Goal: Task Accomplishment & Management: Complete application form

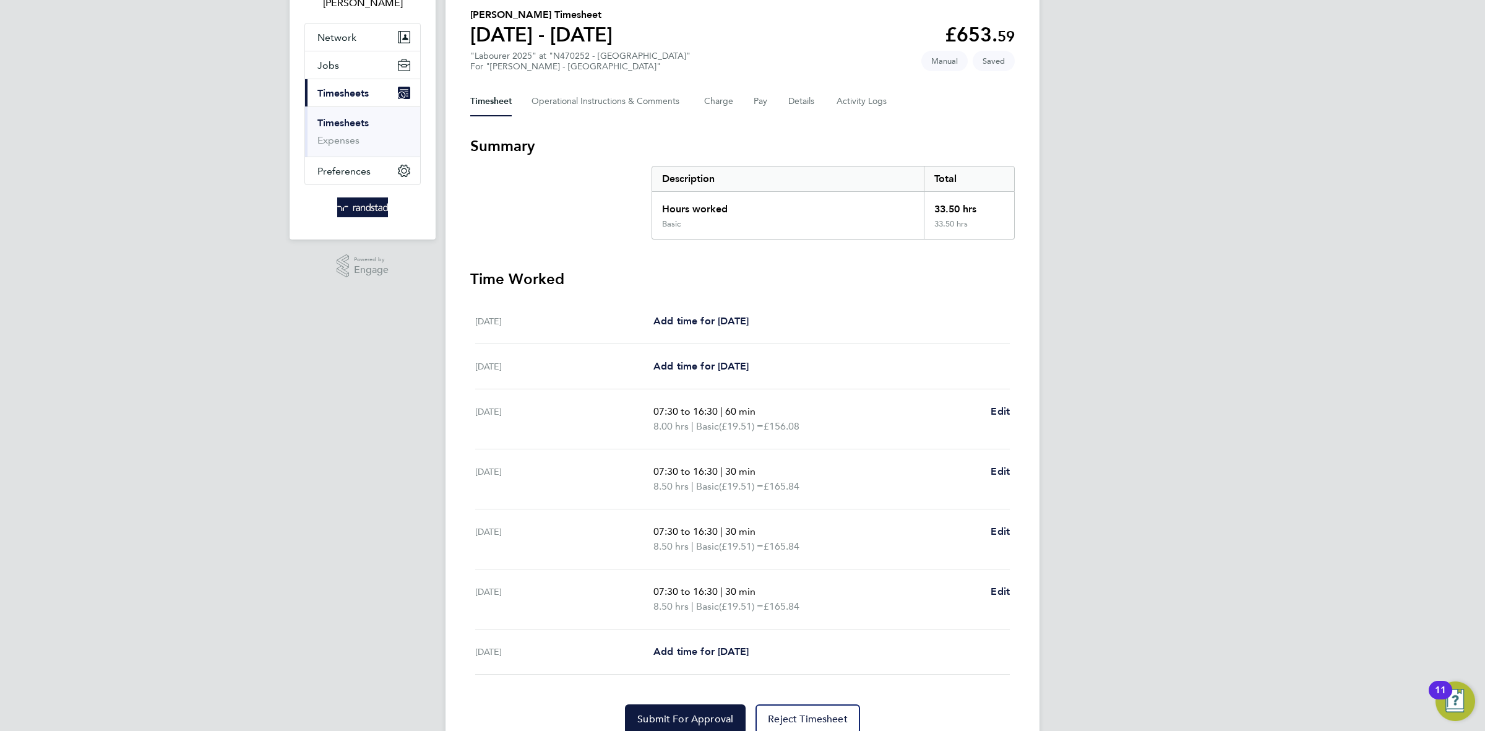
scroll to position [150, 0]
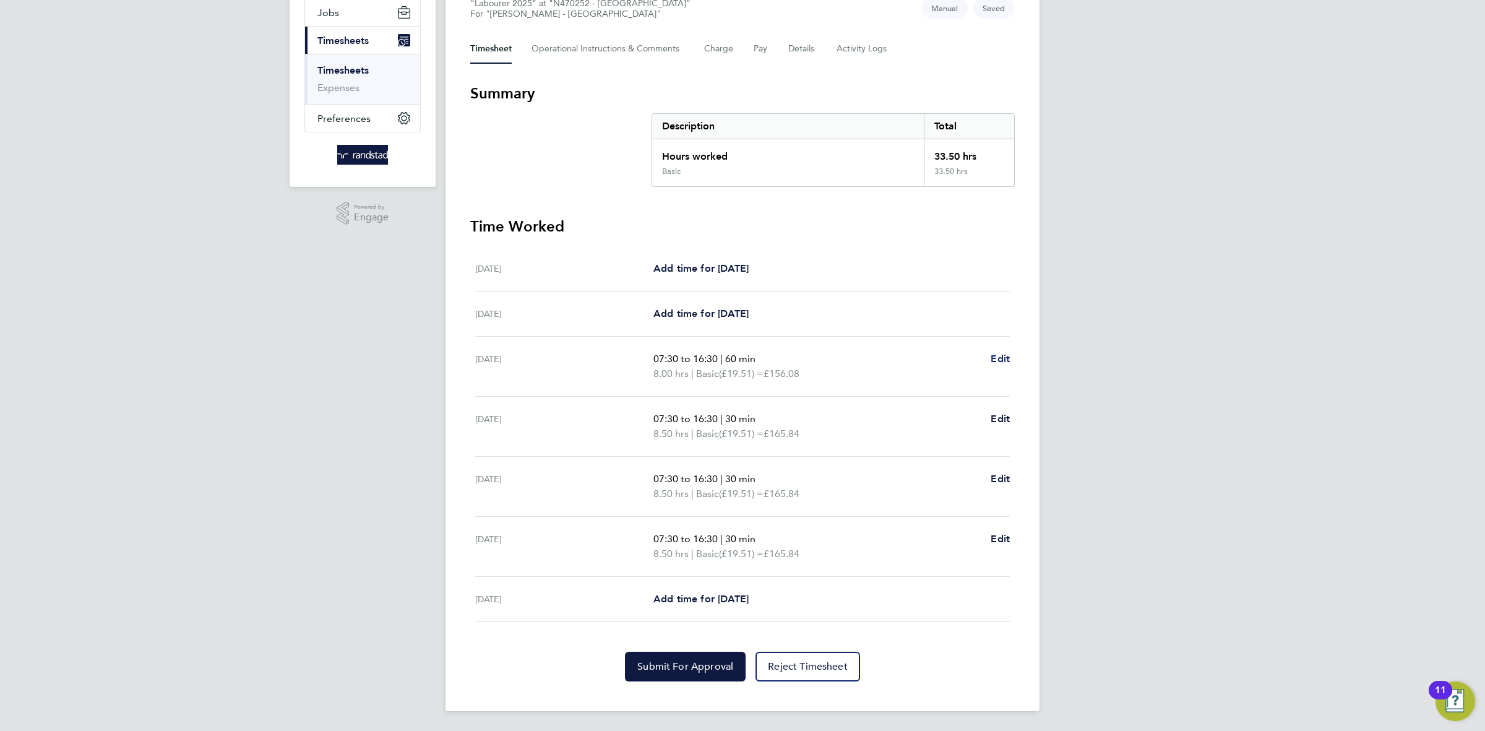
click at [1003, 360] on span "Edit" at bounding box center [999, 359] width 19 height 12
select select "60"
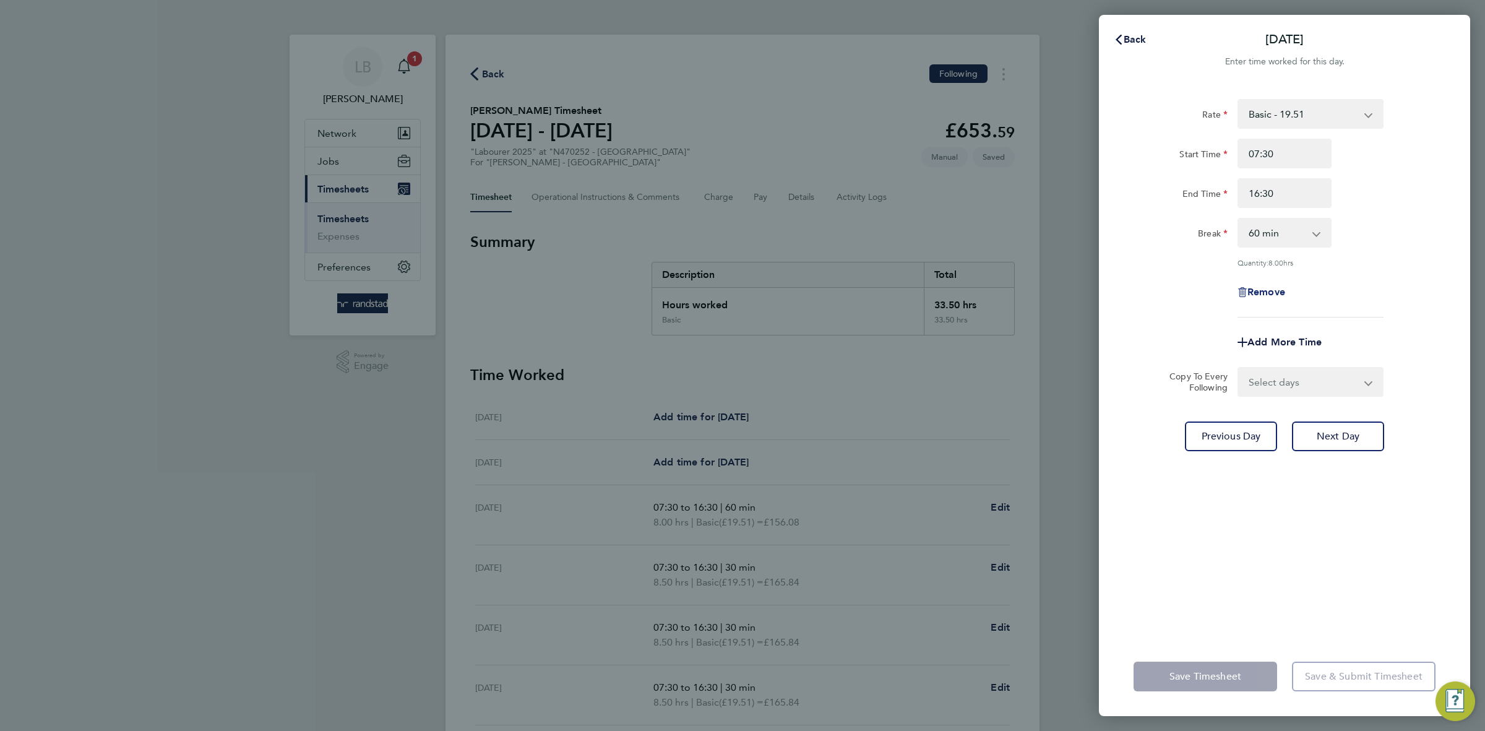
click at [1270, 287] on span "Remove" at bounding box center [1266, 292] width 38 height 12
select select "null"
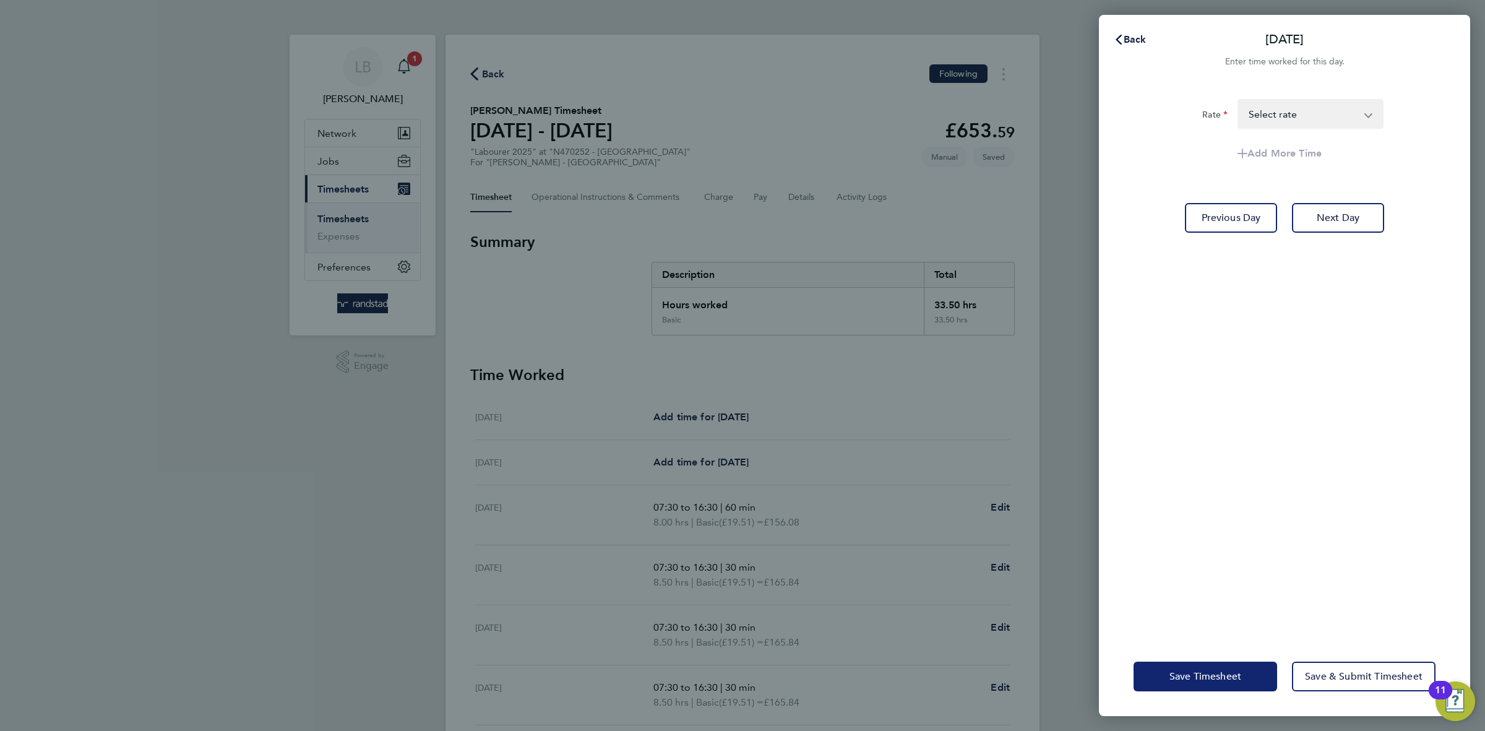
click at [1174, 670] on span "Save Timesheet" at bounding box center [1205, 676] width 72 height 12
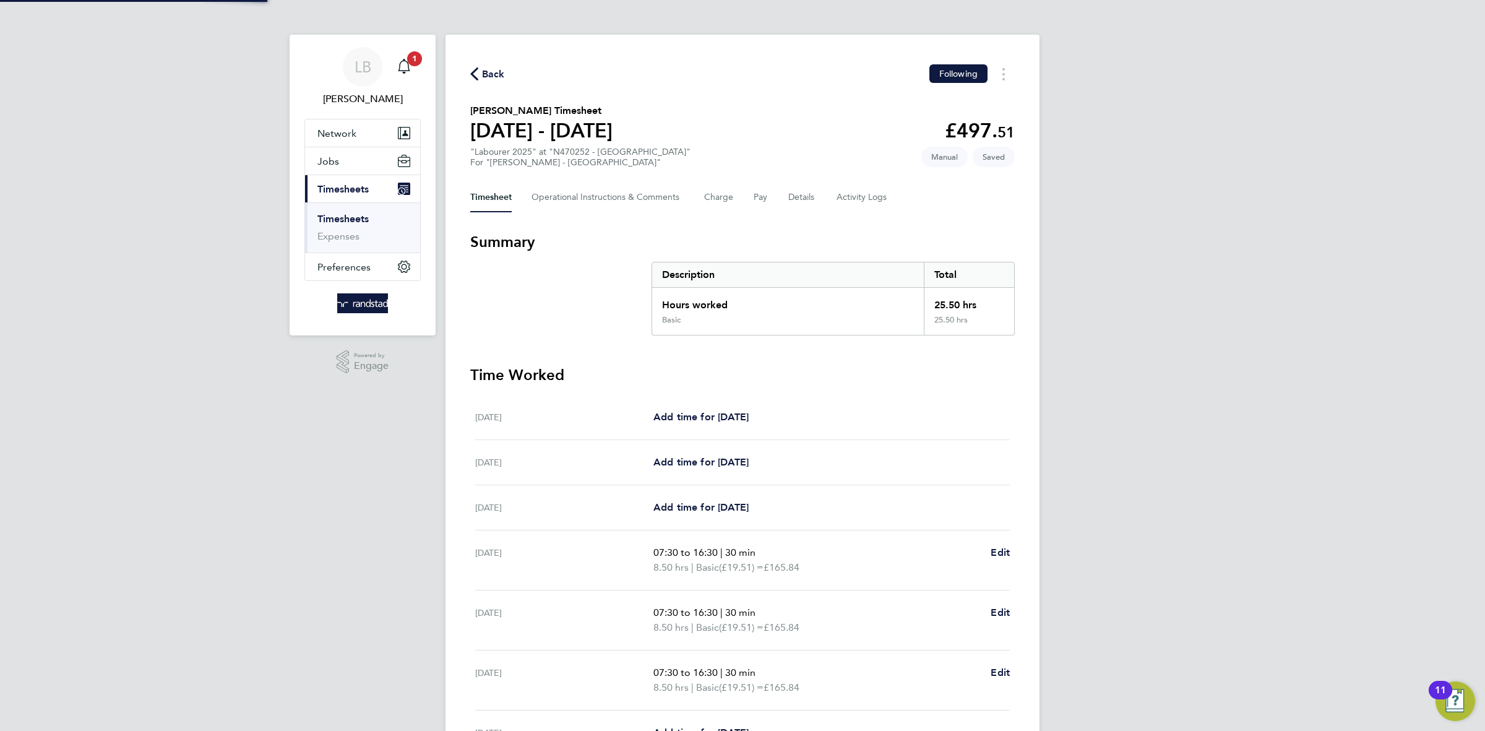
scroll to position [134, 0]
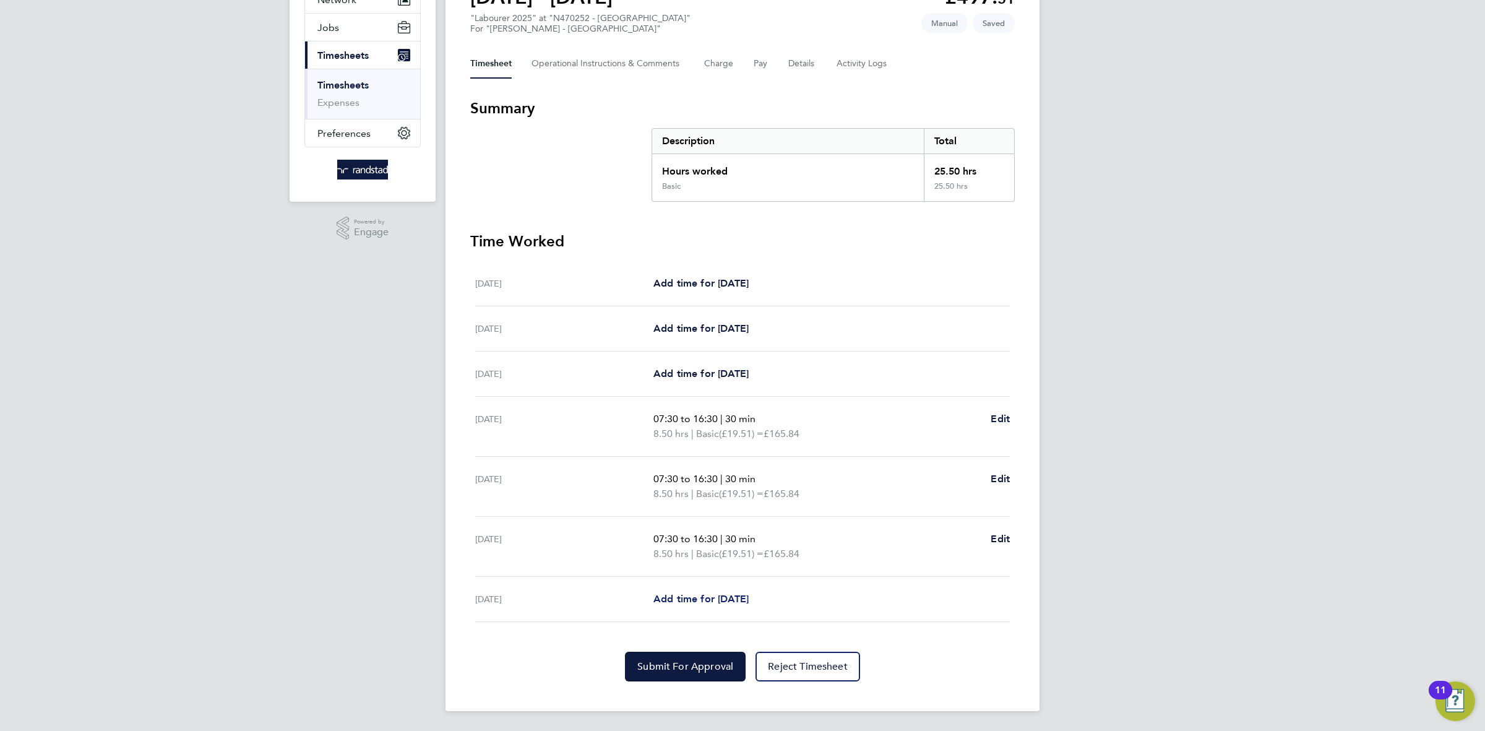
click at [703, 601] on span "Add time for Fri 08 Aug" at bounding box center [700, 599] width 95 height 12
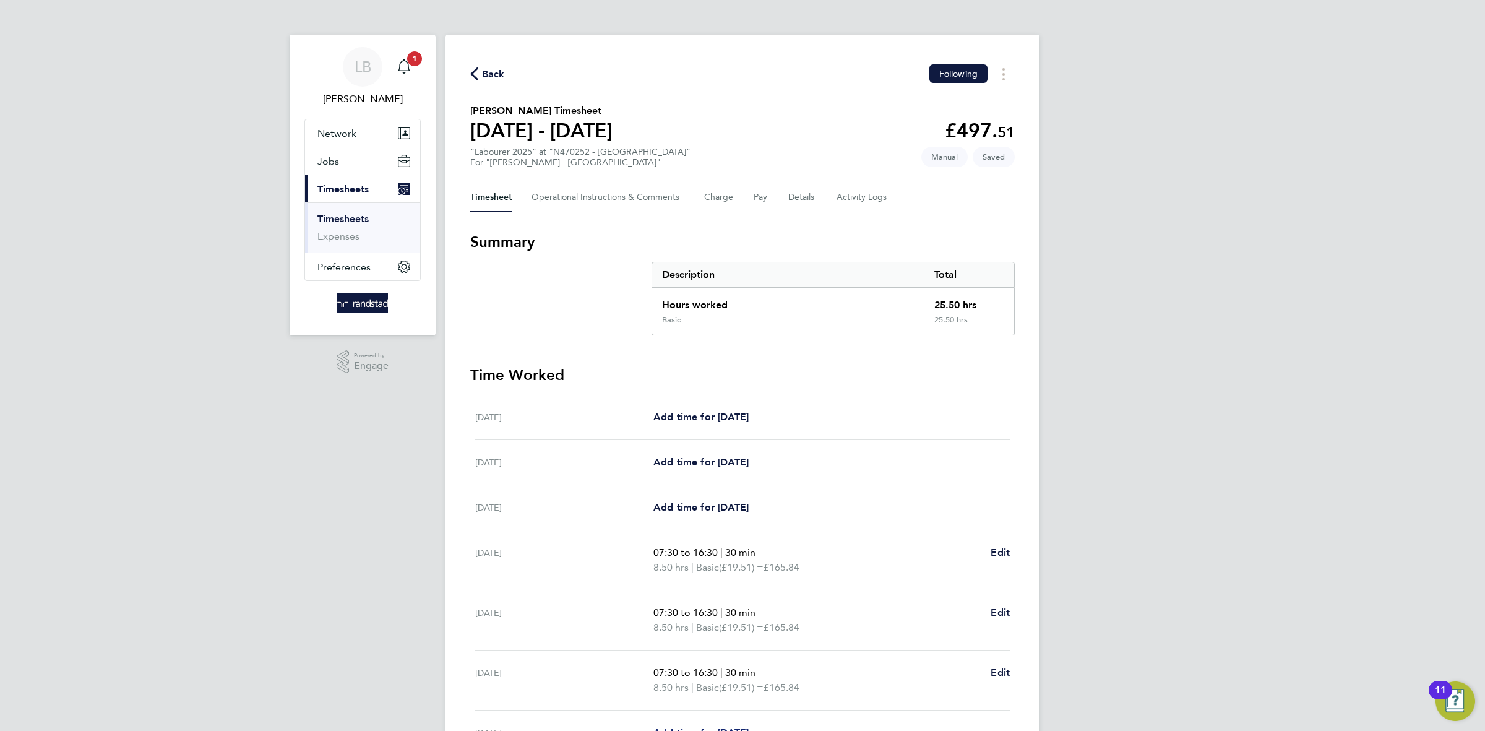
select select "60"
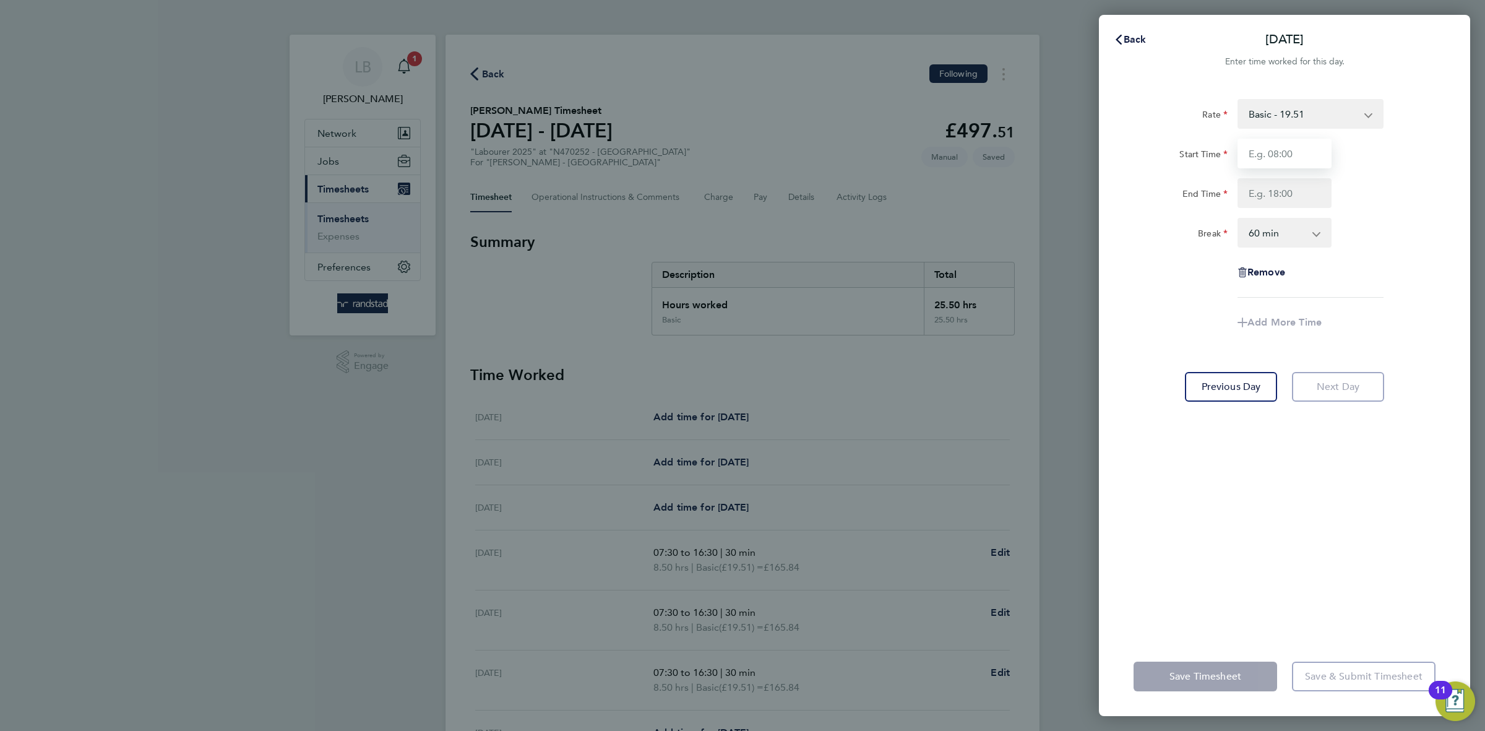
click at [1278, 166] on input "Start Time" at bounding box center [1284, 154] width 94 height 30
type input "07:30"
click at [1288, 200] on input "End Time" at bounding box center [1284, 193] width 94 height 30
type input "16:30"
click at [1282, 246] on div "0 min 15 min 30 min 45 min 60 min 75 min 90 min" at bounding box center [1284, 233] width 94 height 30
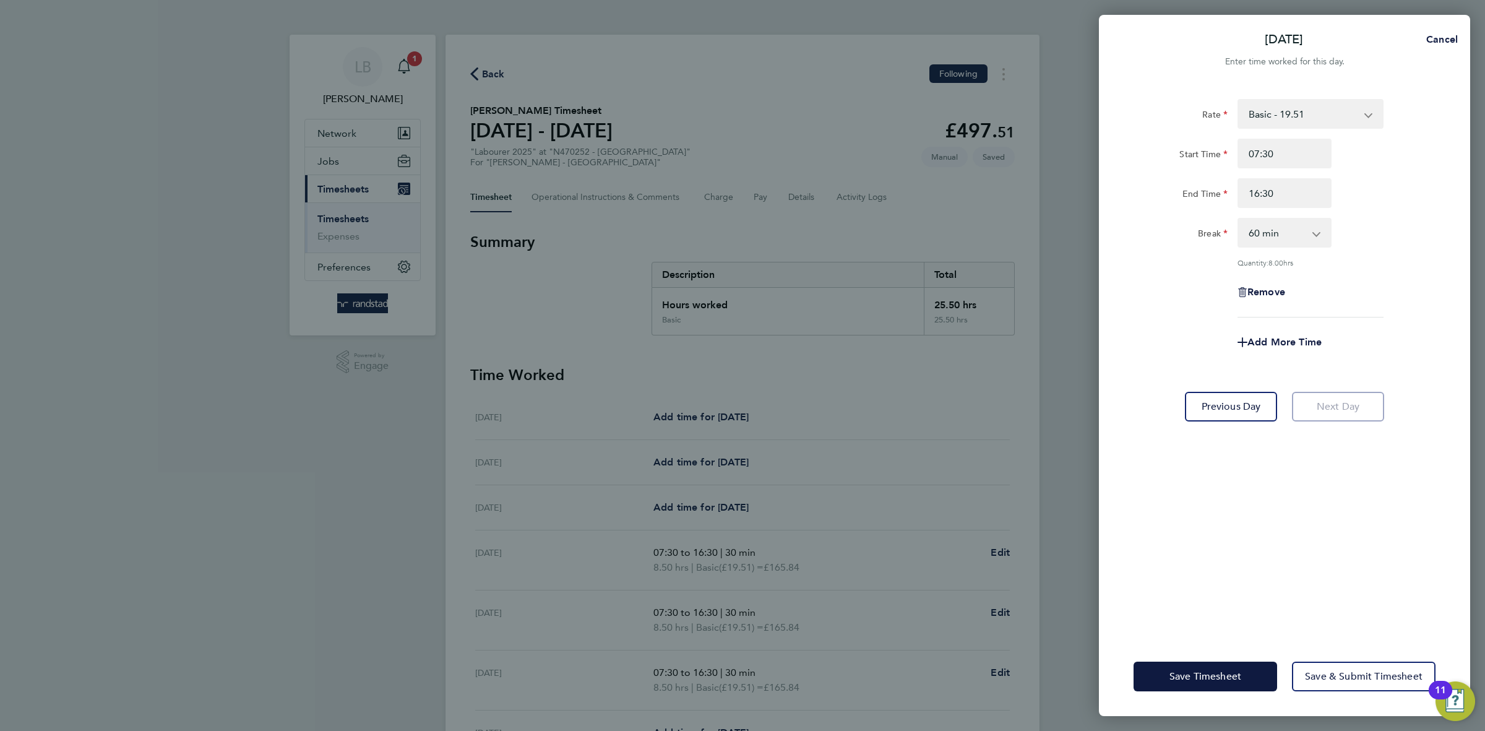
click at [1283, 248] on div "Rate Basic - 19.51 Overtime - 28.12 Overtime 2 - 36.73 Start Time 07:30 End Tim…" at bounding box center [1284, 208] width 302 height 218
click at [1262, 229] on select "0 min 15 min 30 min 45 min 60 min 75 min 90 min" at bounding box center [1276, 232] width 77 height 27
select select "30"
click at [1238, 219] on select "0 min 15 min 30 min 45 min 60 min 75 min 90 min" at bounding box center [1276, 232] width 77 height 27
click at [1373, 248] on div "Rate Basic - 19.51 Overtime - 28.12 Overtime 2 - 36.73 Start Time 07:30 End Tim…" at bounding box center [1284, 208] width 302 height 218
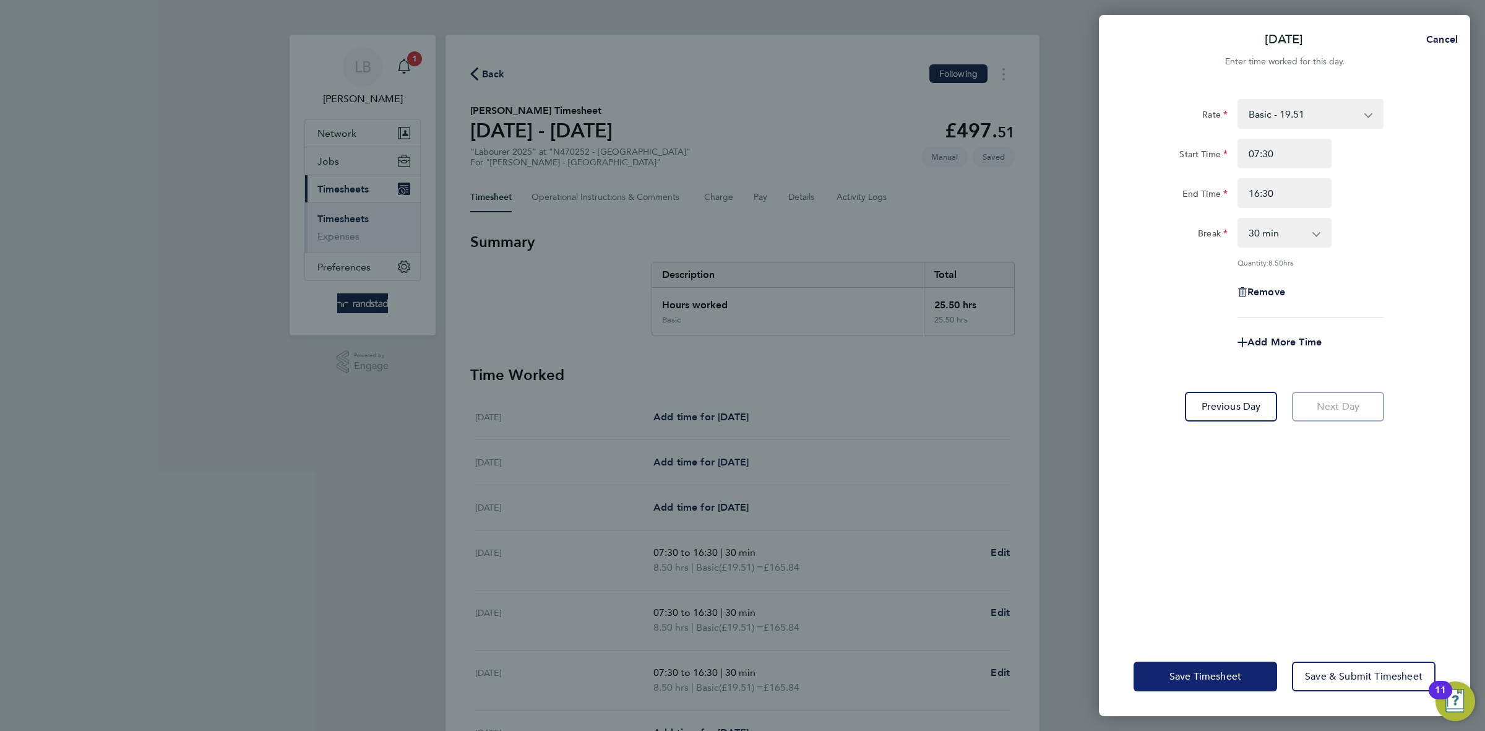
click at [1189, 672] on span "Save Timesheet" at bounding box center [1205, 676] width 72 height 12
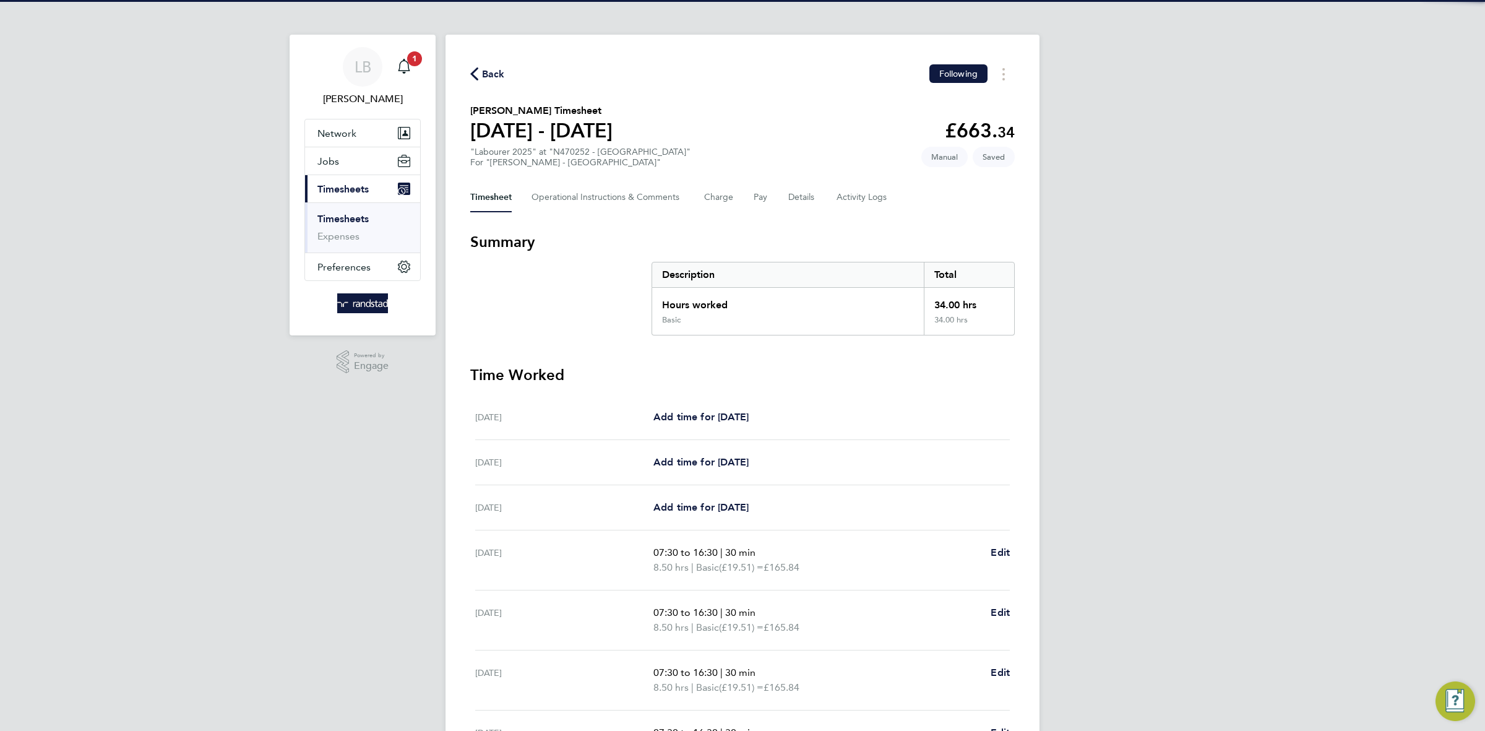
scroll to position [150, 0]
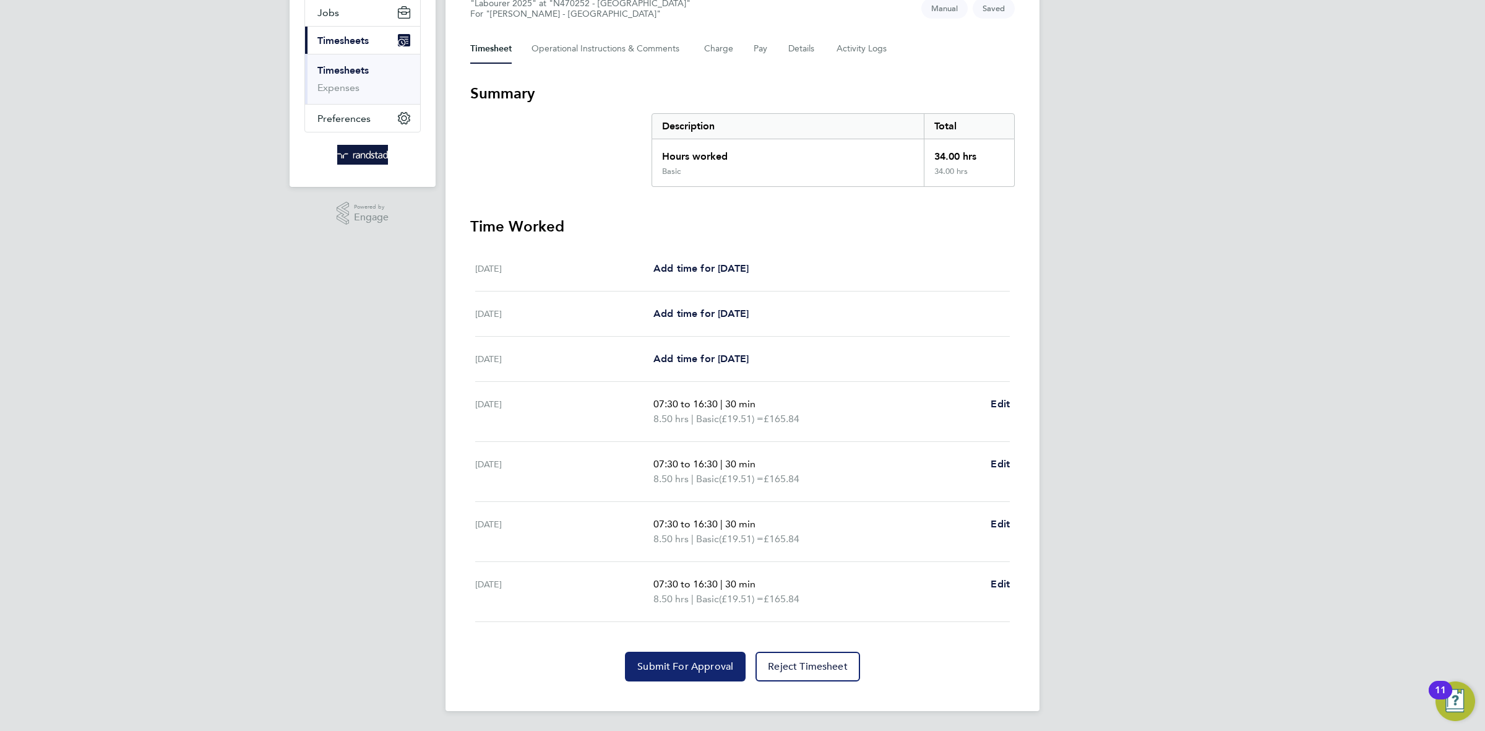
click at [659, 668] on span "Submit For Approval" at bounding box center [685, 666] width 96 height 12
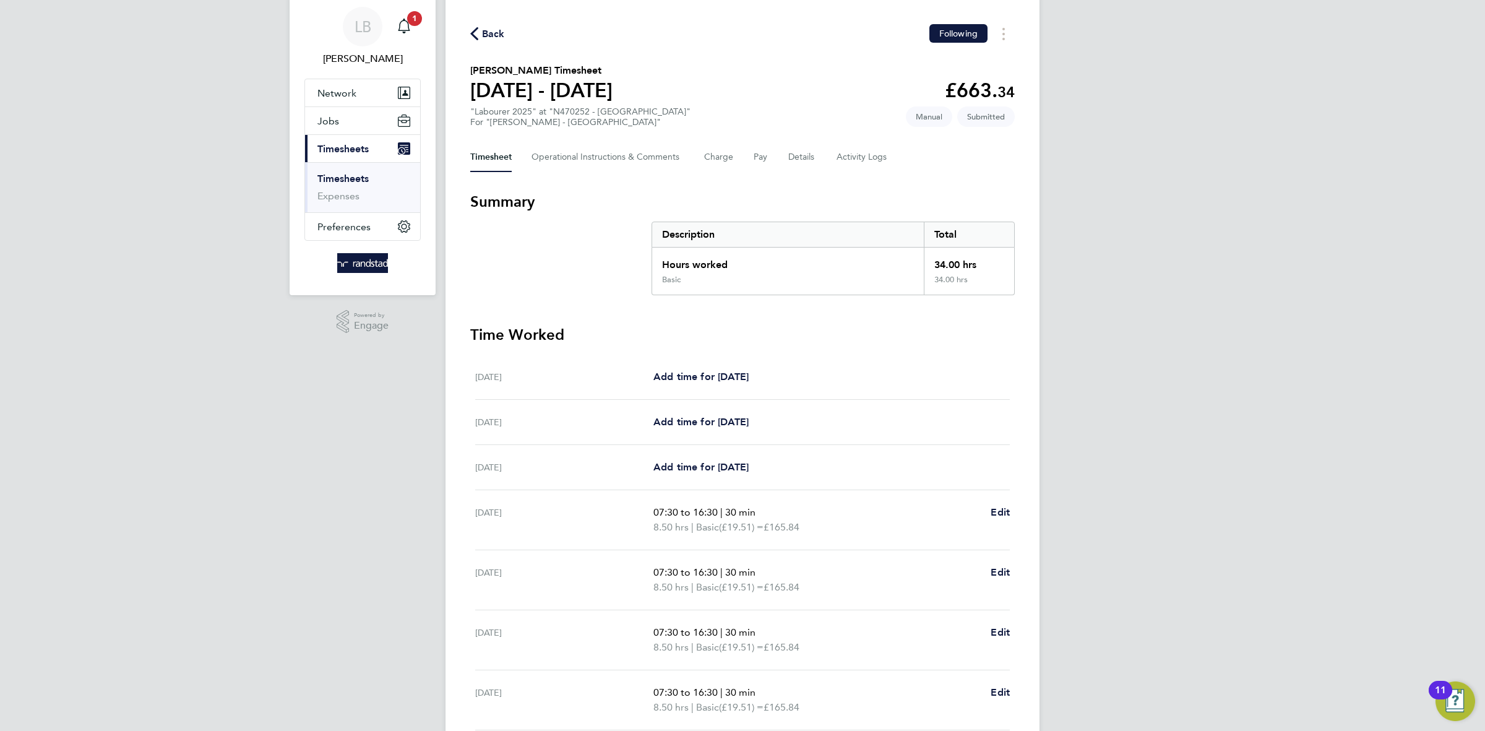
scroll to position [0, 0]
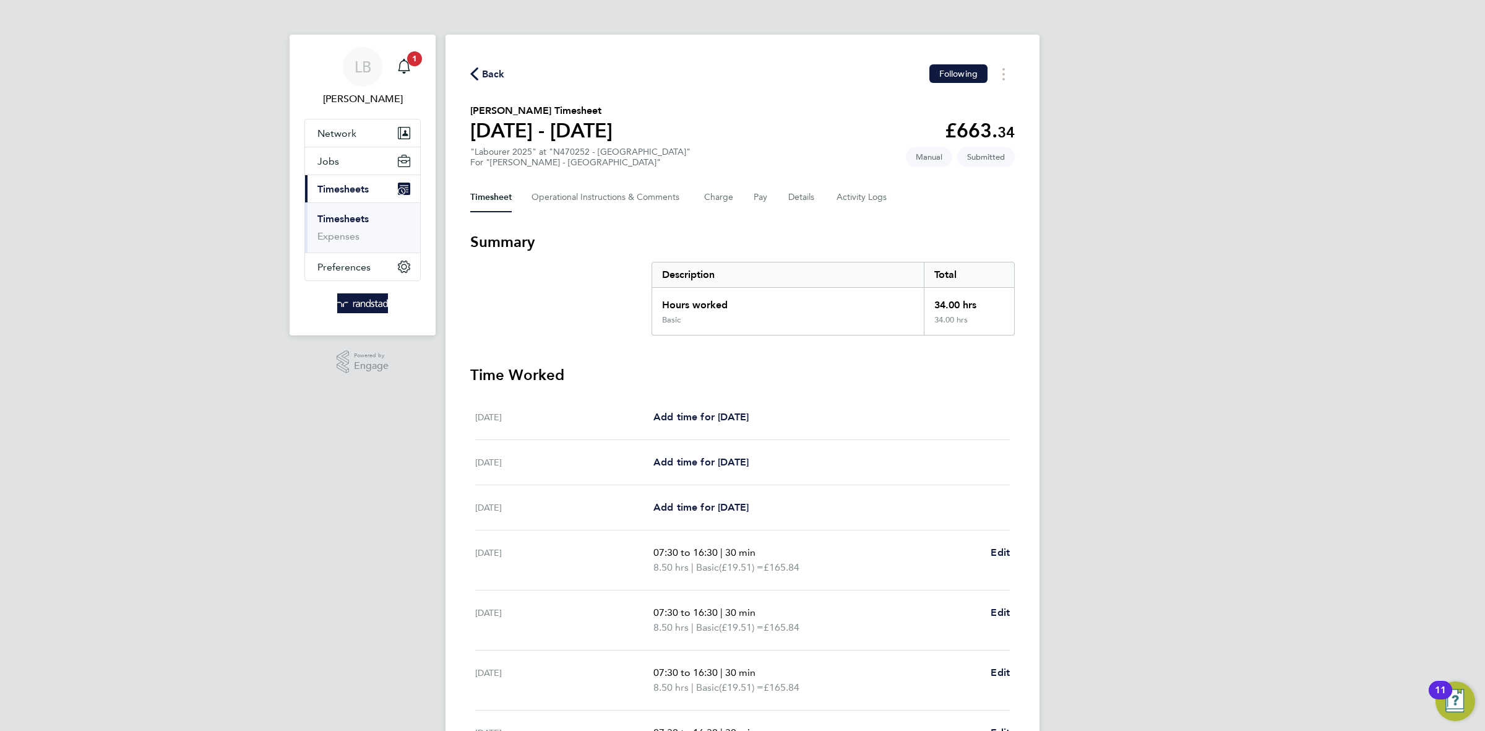
click at [491, 62] on div "Back Following Steven Clover's Timesheet 02 - 08 Aug 2025 £663. 34 "Labourer 20…" at bounding box center [742, 447] width 594 height 825
click at [487, 76] on span "Back" at bounding box center [493, 74] width 23 height 15
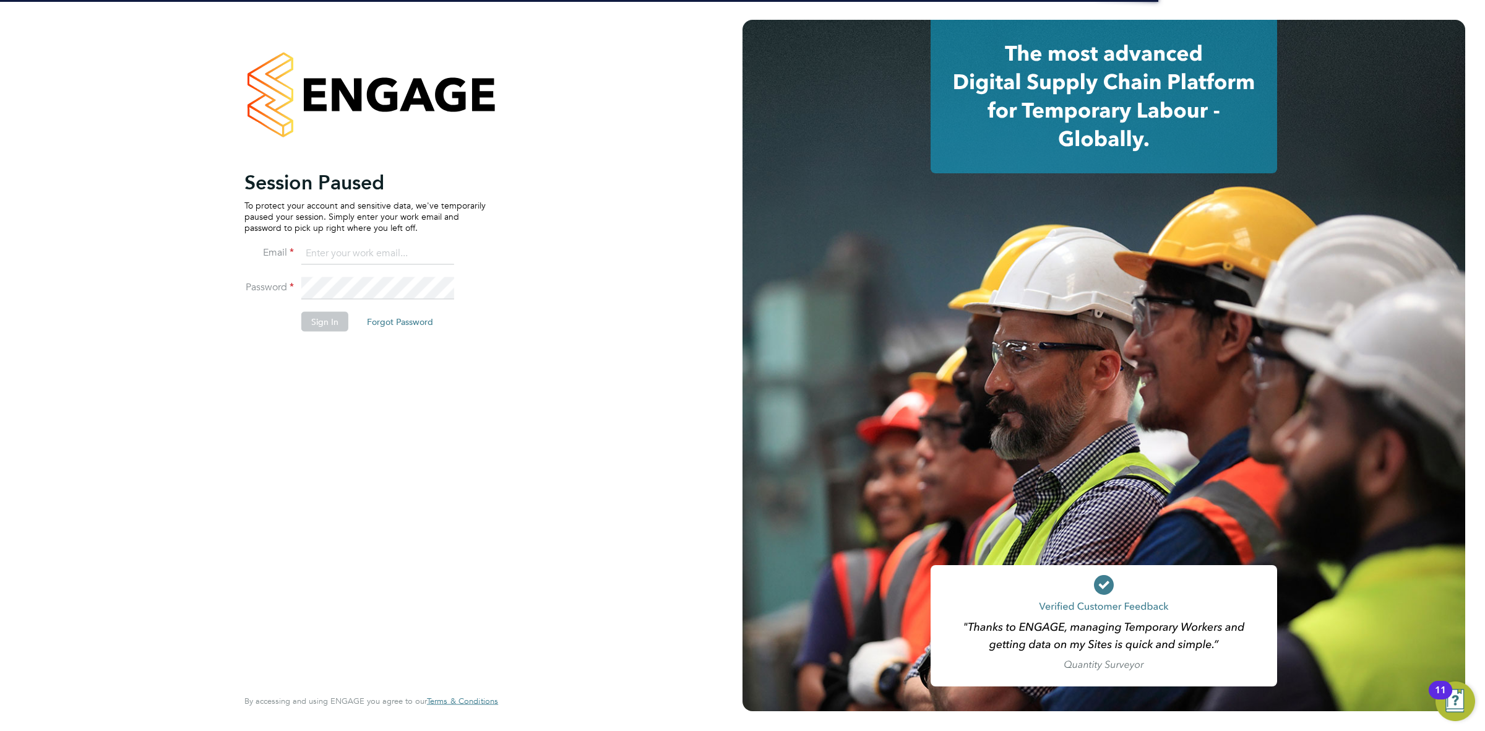
type input "[EMAIL_ADDRESS][DOMAIN_NAME]"
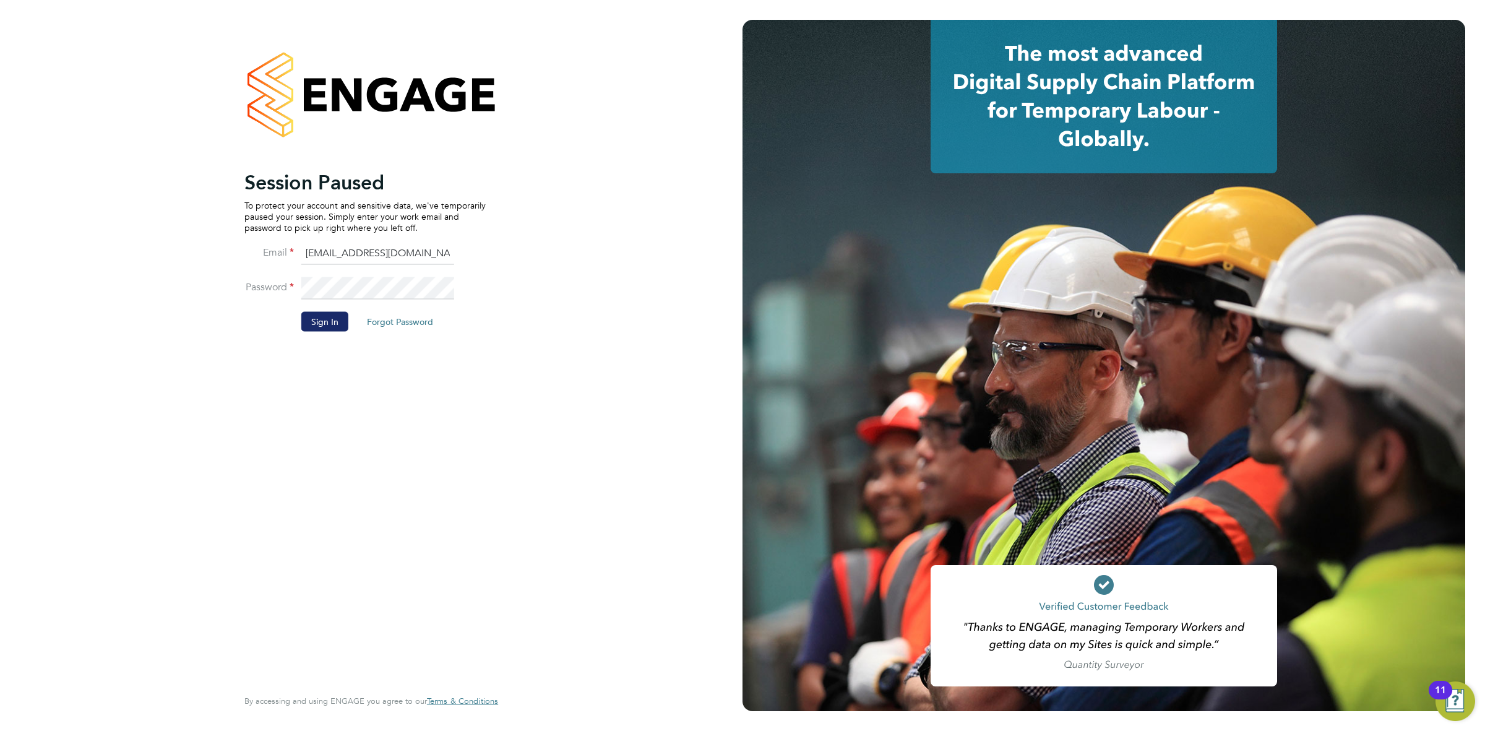
click at [315, 321] on button "Sign In" at bounding box center [324, 321] width 47 height 20
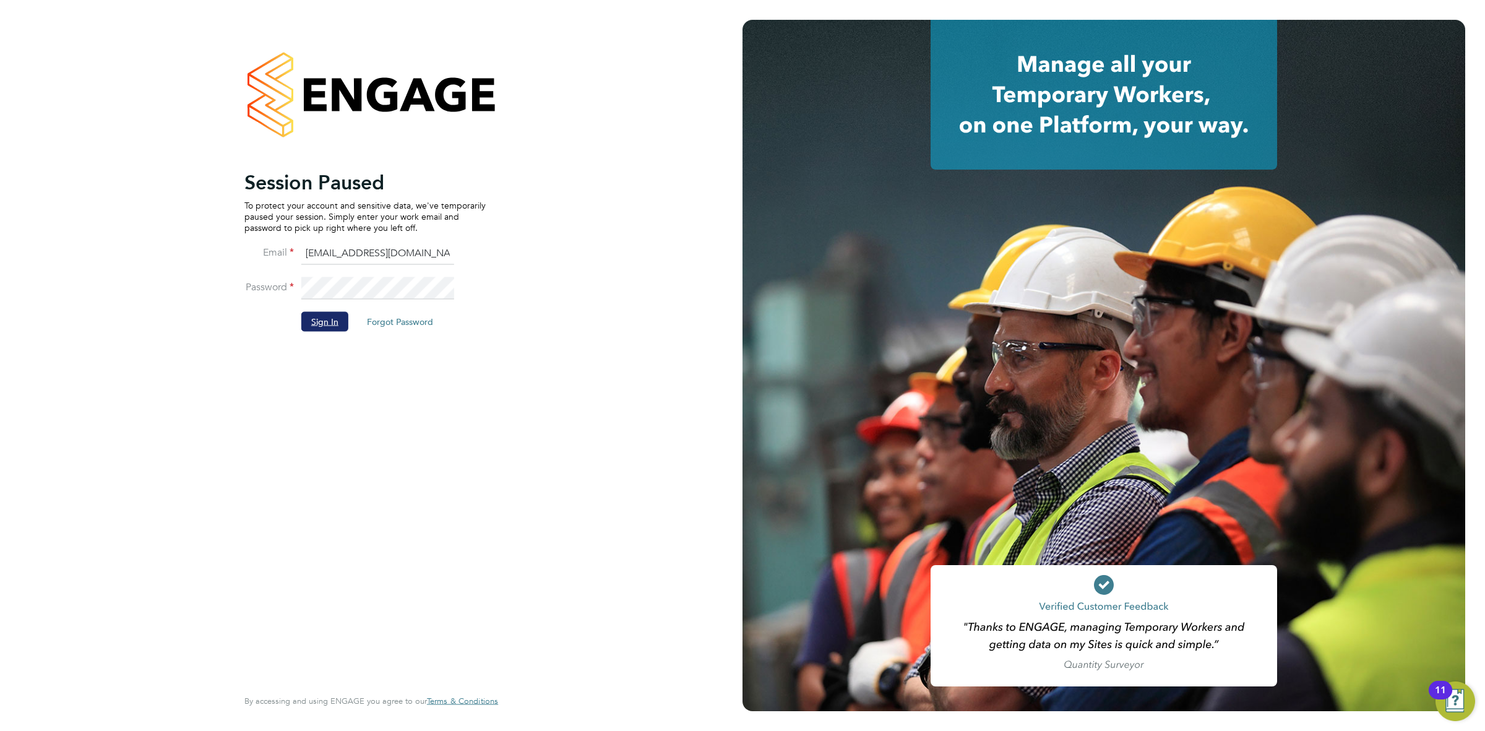
click at [341, 325] on button "Sign In" at bounding box center [324, 321] width 47 height 20
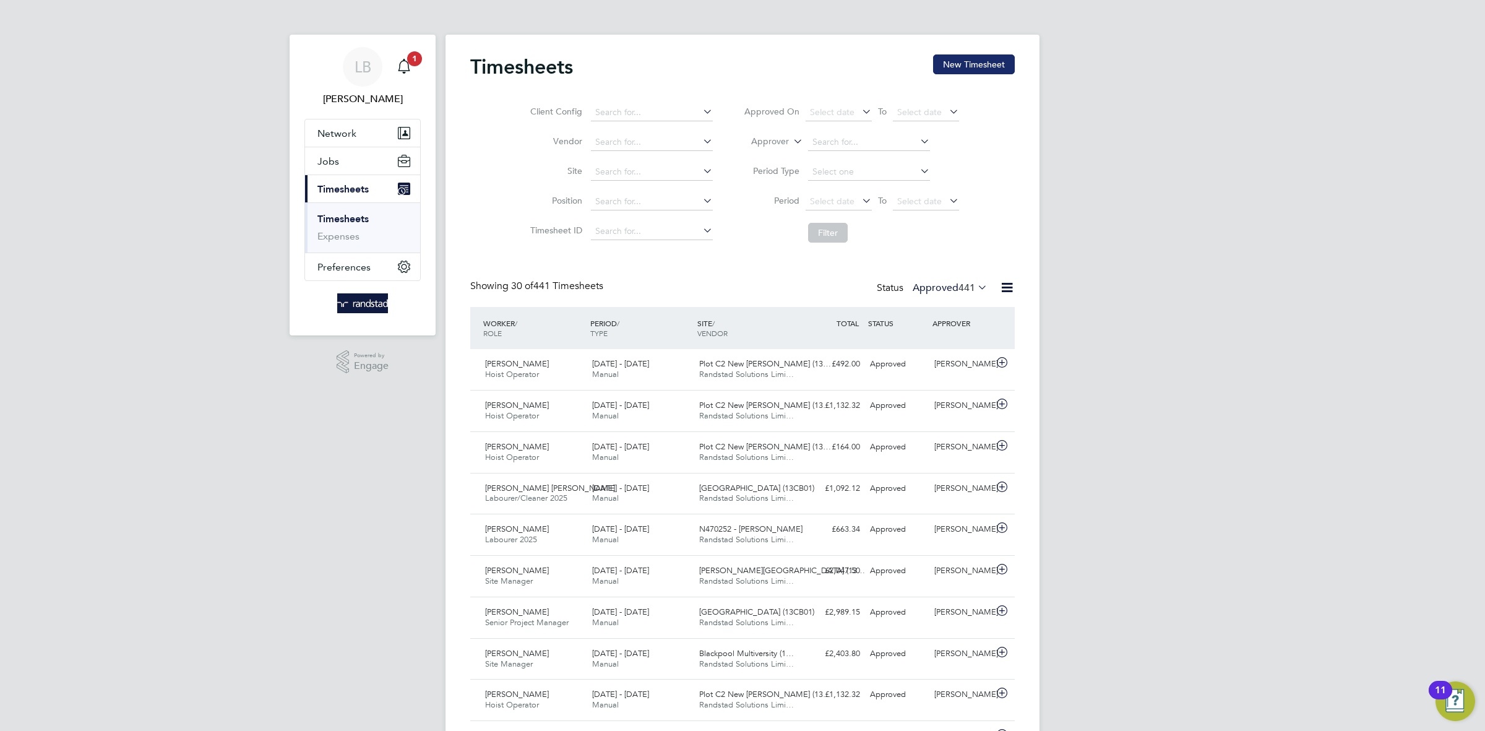
click at [980, 62] on button "New Timesheet" at bounding box center [974, 64] width 82 height 20
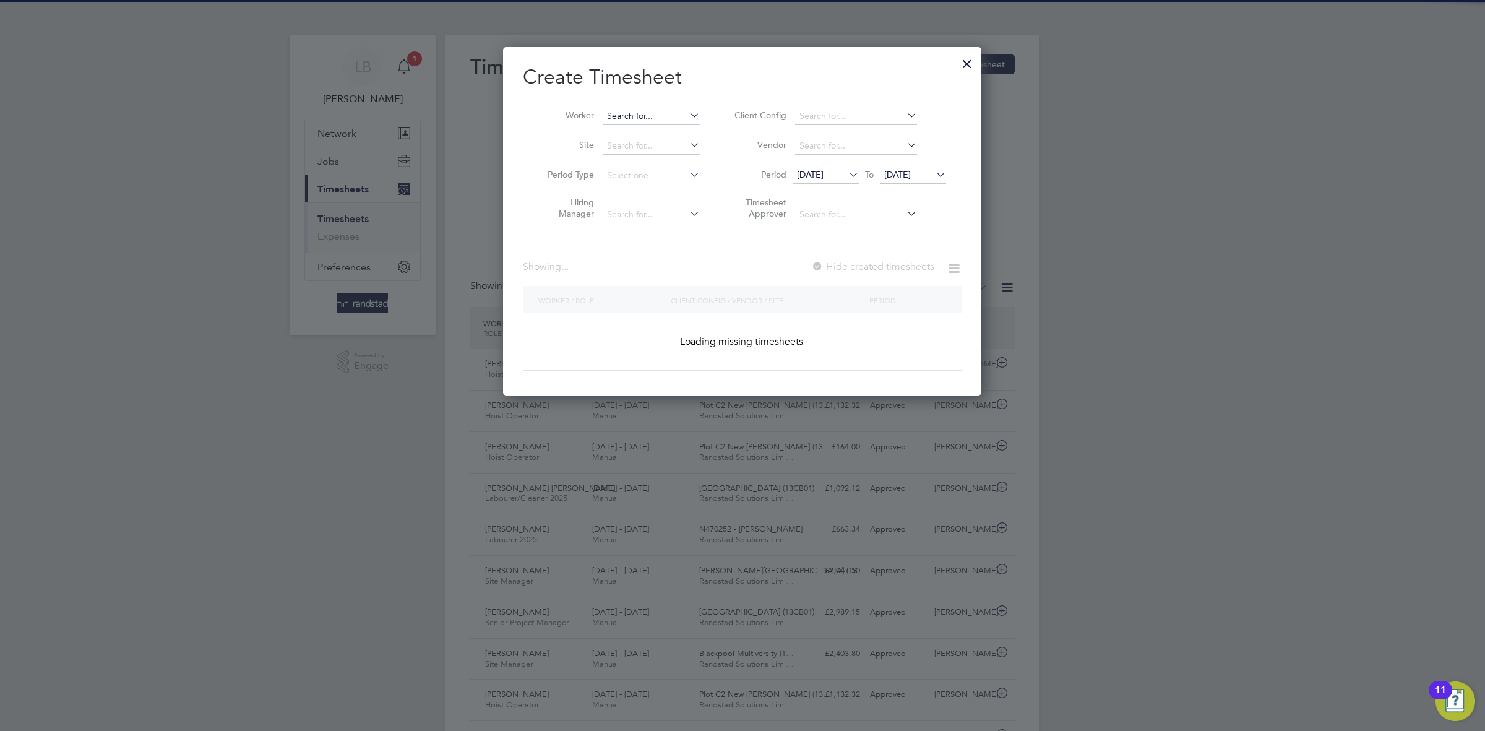
click at [630, 109] on input at bounding box center [650, 116] width 97 height 17
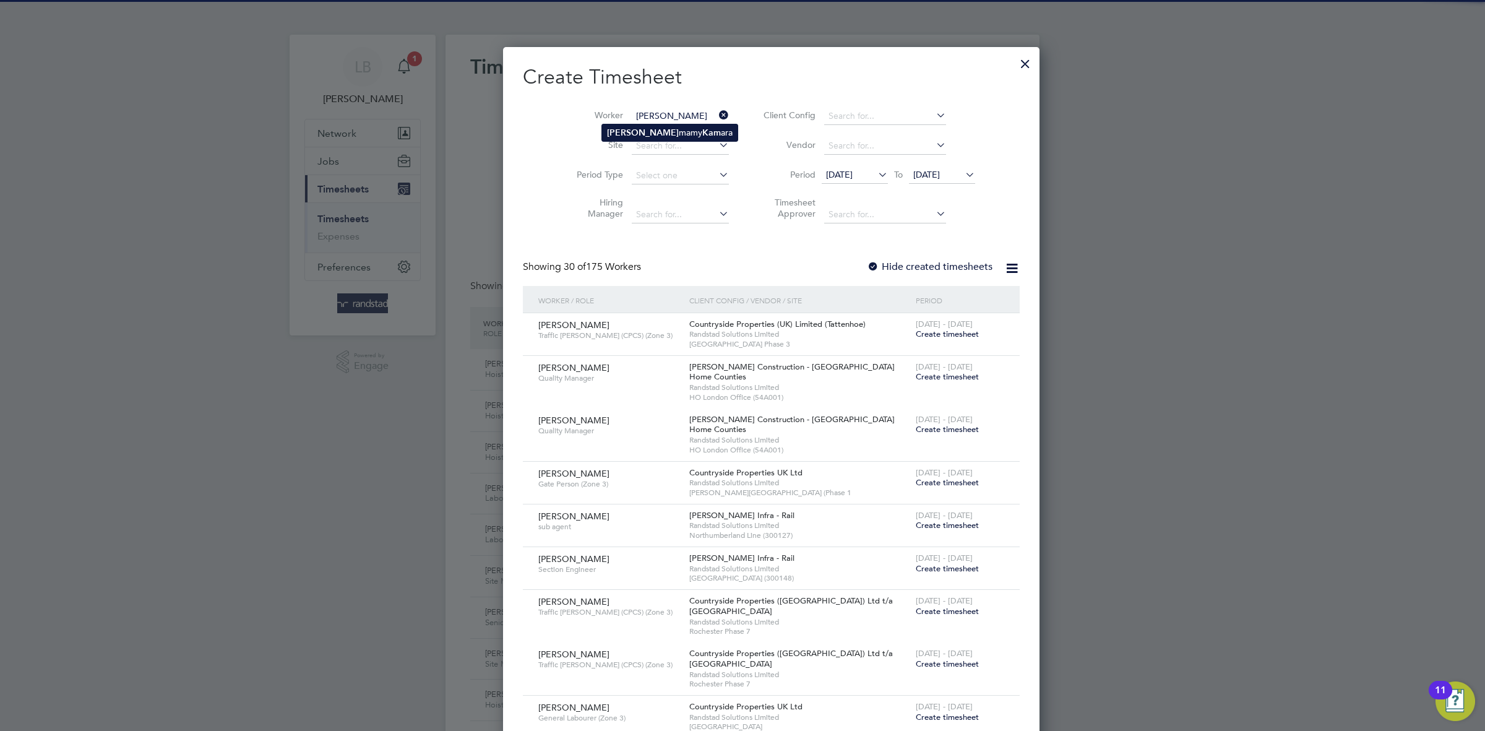
click at [624, 131] on li "Ali mamy Kam ara" at bounding box center [669, 132] width 135 height 17
type input "[PERSON_NAME]"
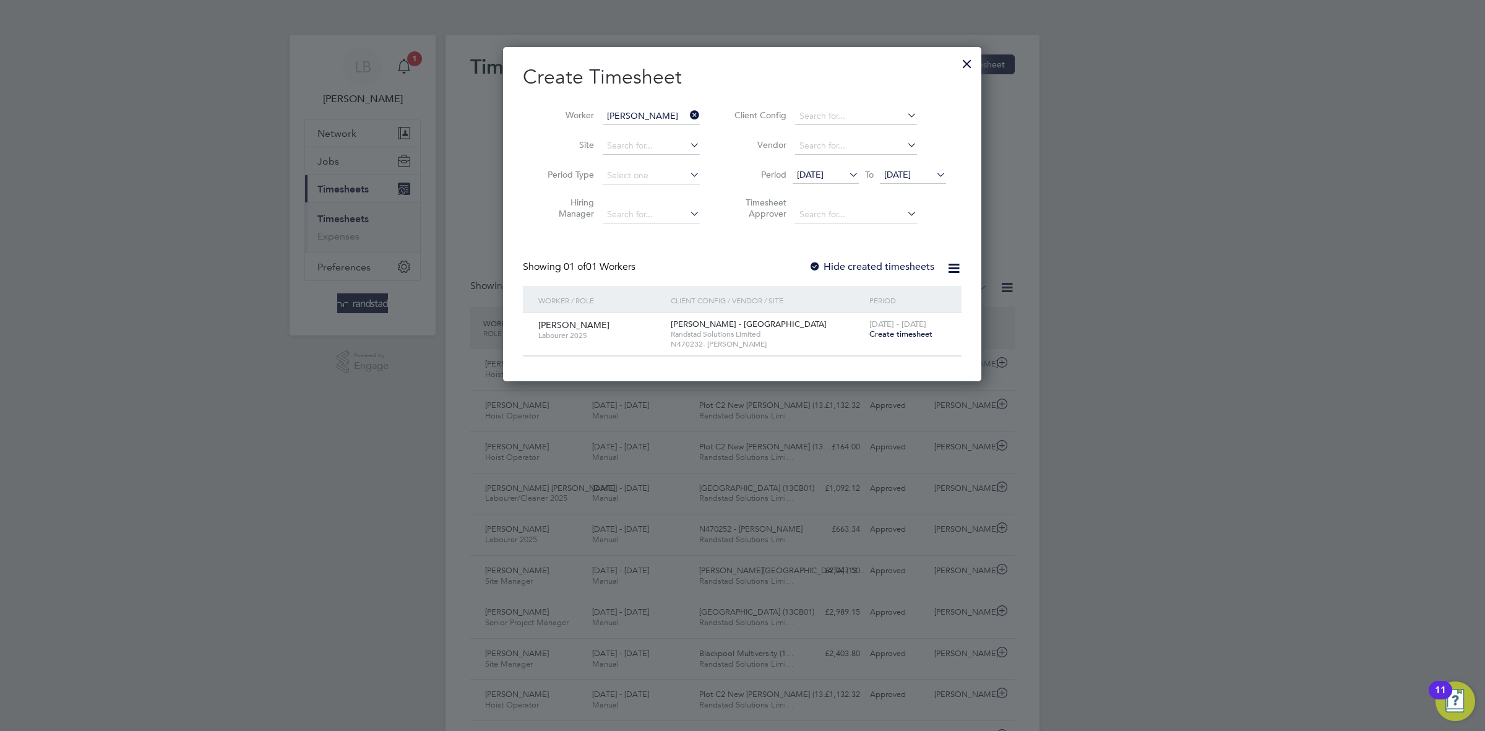
click at [905, 336] on span "Create timesheet" at bounding box center [900, 333] width 63 height 11
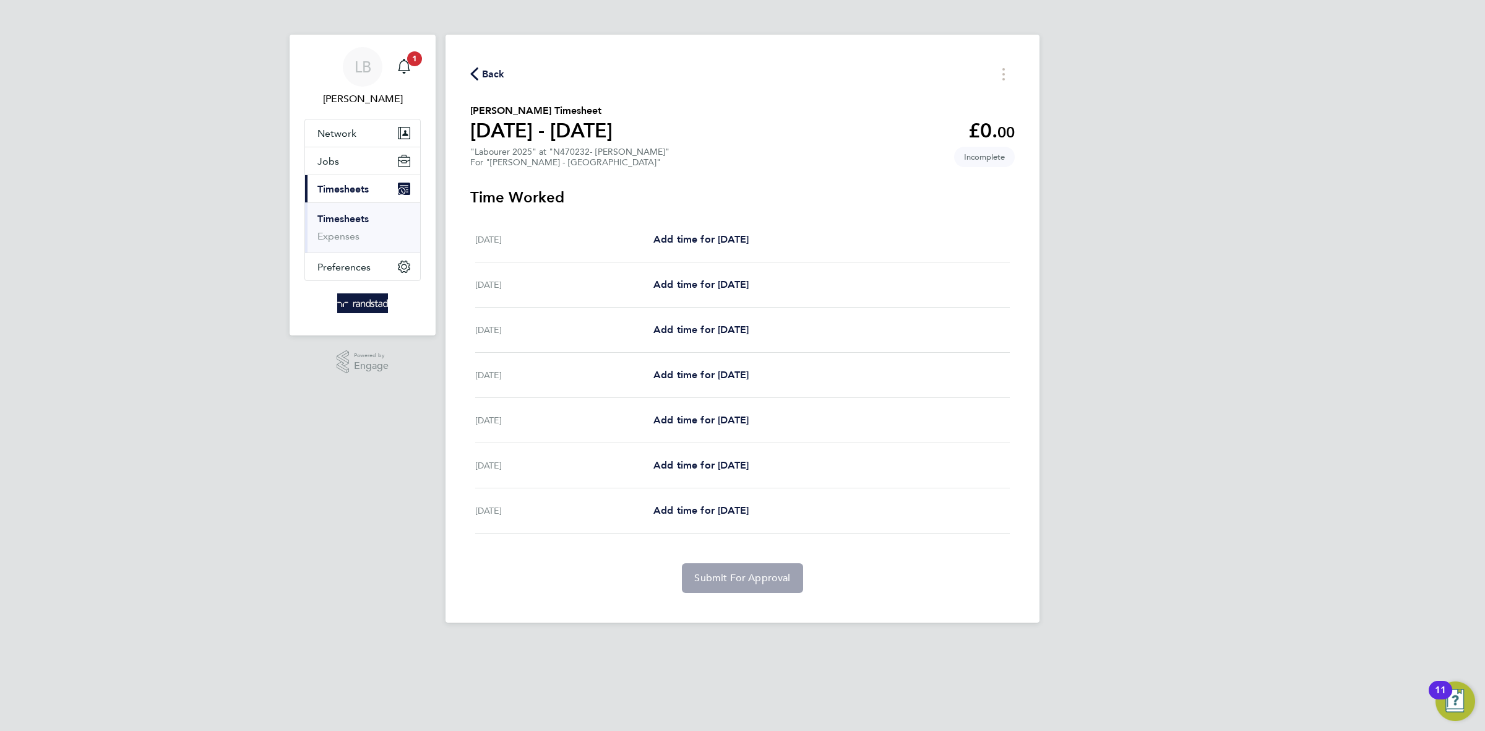
click at [482, 71] on span "Back" at bounding box center [493, 74] width 23 height 15
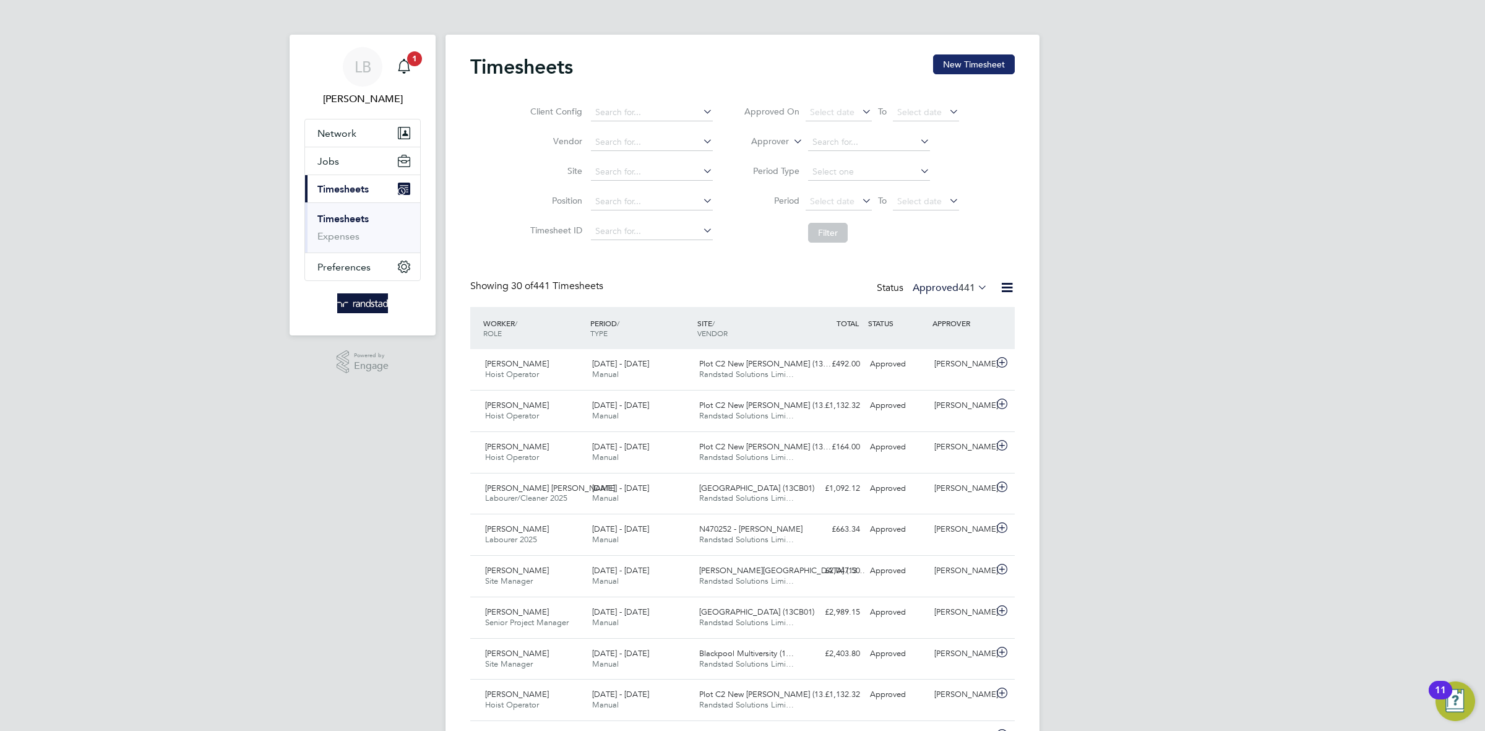
click at [941, 62] on button "New Timesheet" at bounding box center [974, 64] width 82 height 20
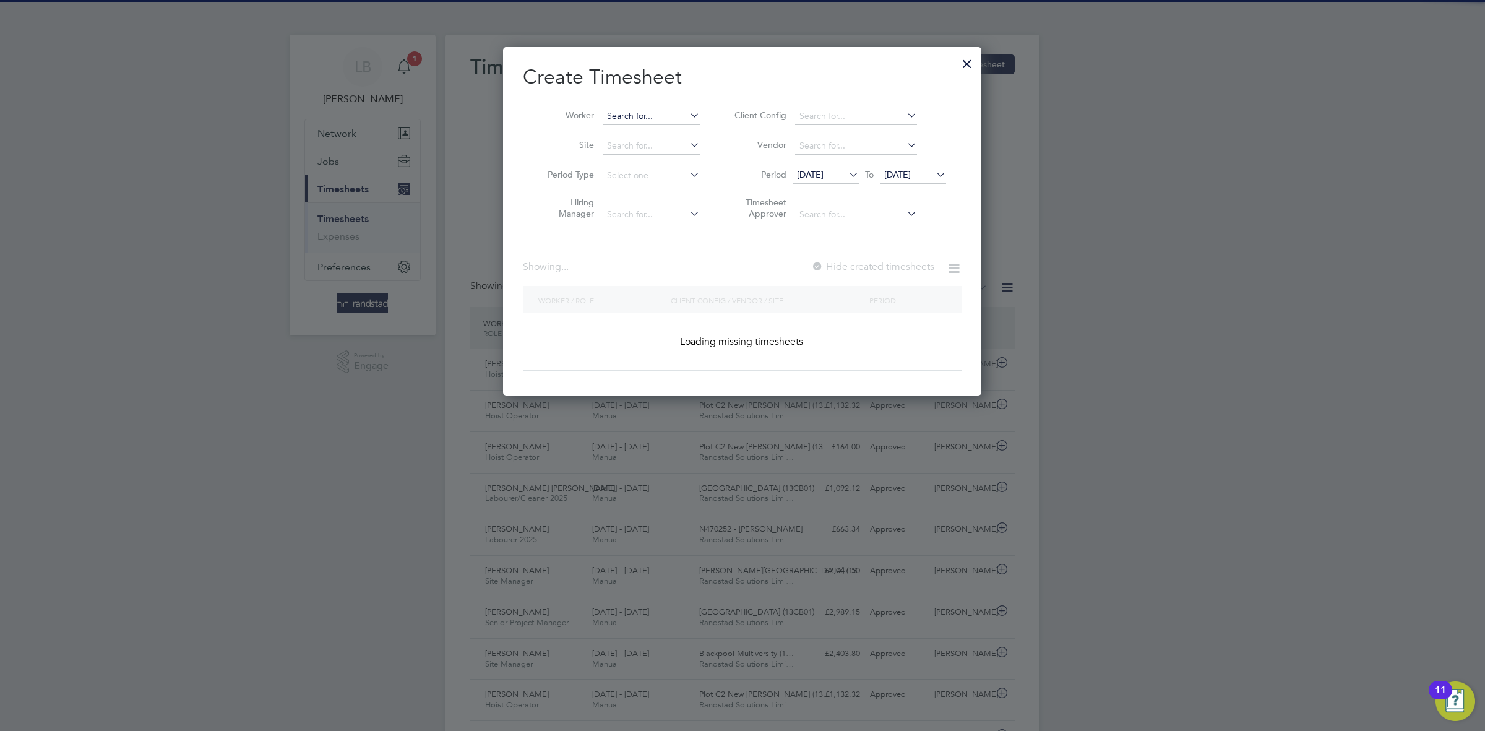
click at [639, 109] on input at bounding box center [650, 116] width 97 height 17
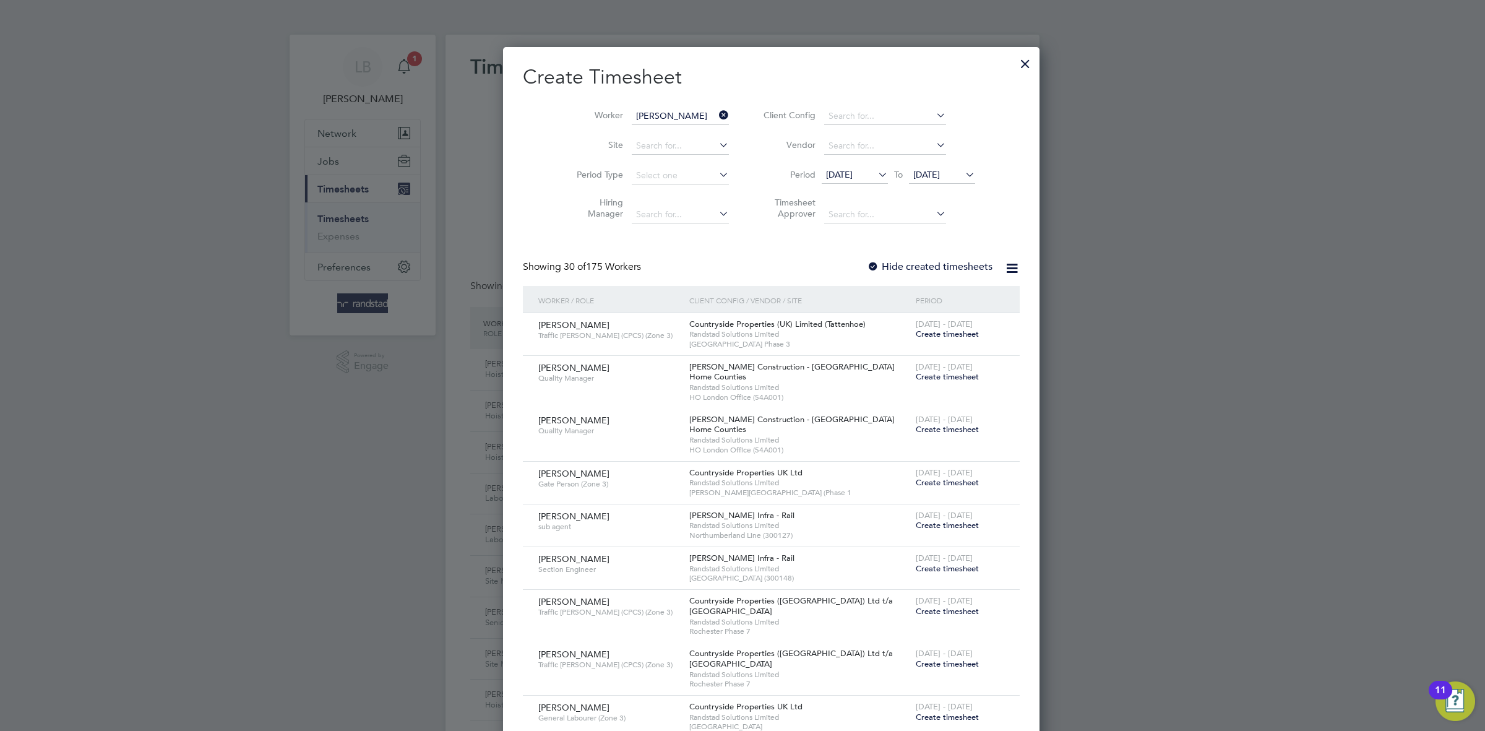
click at [702, 137] on b "Kam" at bounding box center [711, 132] width 19 height 11
type input "[PERSON_NAME]"
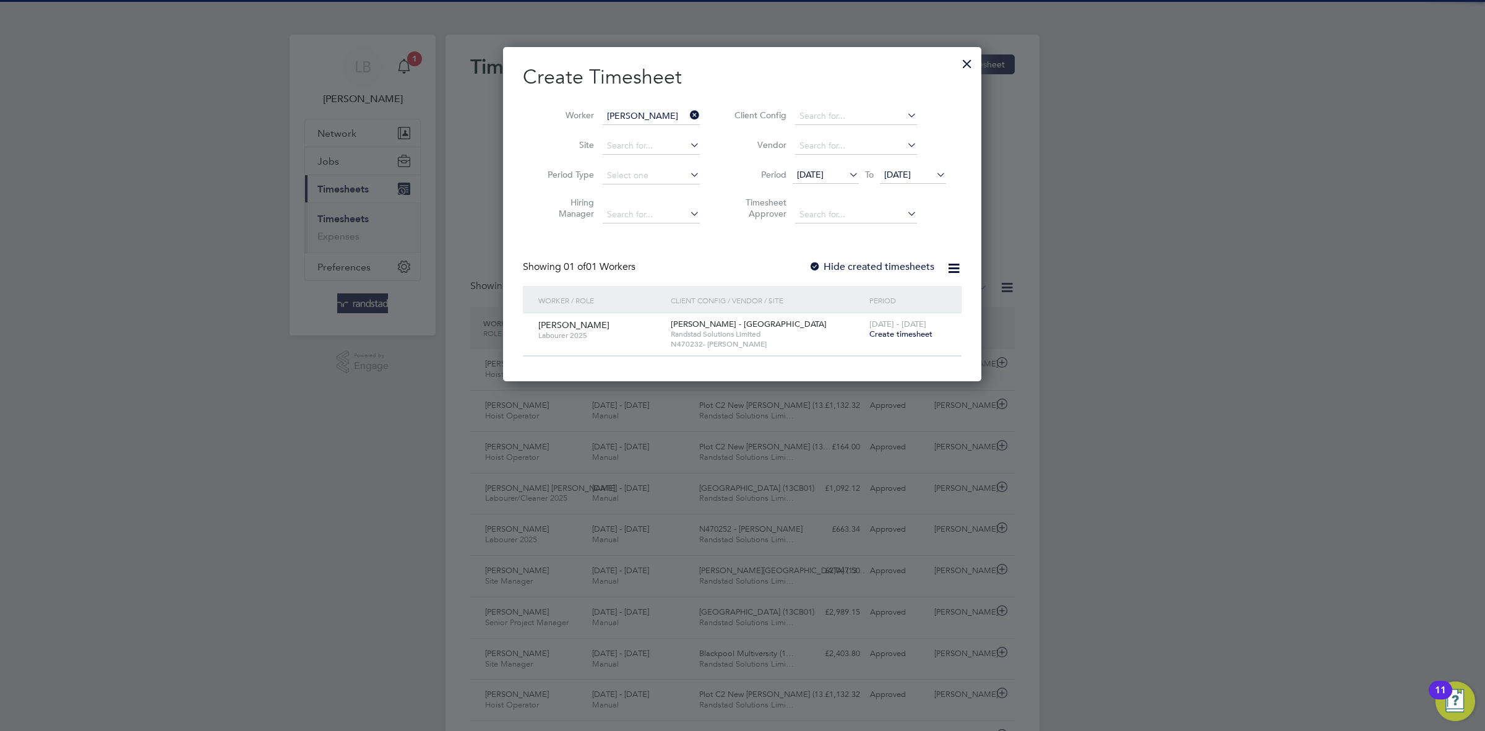
click at [867, 271] on label "Hide created timesheets" at bounding box center [871, 266] width 126 height 12
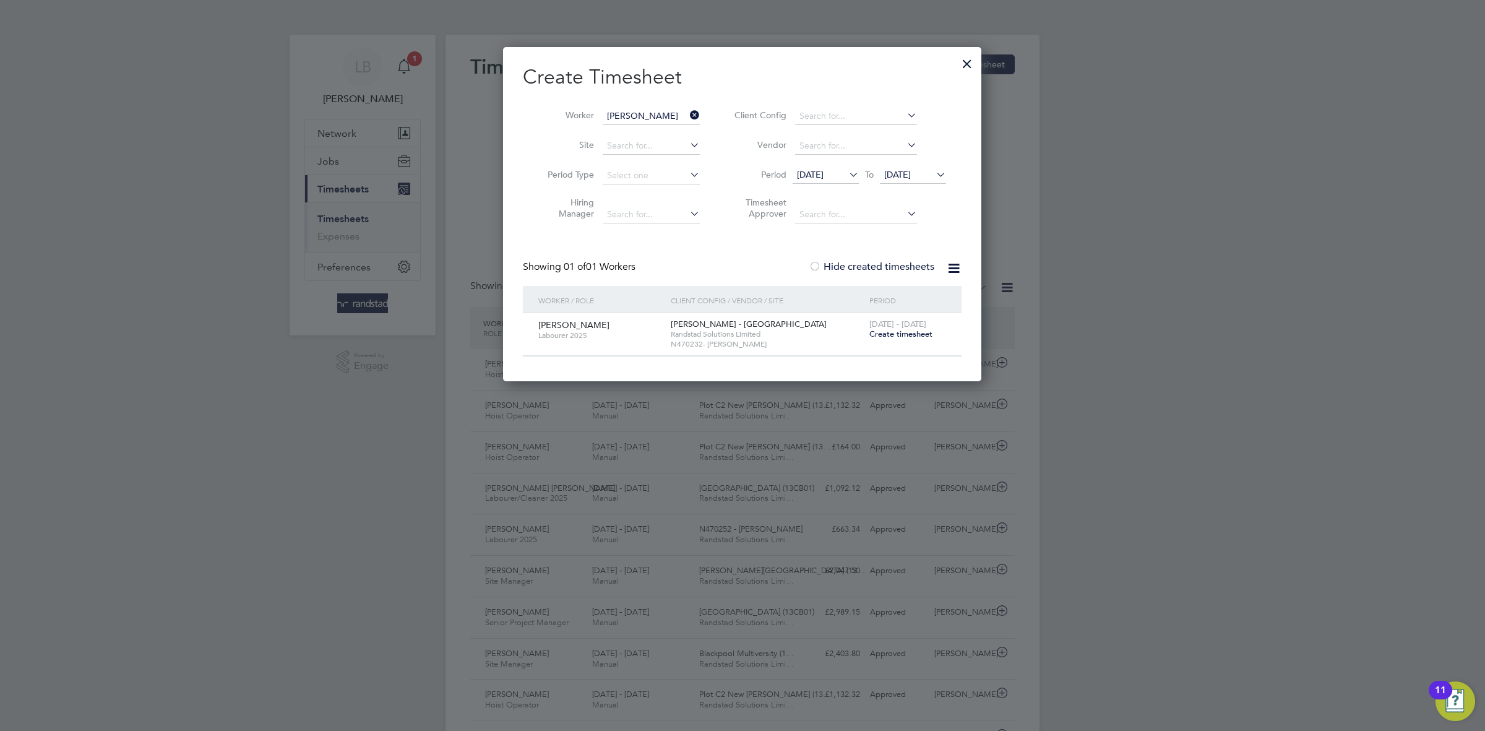
click at [867, 270] on label "Hide created timesheets" at bounding box center [871, 266] width 126 height 12
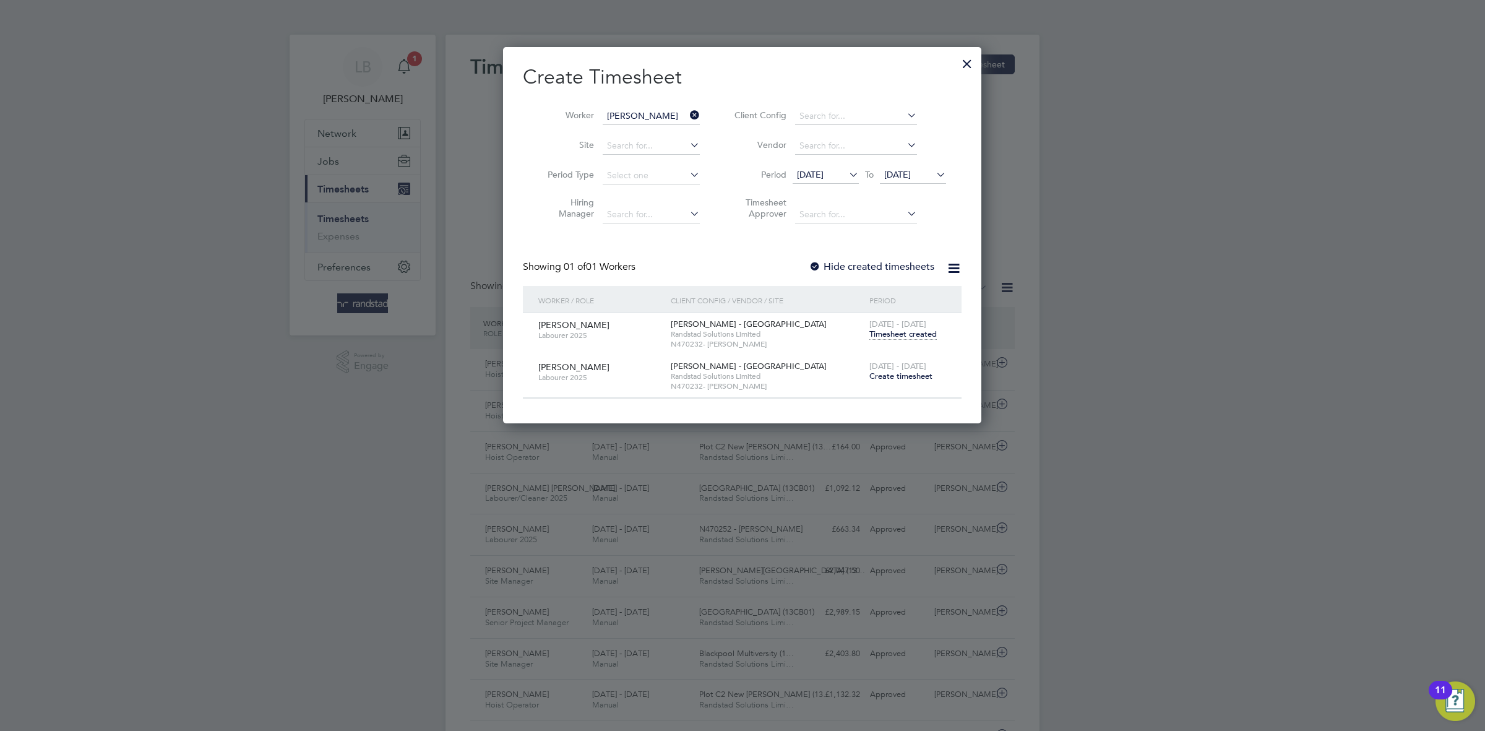
click at [905, 337] on span "Timesheet created" at bounding box center [902, 333] width 67 height 11
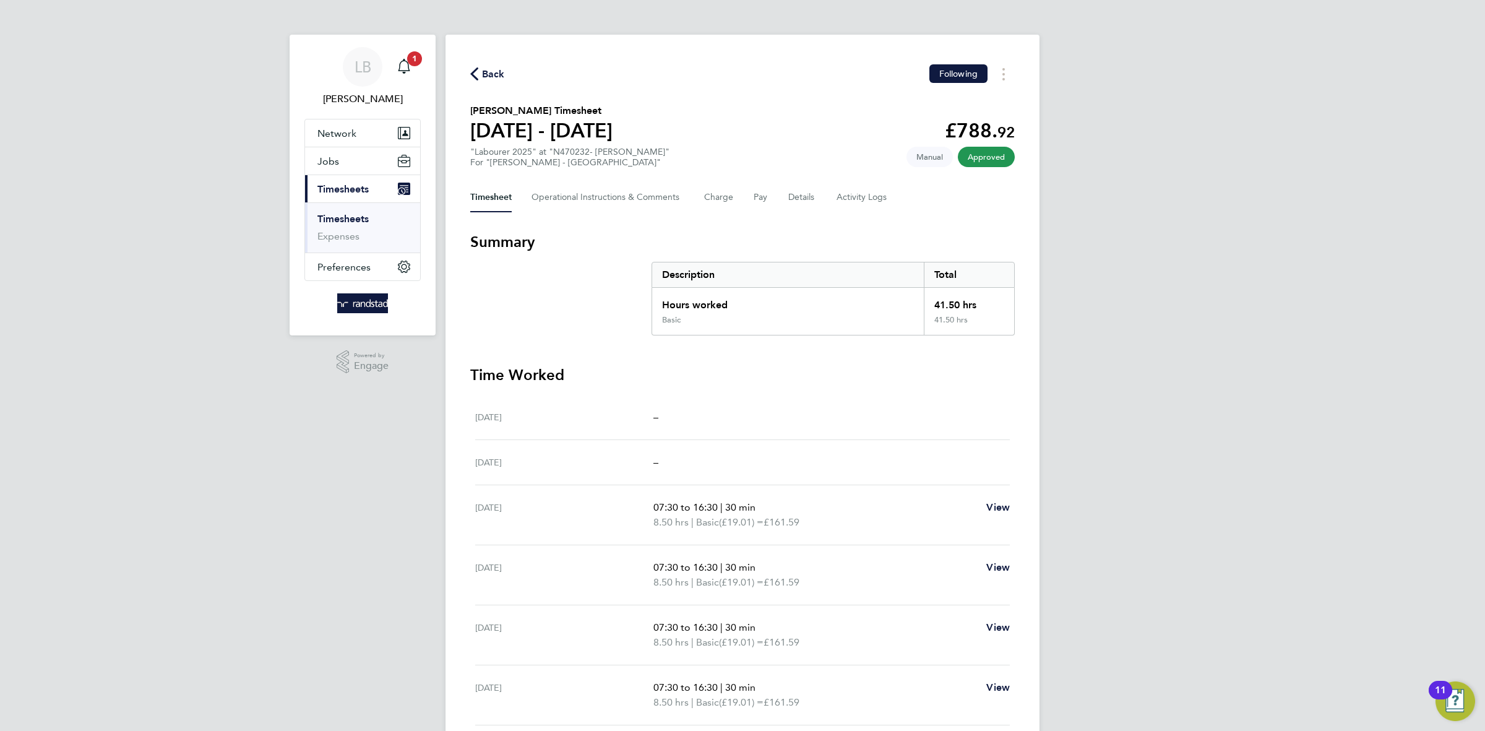
click at [494, 75] on span "Back" at bounding box center [493, 74] width 23 height 15
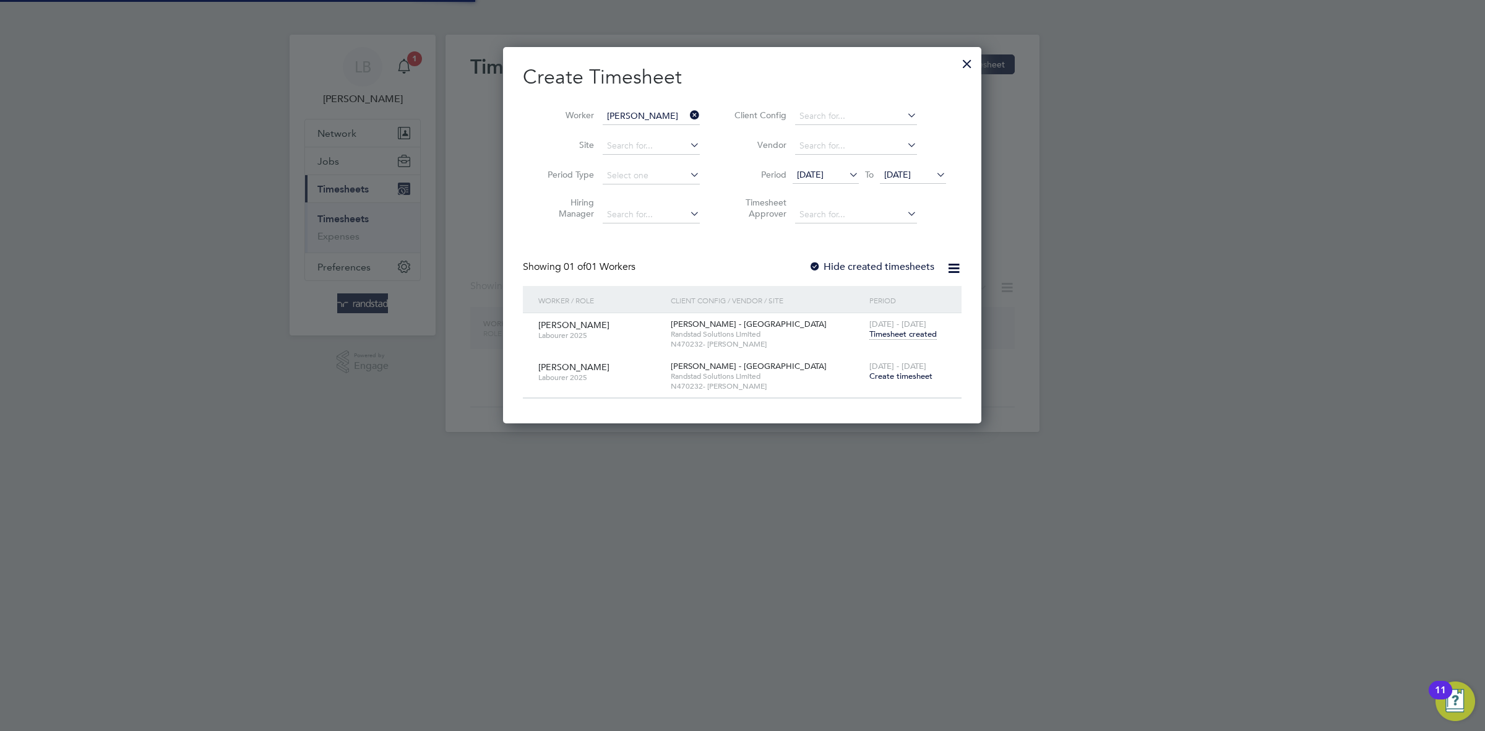
click at [917, 381] on span "Create timesheet" at bounding box center [900, 376] width 63 height 11
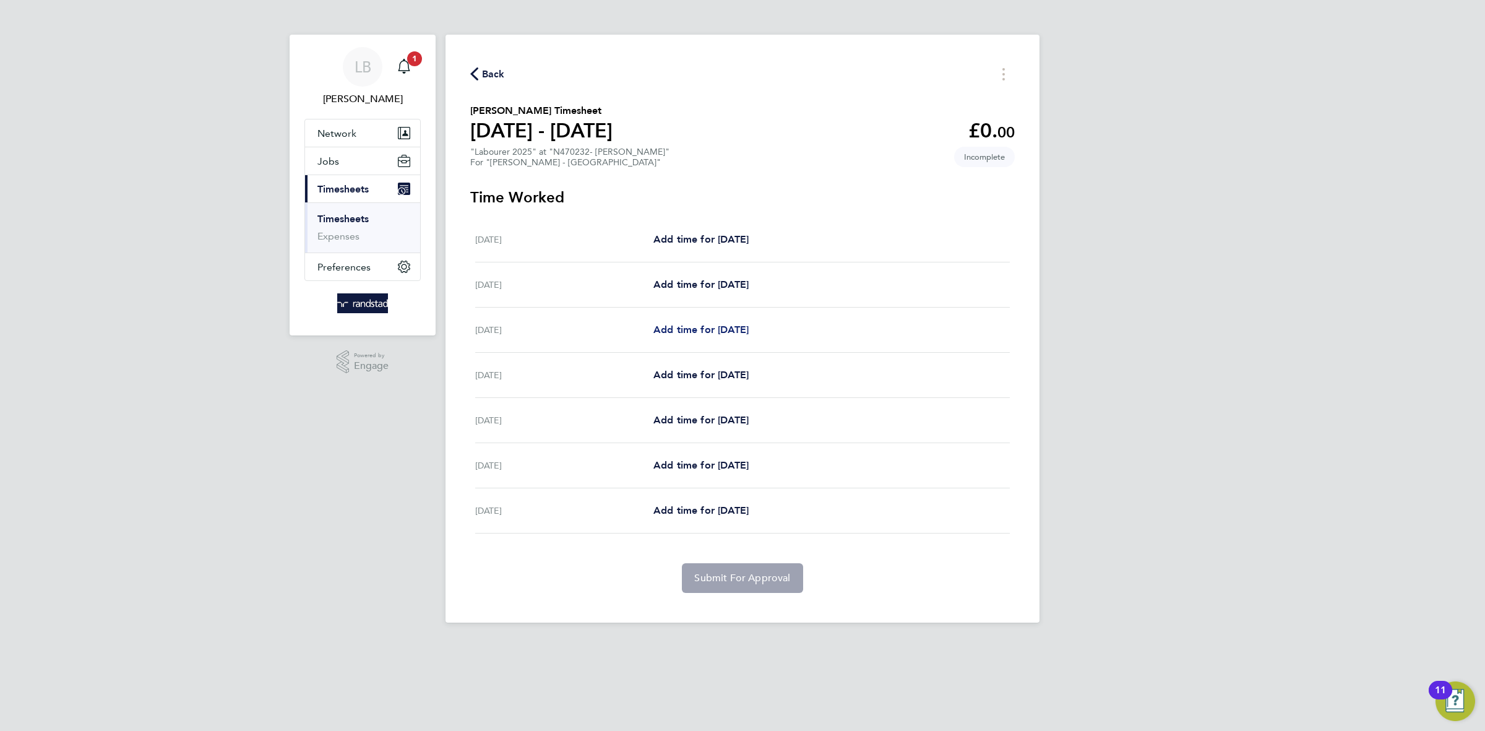
click at [700, 332] on span "Add time for [DATE]" at bounding box center [700, 329] width 95 height 12
select select "60"
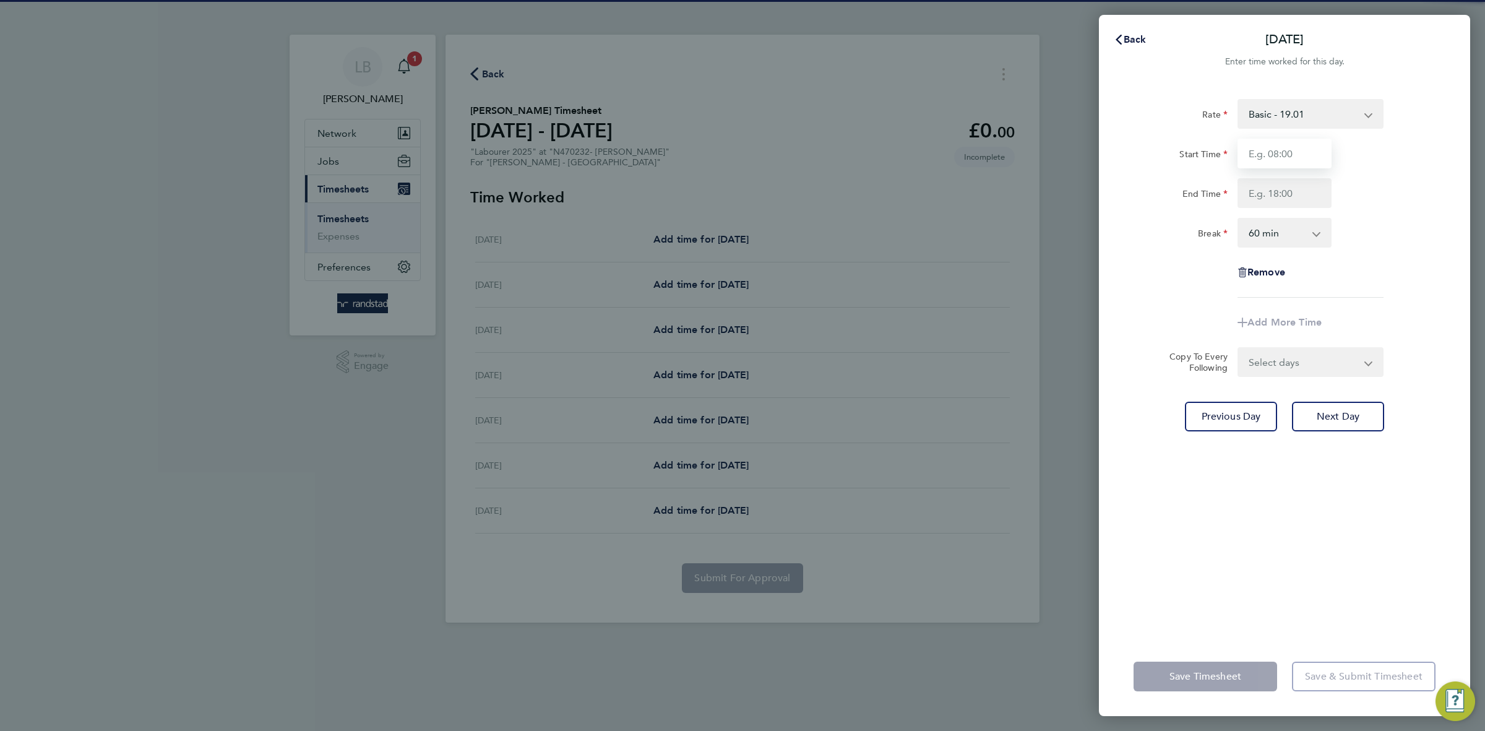
click at [1315, 142] on input "Start Time" at bounding box center [1284, 154] width 94 height 30
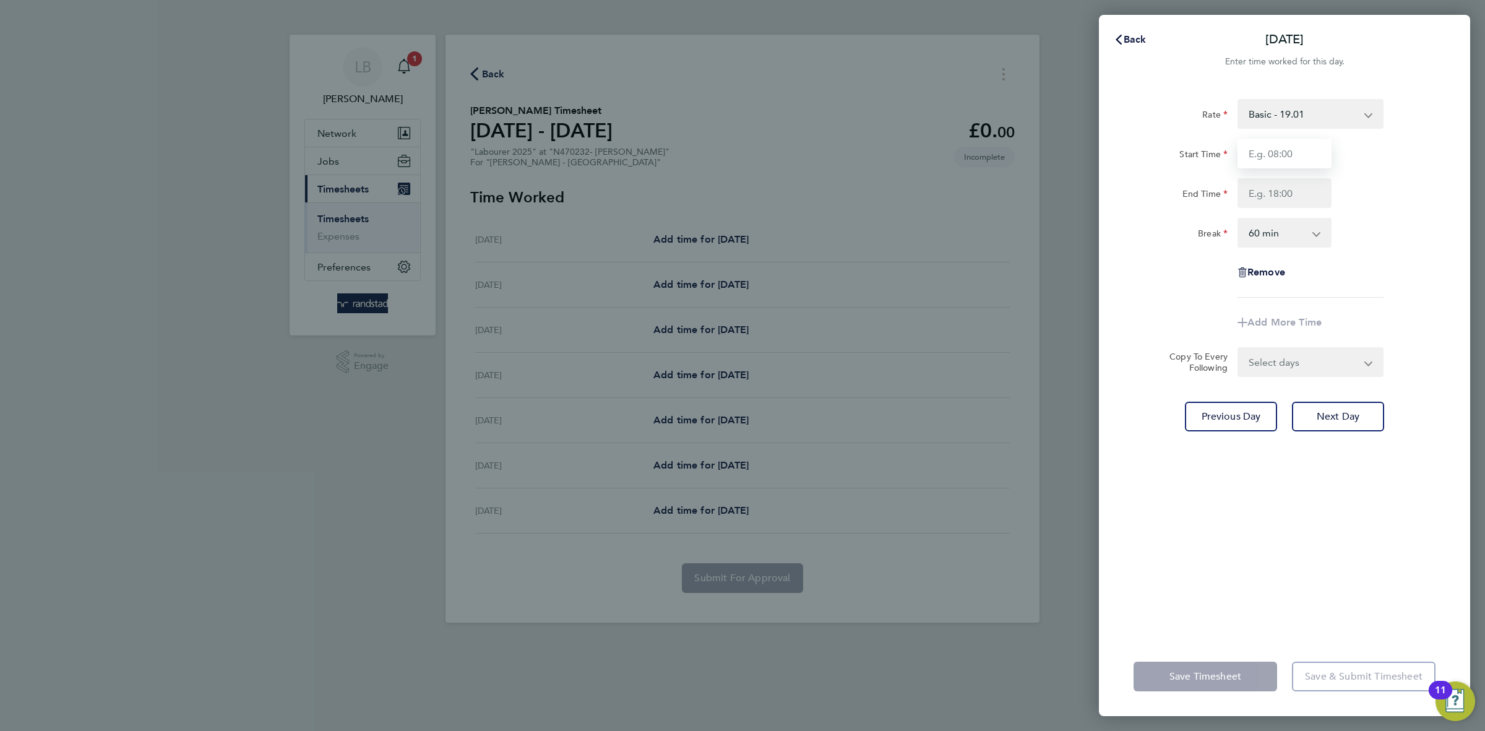
type input "07:30"
click at [1298, 196] on input "End Time" at bounding box center [1284, 193] width 94 height 30
type input "16:30"
click at [1295, 242] on select "0 min 15 min 30 min 45 min 60 min 75 min 90 min" at bounding box center [1276, 232] width 77 height 27
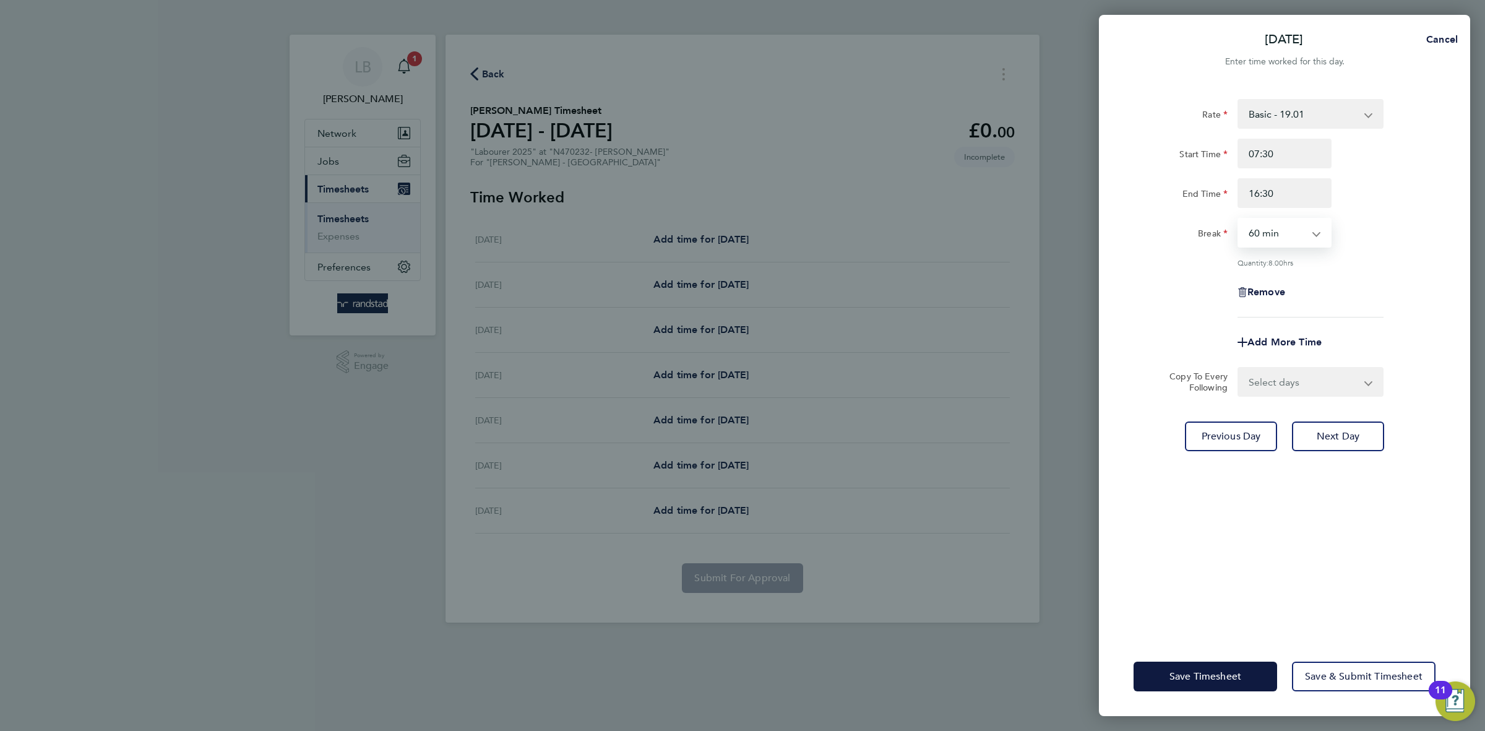
select select "30"
click at [1238, 219] on select "0 min 15 min 30 min 45 min 60 min 75 min 90 min" at bounding box center [1276, 232] width 77 height 27
click at [1344, 291] on div "Remove" at bounding box center [1284, 292] width 312 height 30
click at [1304, 391] on select "Select days Day Tuesday Wednesday Thursday Friday" at bounding box center [1303, 381] width 130 height 27
select select "DAY"
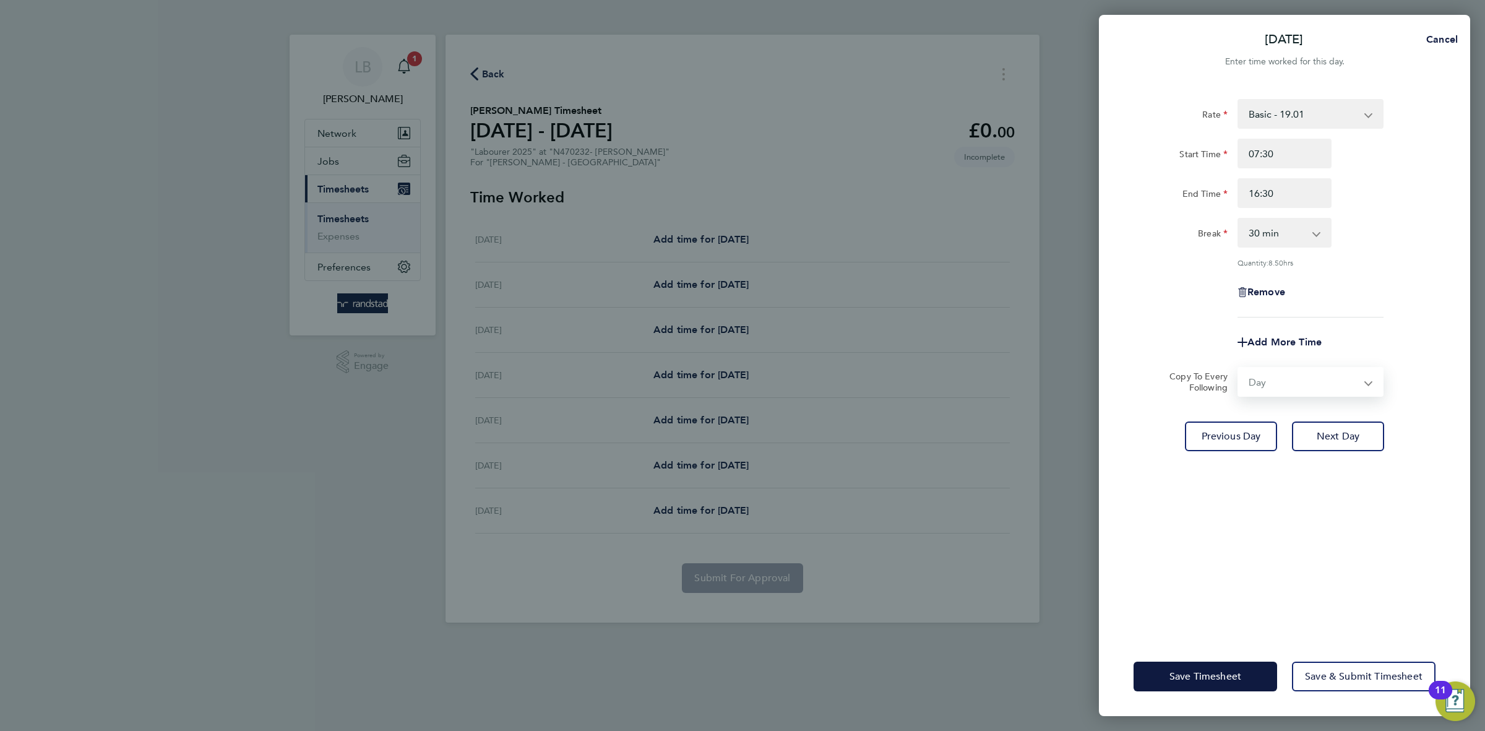
click at [1238, 368] on select "Select days Day Tuesday Wednesday Thursday Friday" at bounding box center [1303, 381] width 130 height 27
select select "2025-08-08"
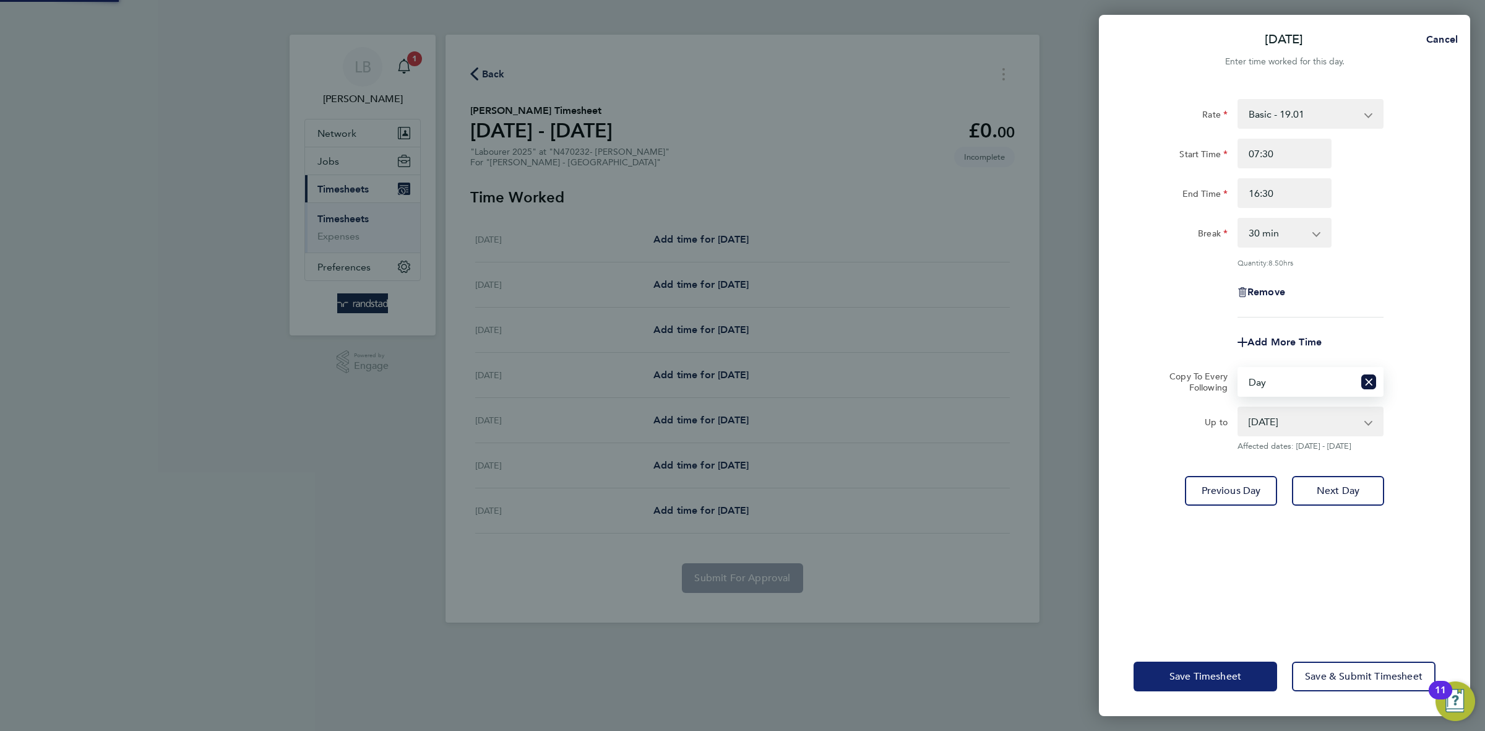
click at [1210, 672] on span "Save Timesheet" at bounding box center [1205, 676] width 72 height 12
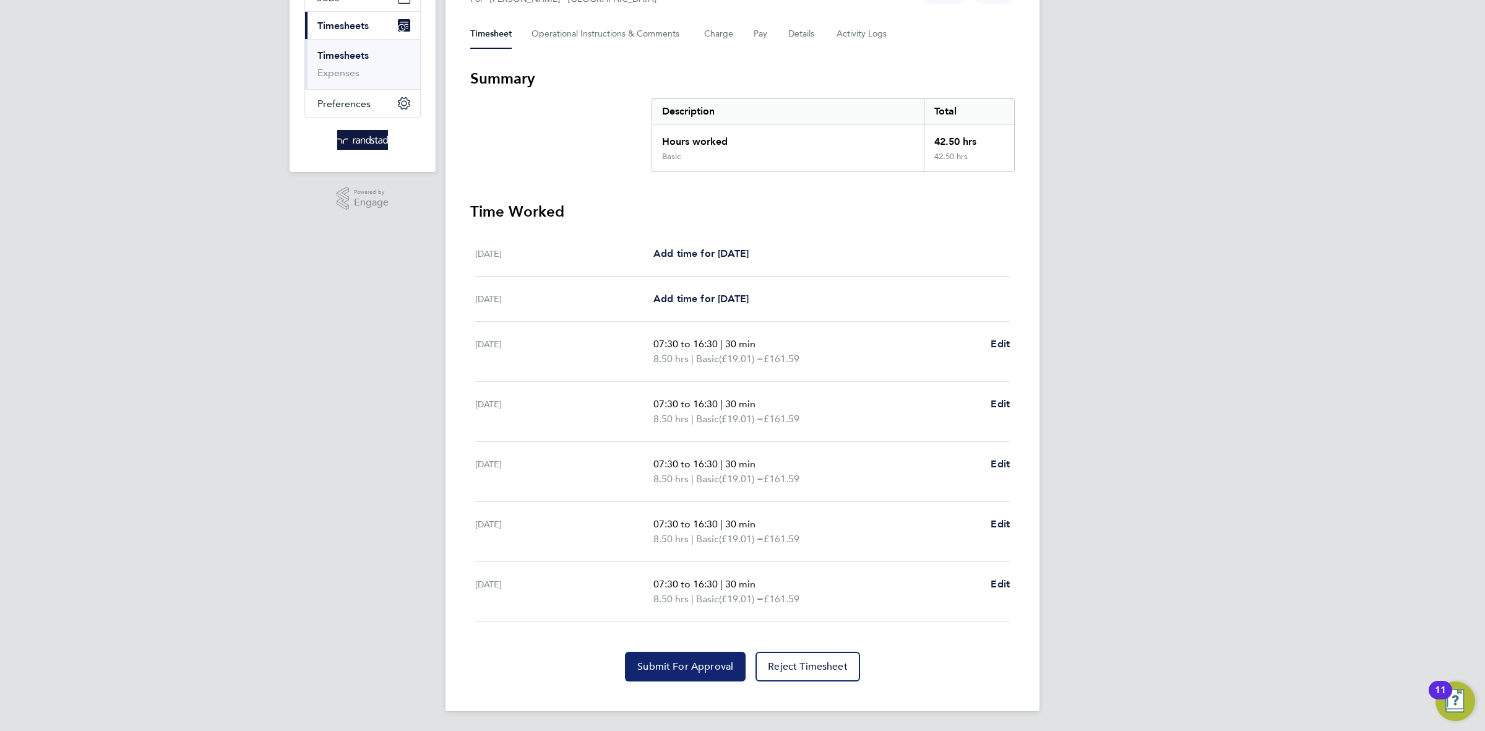
click at [701, 673] on button "Submit For Approval" at bounding box center [685, 666] width 121 height 30
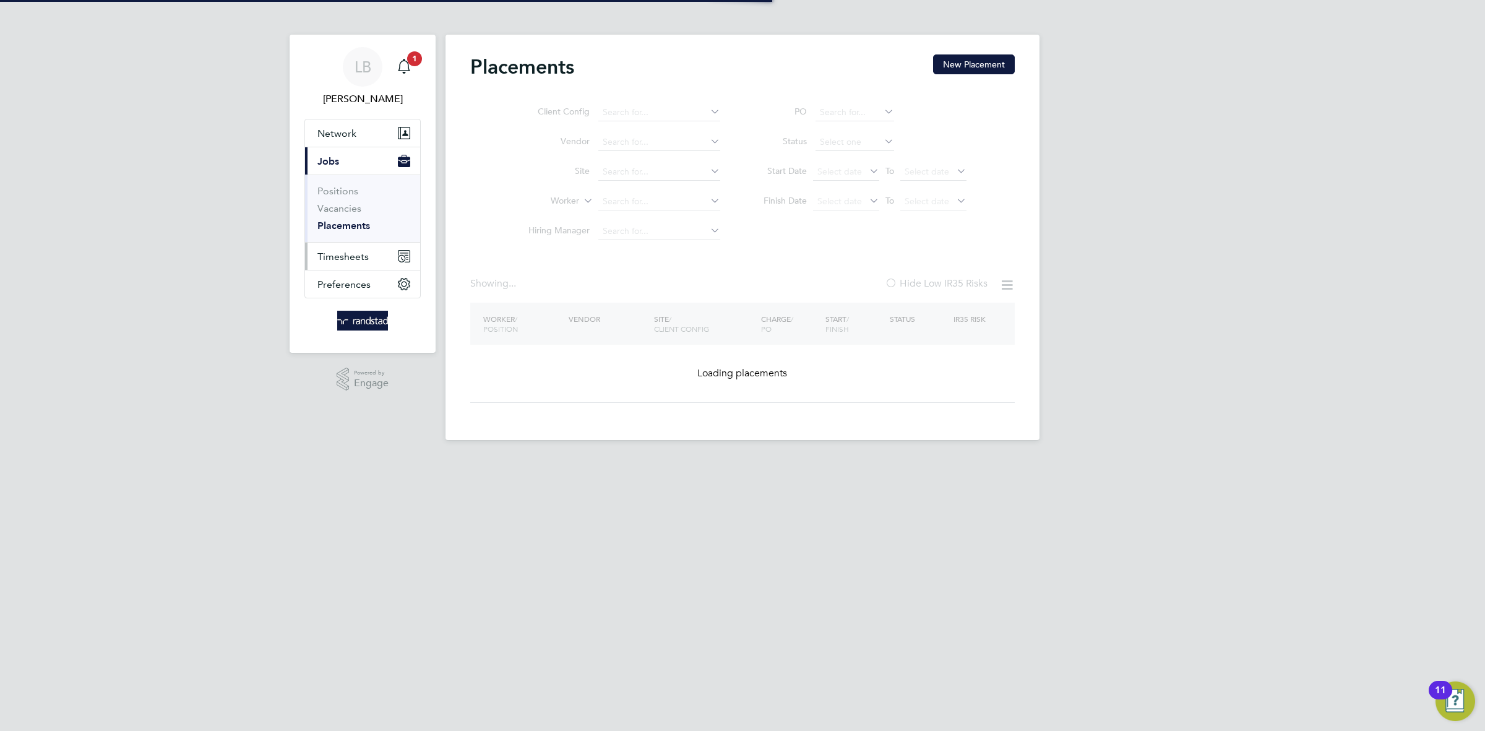
type input "N470232- [PERSON_NAME]"
click at [347, 252] on span "Timesheets" at bounding box center [342, 257] width 51 height 12
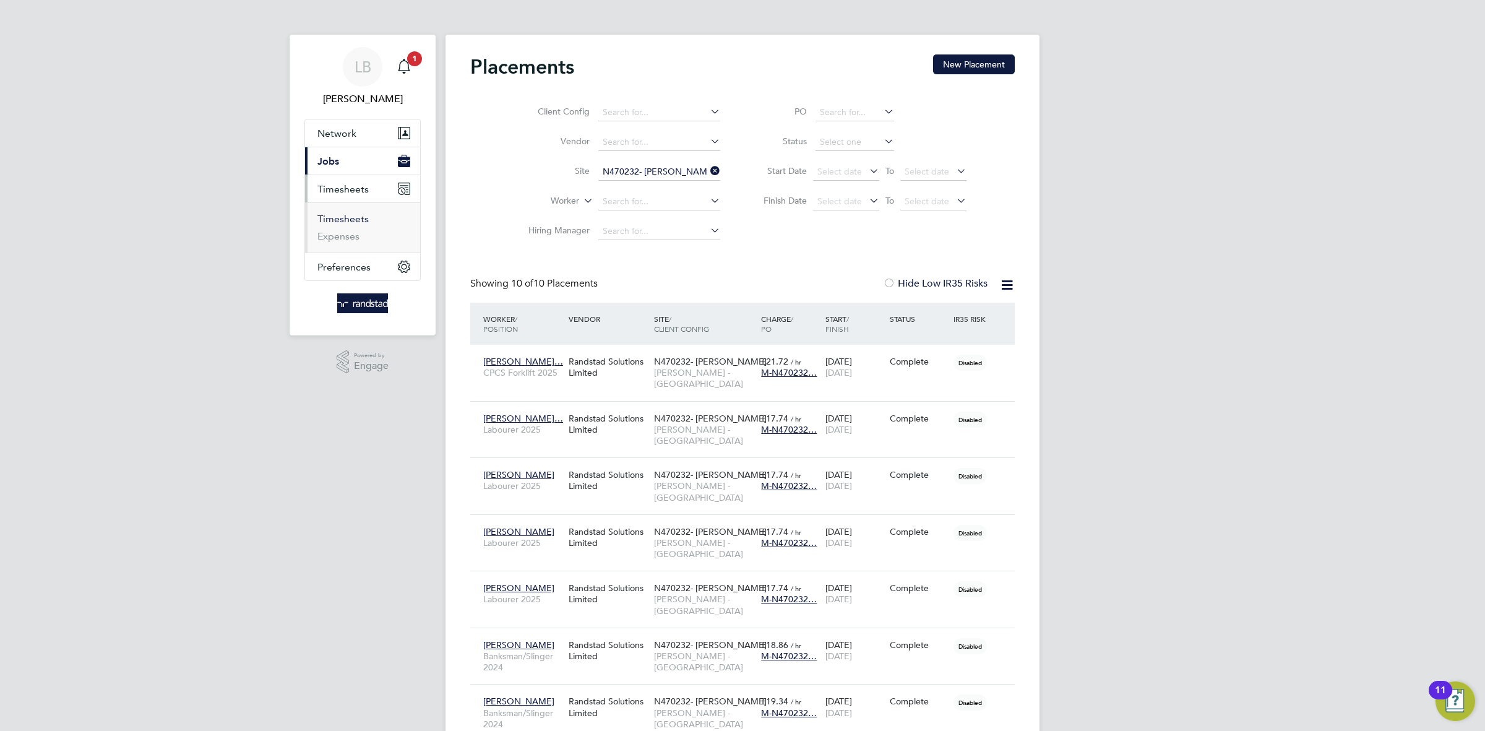
click at [351, 221] on link "Timesheets" at bounding box center [342, 219] width 51 height 12
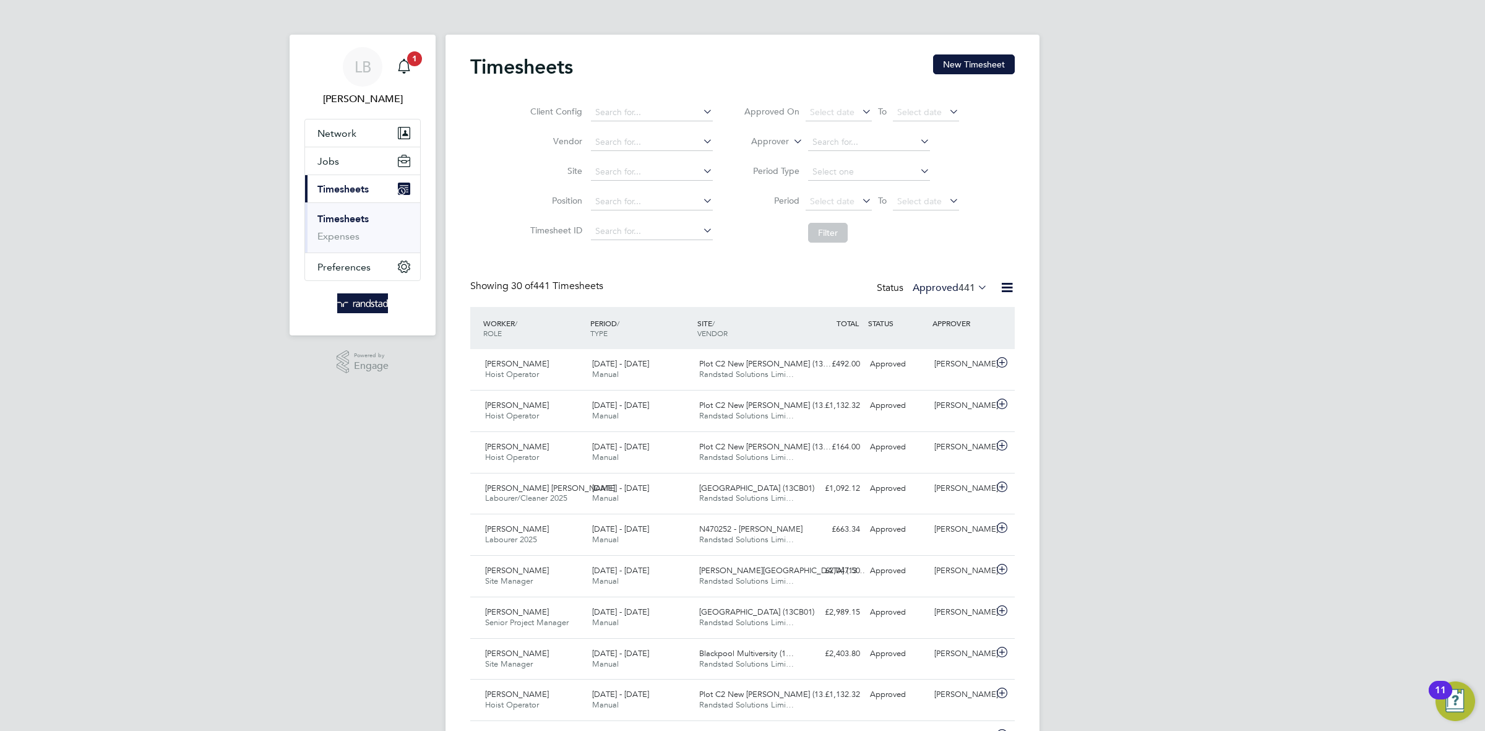
click at [972, 77] on div "Timesheets New Timesheet" at bounding box center [742, 72] width 544 height 37
click at [965, 58] on button "New Timesheet" at bounding box center [974, 64] width 82 height 20
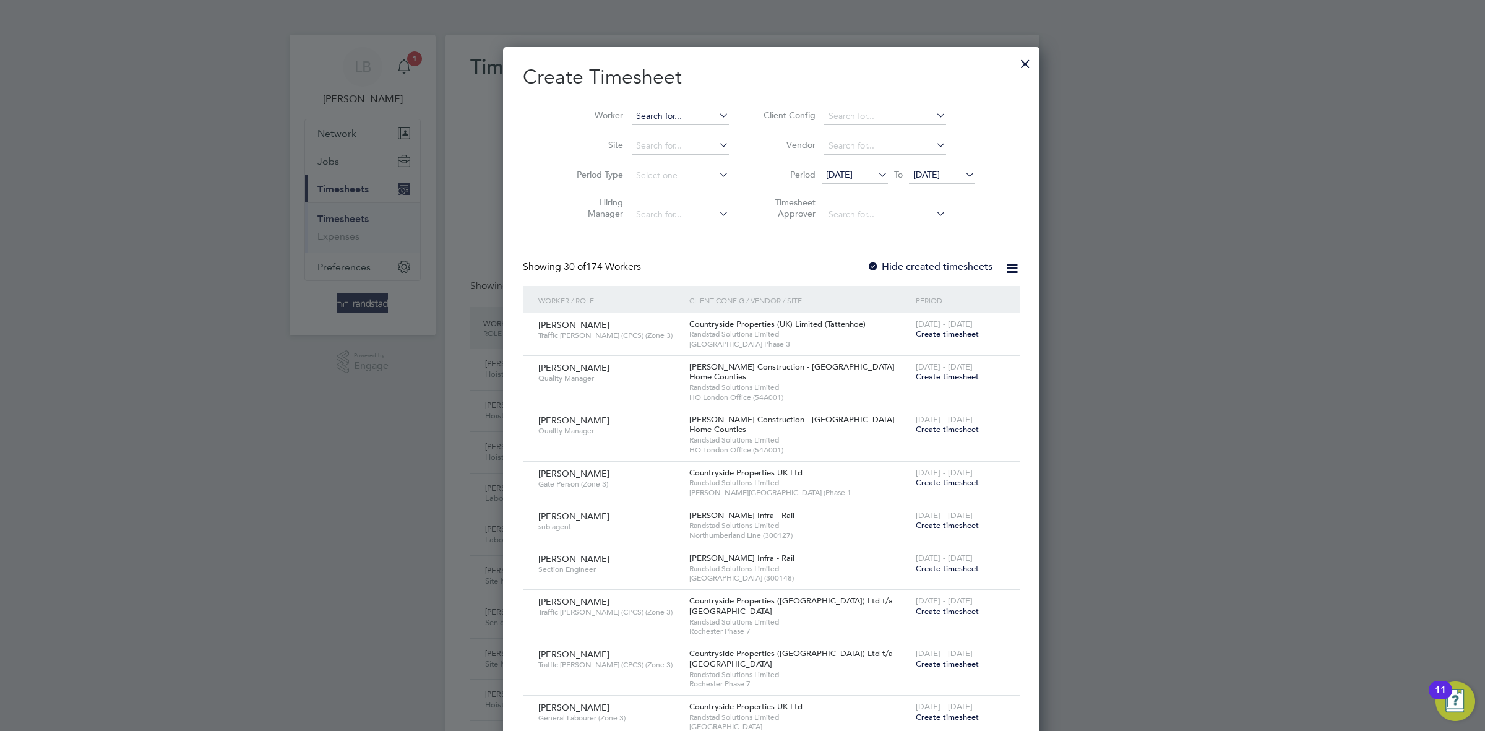
click at [642, 108] on input at bounding box center [680, 116] width 97 height 17
click at [662, 187] on li "Stephen Al ston" at bounding box center [684, 182] width 164 height 17
type input "[PERSON_NAME]"
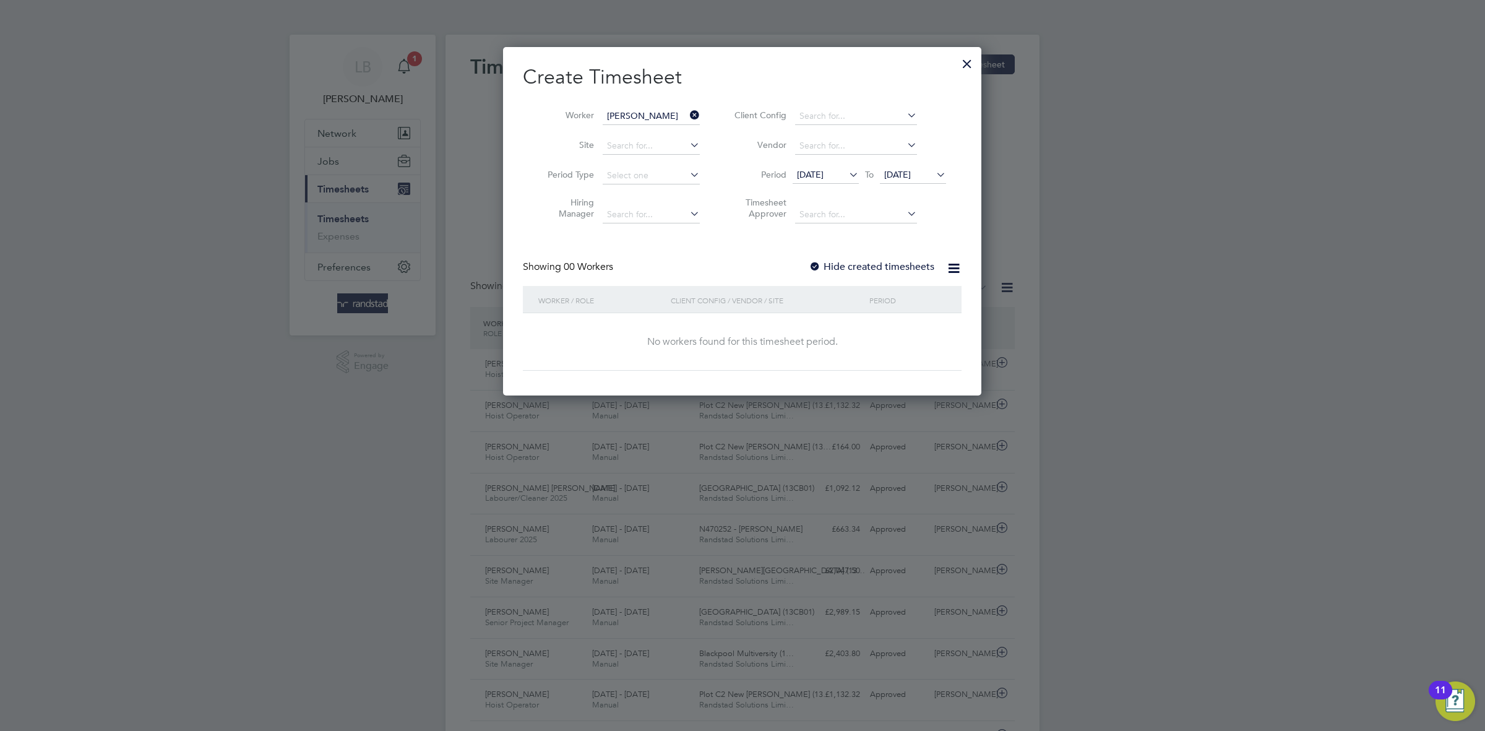
click at [880, 268] on label "Hide created timesheets" at bounding box center [871, 266] width 126 height 12
click at [907, 166] on li "Period 28 Jul 2025 To 04 Aug 2025" at bounding box center [838, 176] width 246 height 30
click at [924, 167] on div "28 Jul 2025 To 04 Aug 2025" at bounding box center [868, 175] width 153 height 17
click at [904, 172] on span "[DATE]" at bounding box center [897, 174] width 27 height 11
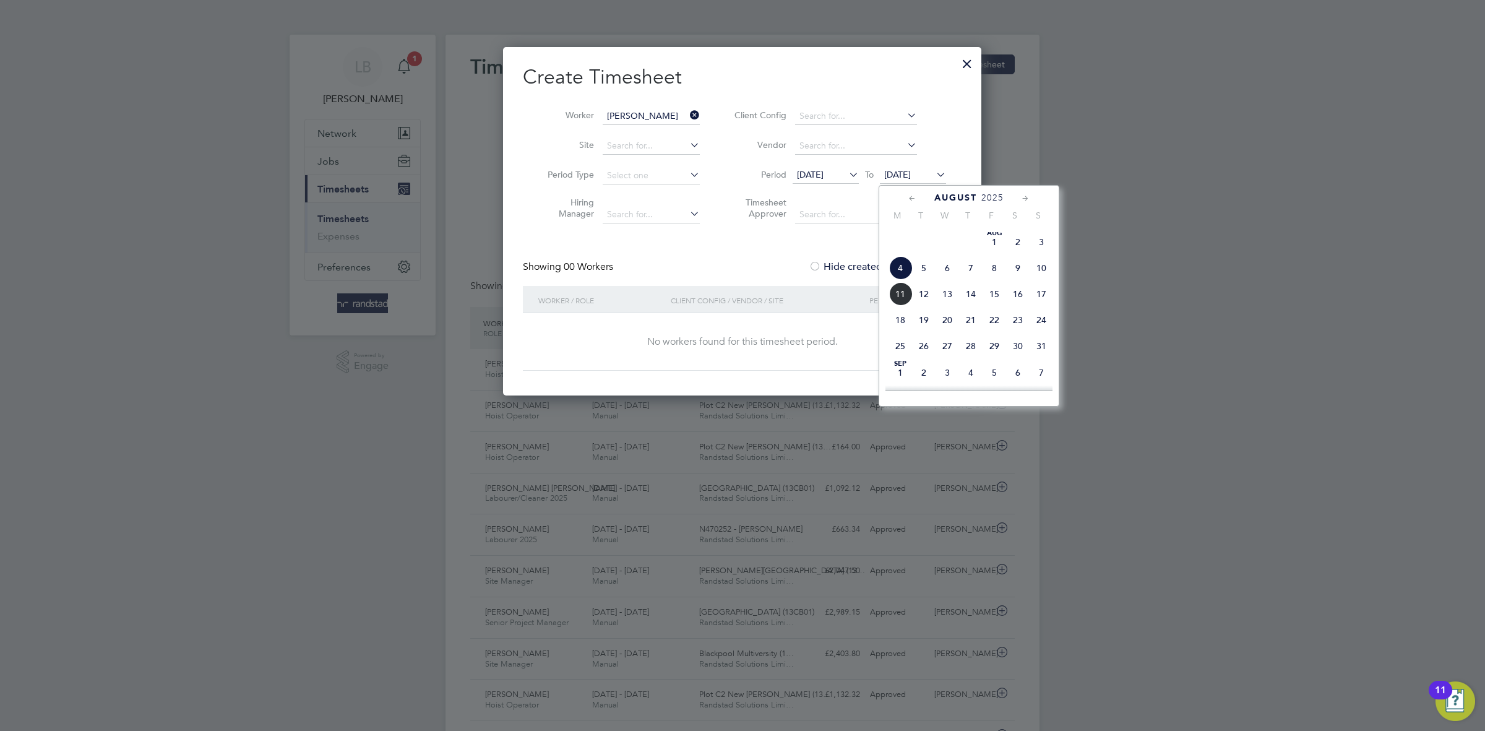
click at [901, 306] on span "11" at bounding box center [900, 294] width 24 height 24
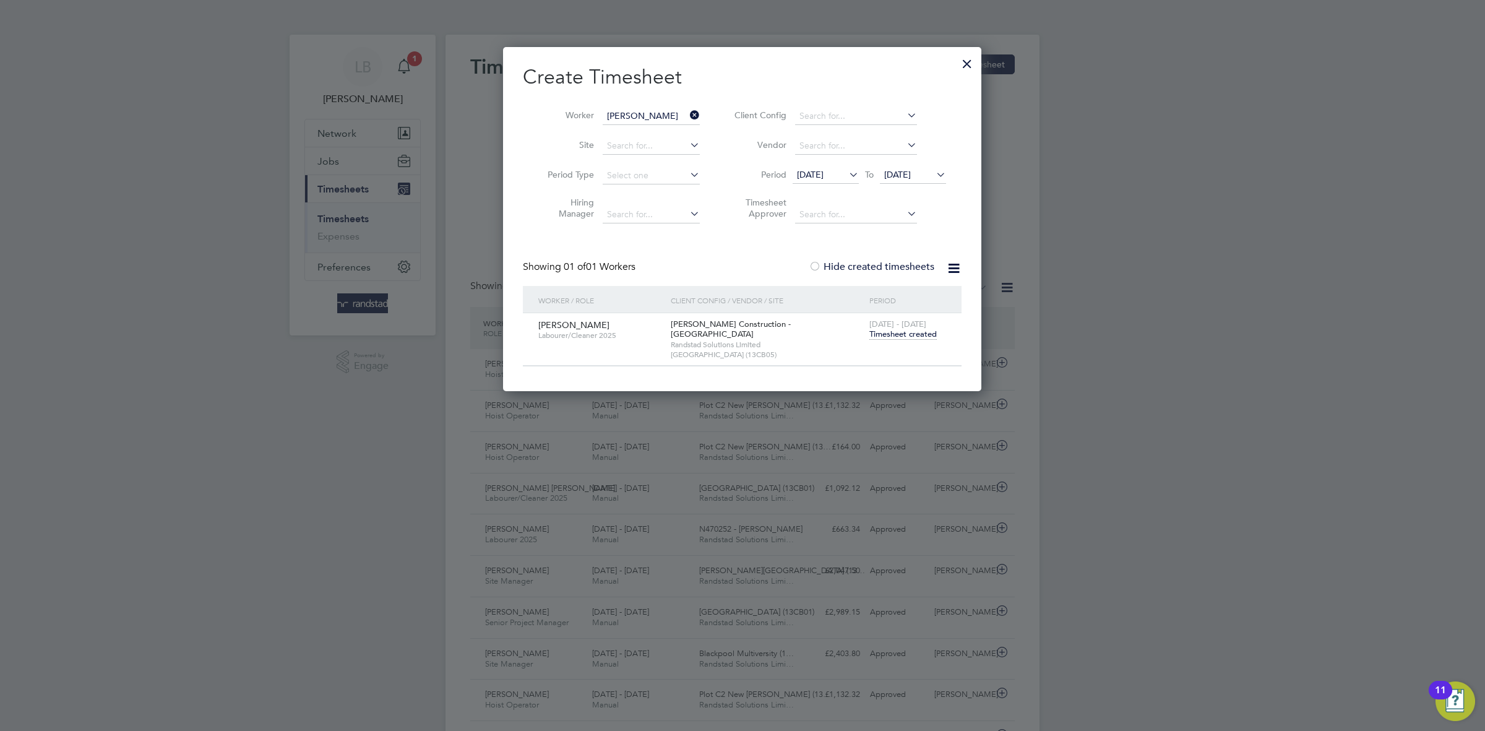
click at [911, 338] on span "Timesheet created" at bounding box center [902, 333] width 67 height 11
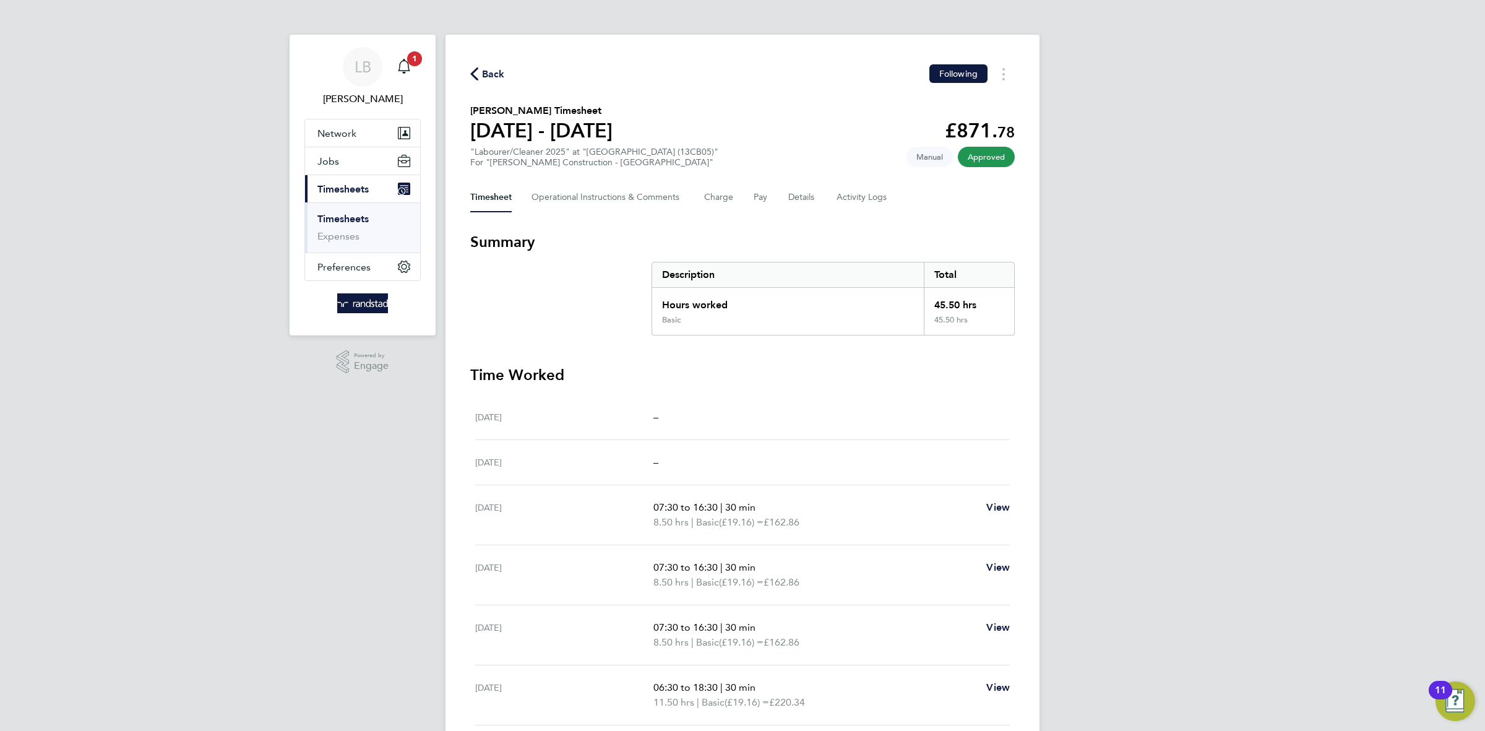
click at [497, 71] on span "Back" at bounding box center [493, 74] width 23 height 15
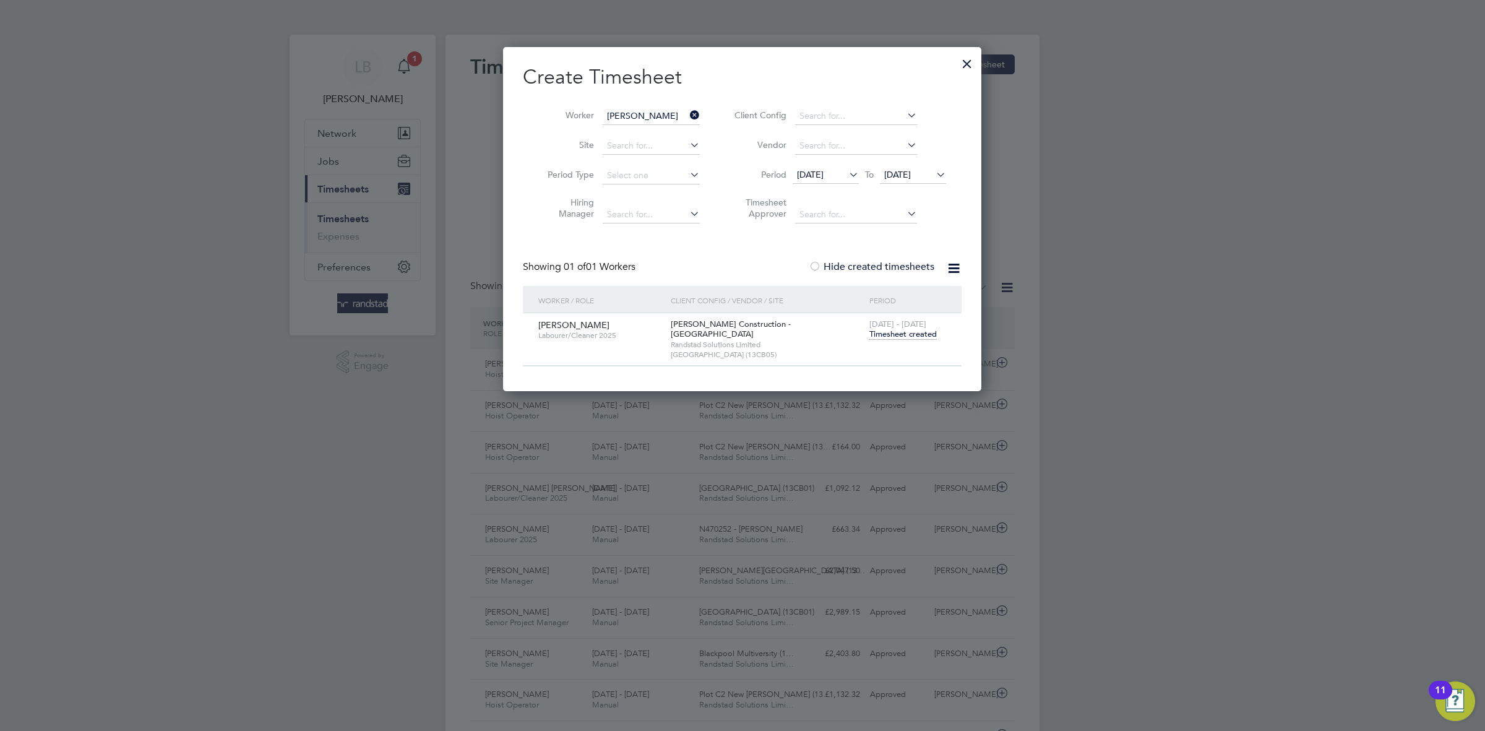
scroll to position [31, 107]
click at [920, 168] on span "11 Aug 2025" at bounding box center [913, 175] width 66 height 17
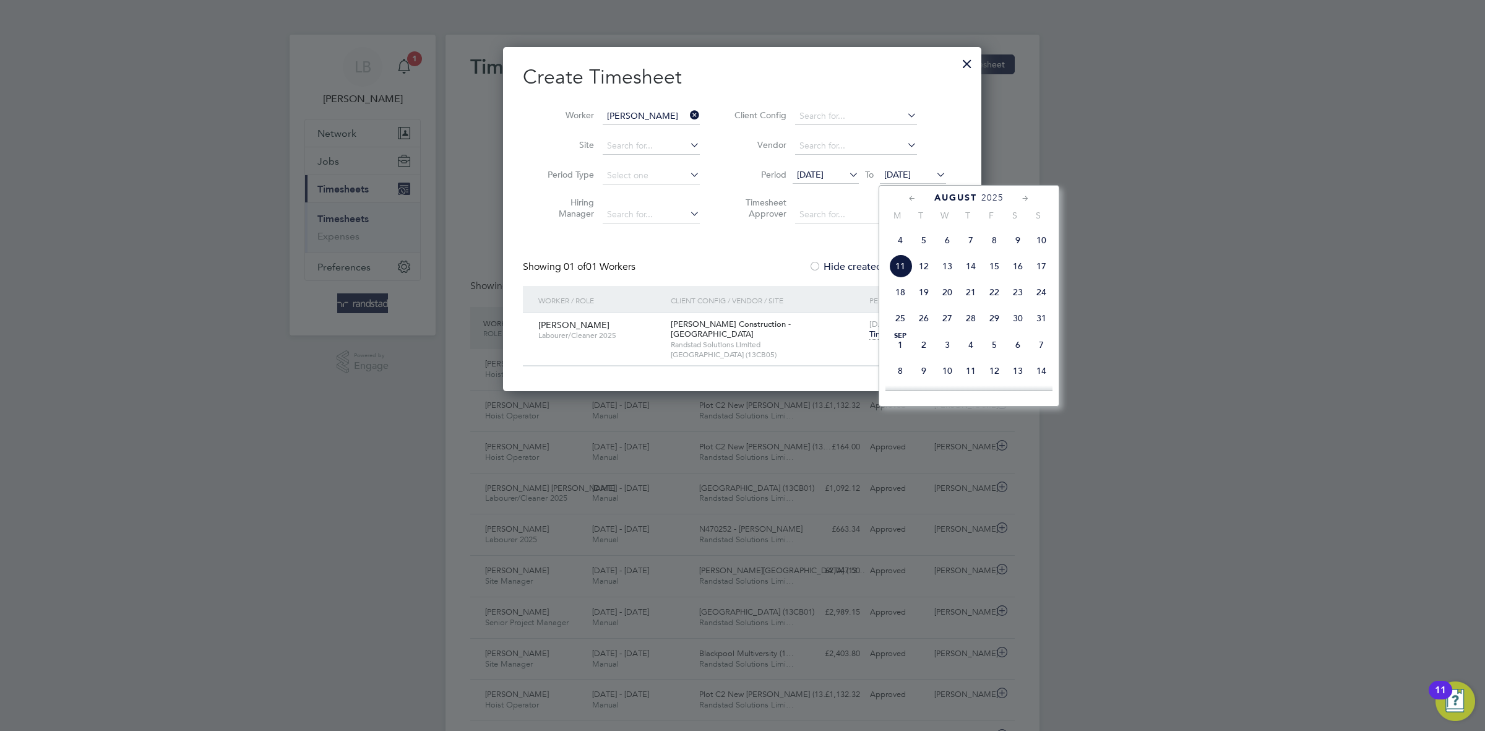
click at [907, 278] on span "11" at bounding box center [900, 266] width 24 height 24
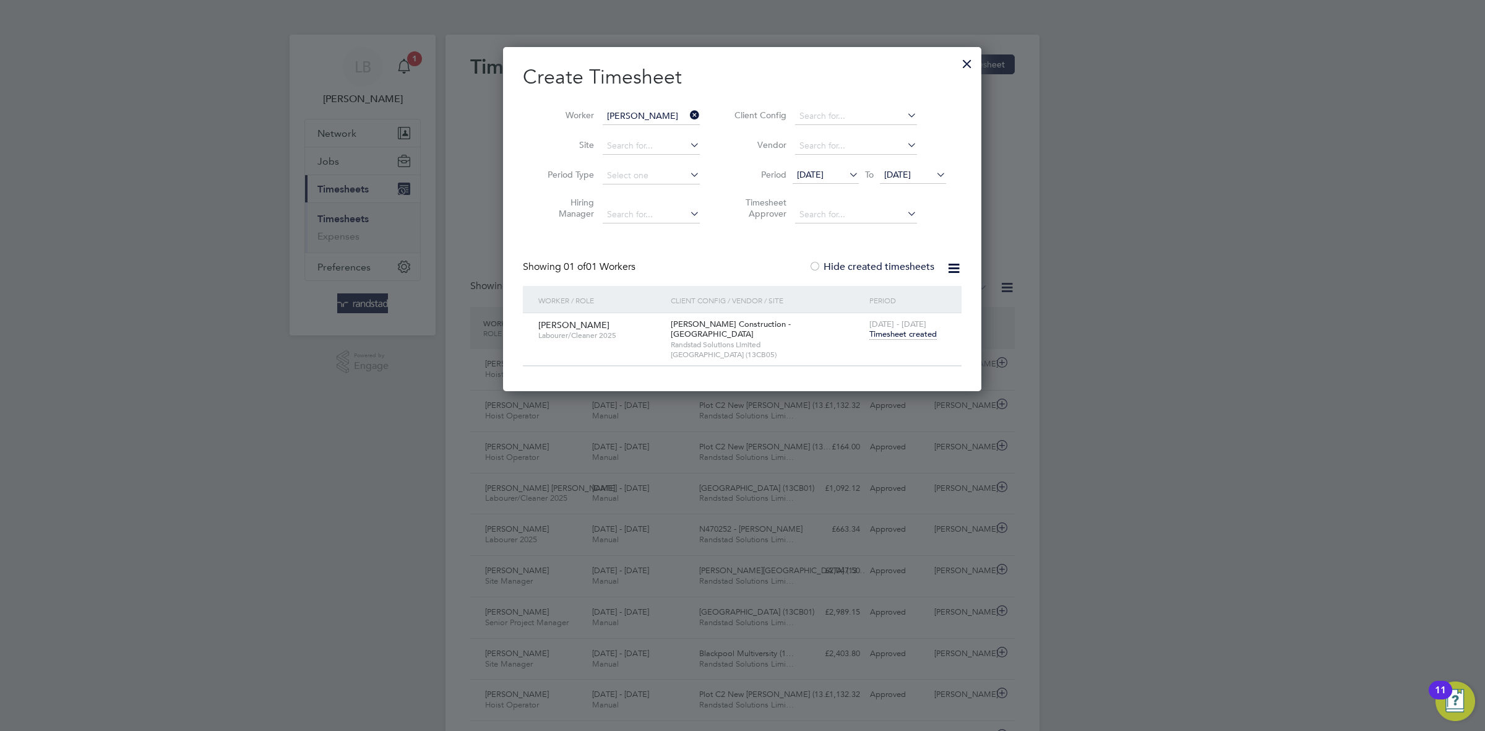
click at [874, 270] on label "Hide created timesheets" at bounding box center [871, 266] width 126 height 12
click at [877, 278] on div "Showing 01 of 01 Workers Hide created timesheets" at bounding box center [742, 272] width 439 height 25
click at [867, 269] on label "Hide created timesheets" at bounding box center [871, 266] width 126 height 12
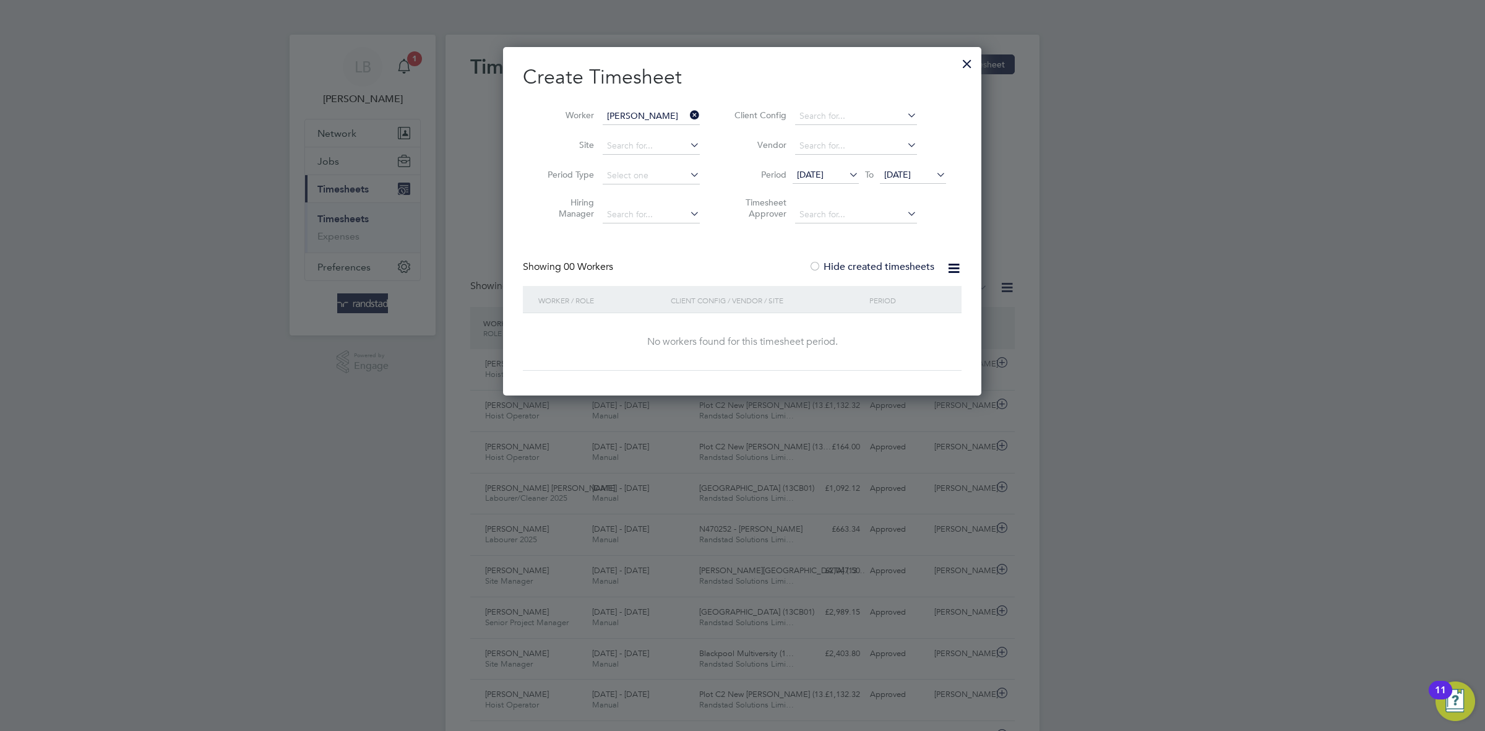
click at [907, 178] on span "11 Aug 2025" at bounding box center [897, 174] width 27 height 11
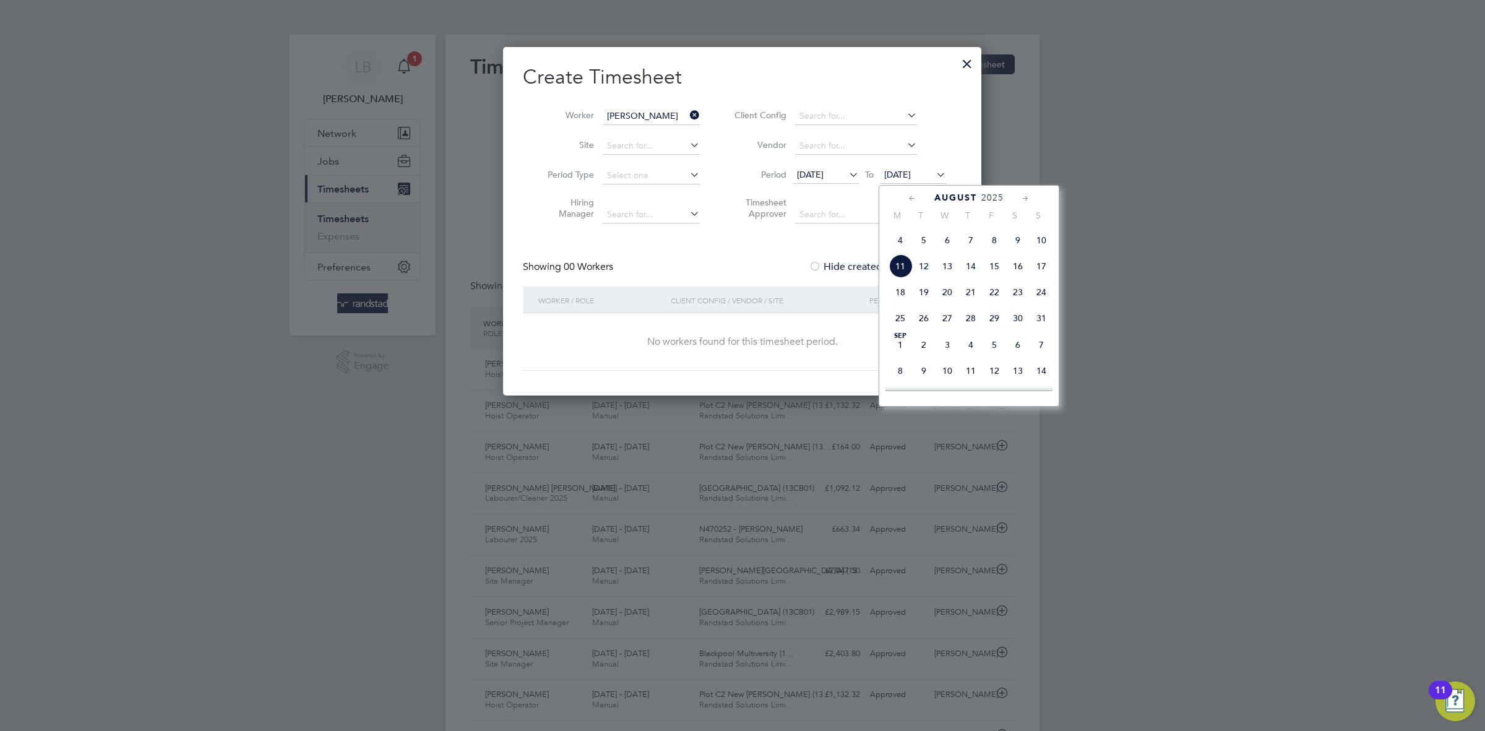
click at [898, 304] on span "18" at bounding box center [900, 292] width 24 height 24
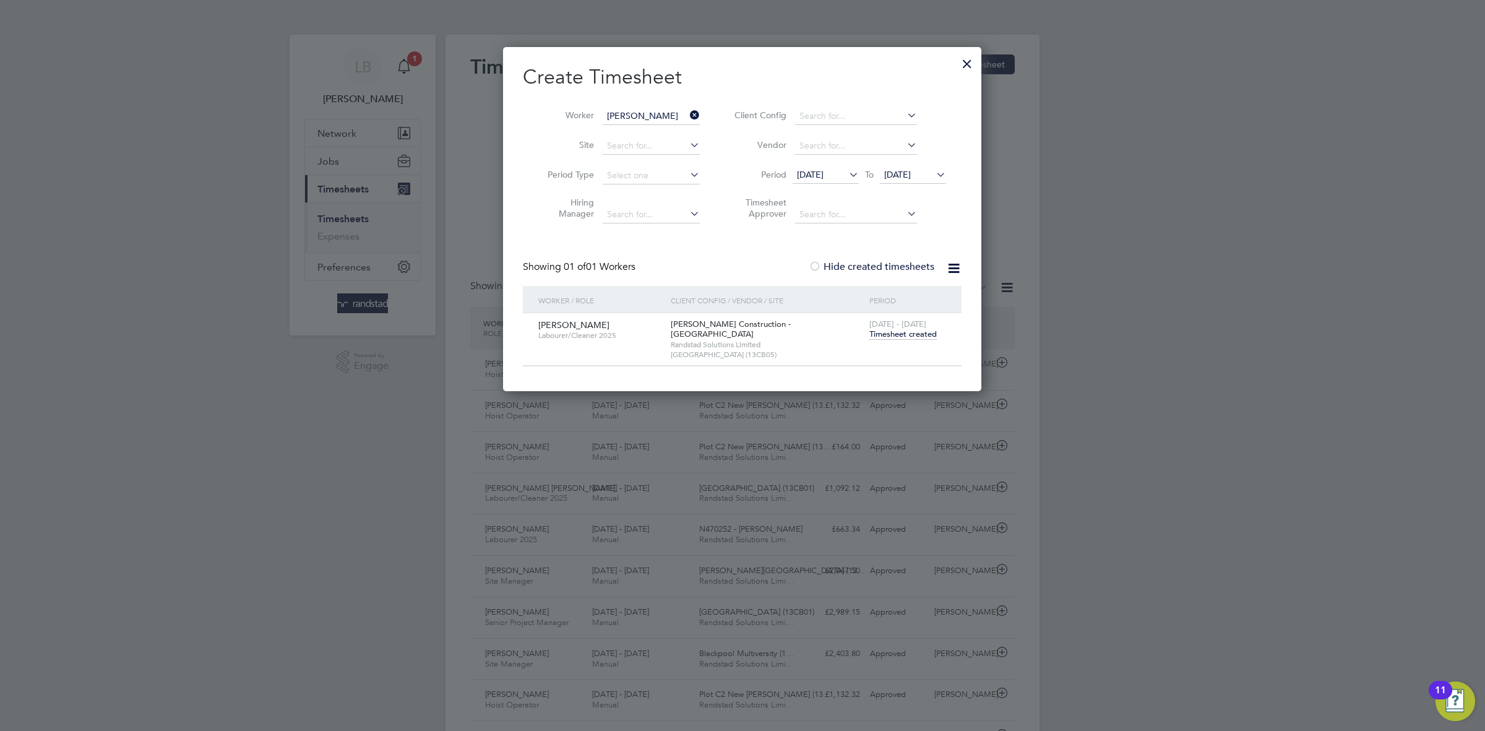
click at [964, 62] on div at bounding box center [967, 60] width 22 height 22
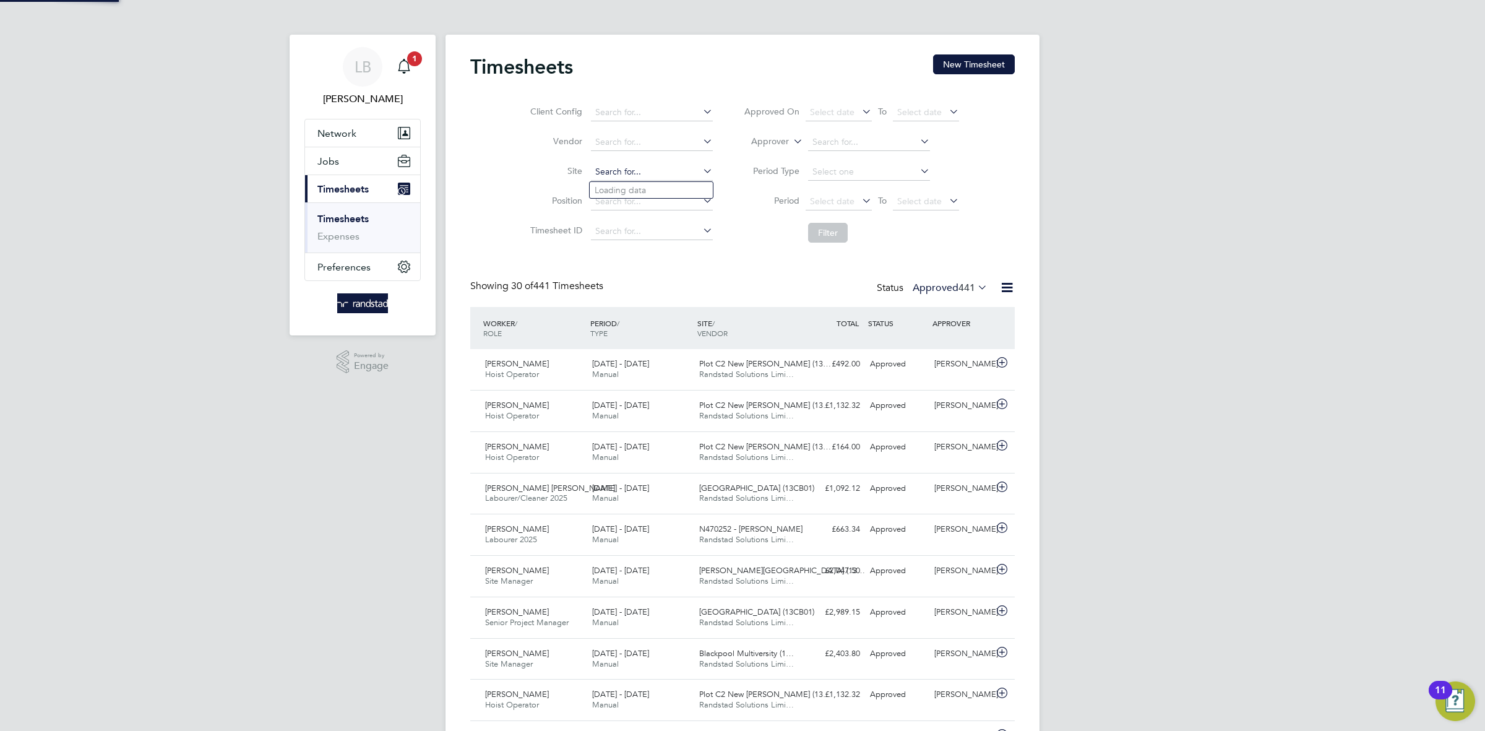
click at [633, 169] on input at bounding box center [652, 171] width 122 height 17
click at [661, 220] on li "Star Radc liffe Academy (13CB05)" at bounding box center [667, 223] width 157 height 17
type input "[GEOGRAPHIC_DATA] (13CB05)"
click at [667, 167] on input at bounding box center [652, 171] width 122 height 17
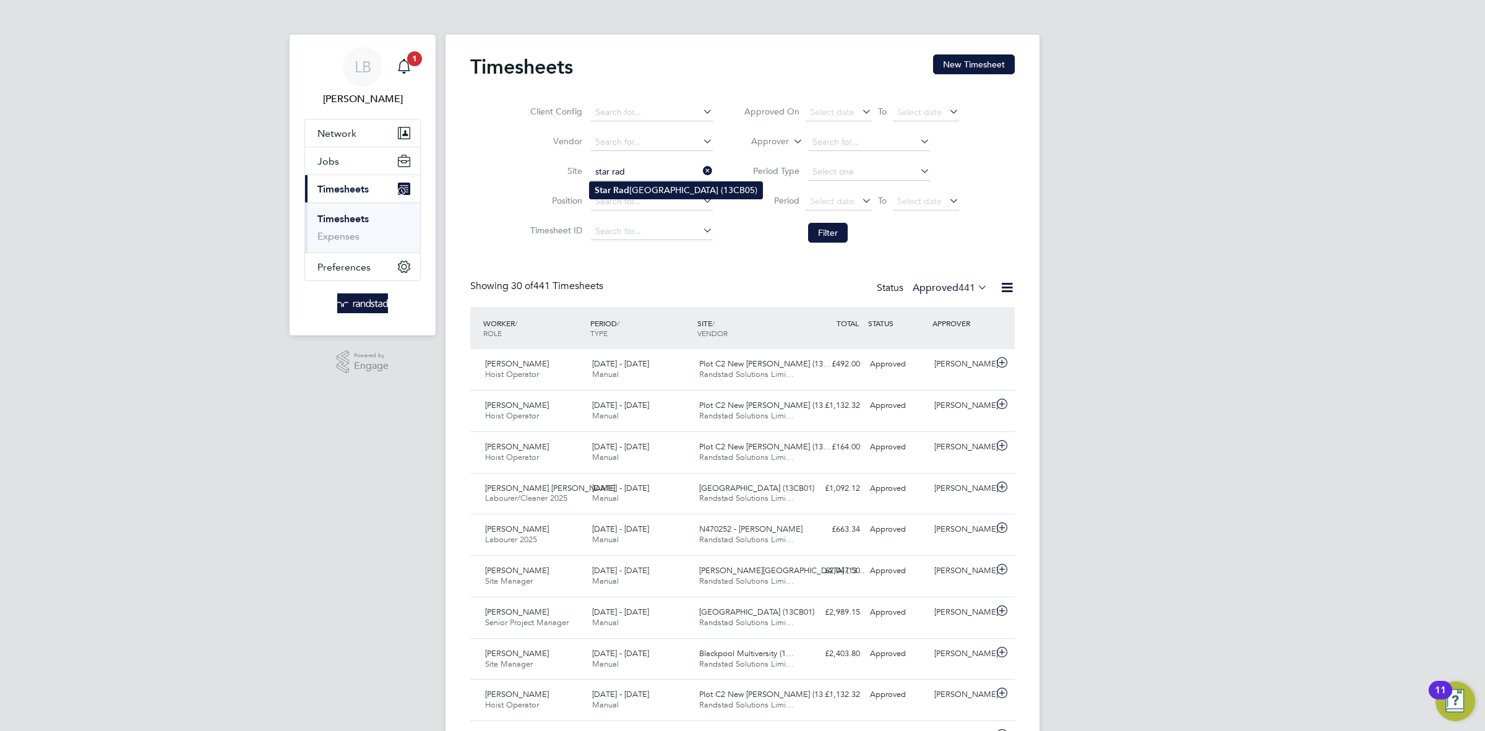
click at [683, 197] on li "Star Rad cliffe Academy (13CB05)" at bounding box center [675, 190] width 173 height 17
type input "Star Radcliffe Academy (13CB05)"
click at [700, 172] on icon at bounding box center [700, 170] width 0 height 17
click at [322, 168] on button "Jobs" at bounding box center [362, 160] width 115 height 27
click at [331, 158] on span "Jobs" at bounding box center [328, 161] width 22 height 12
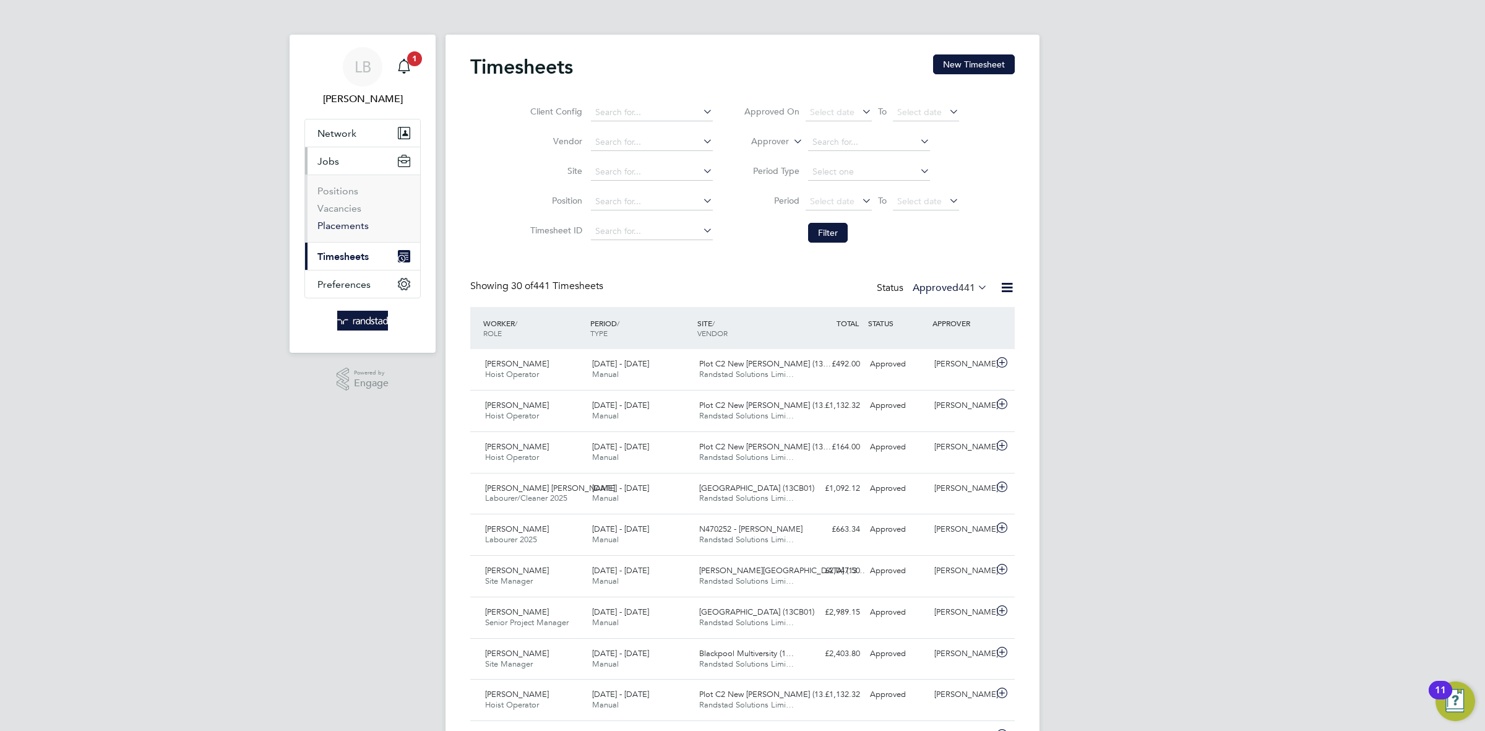
click at [344, 225] on link "Placements" at bounding box center [342, 226] width 51 height 12
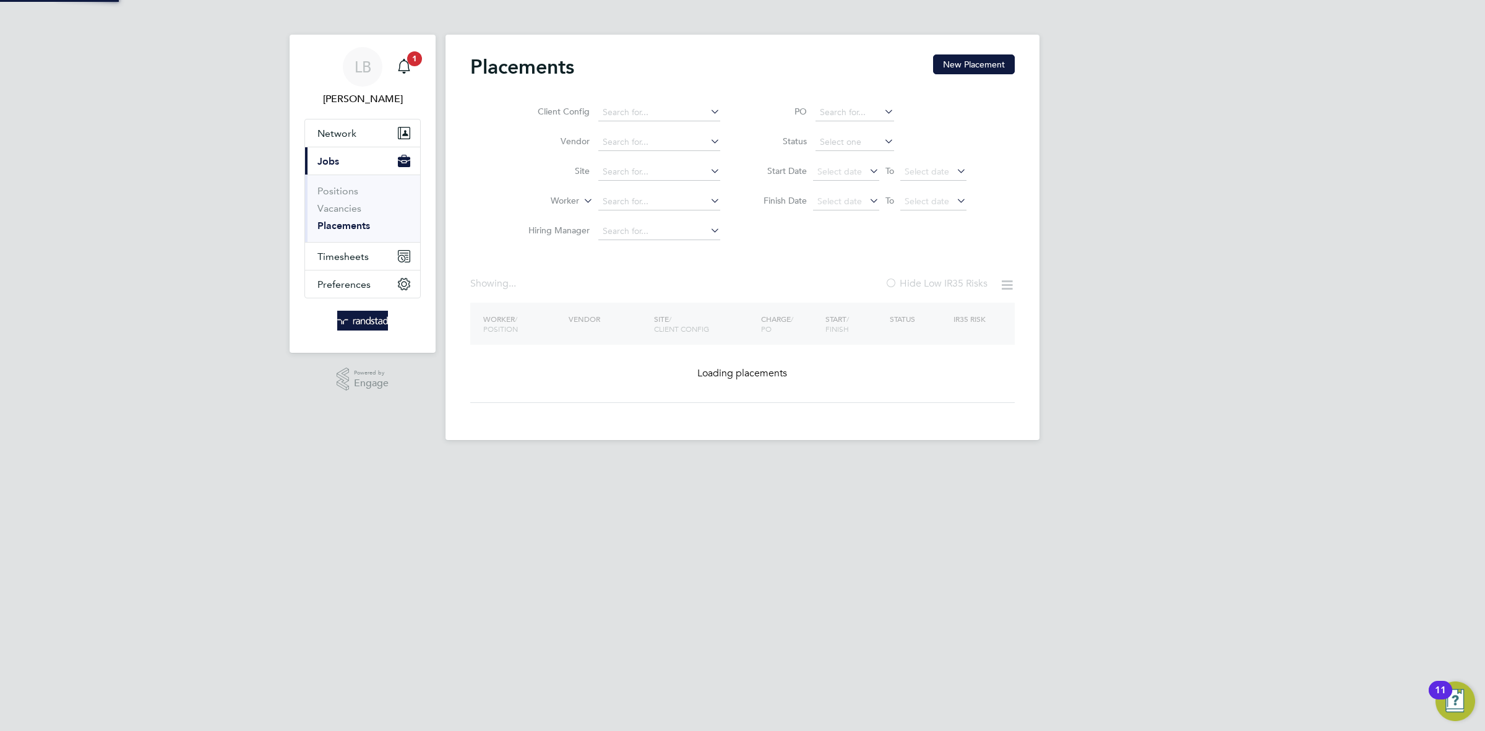
click at [636, 168] on input at bounding box center [659, 171] width 122 height 17
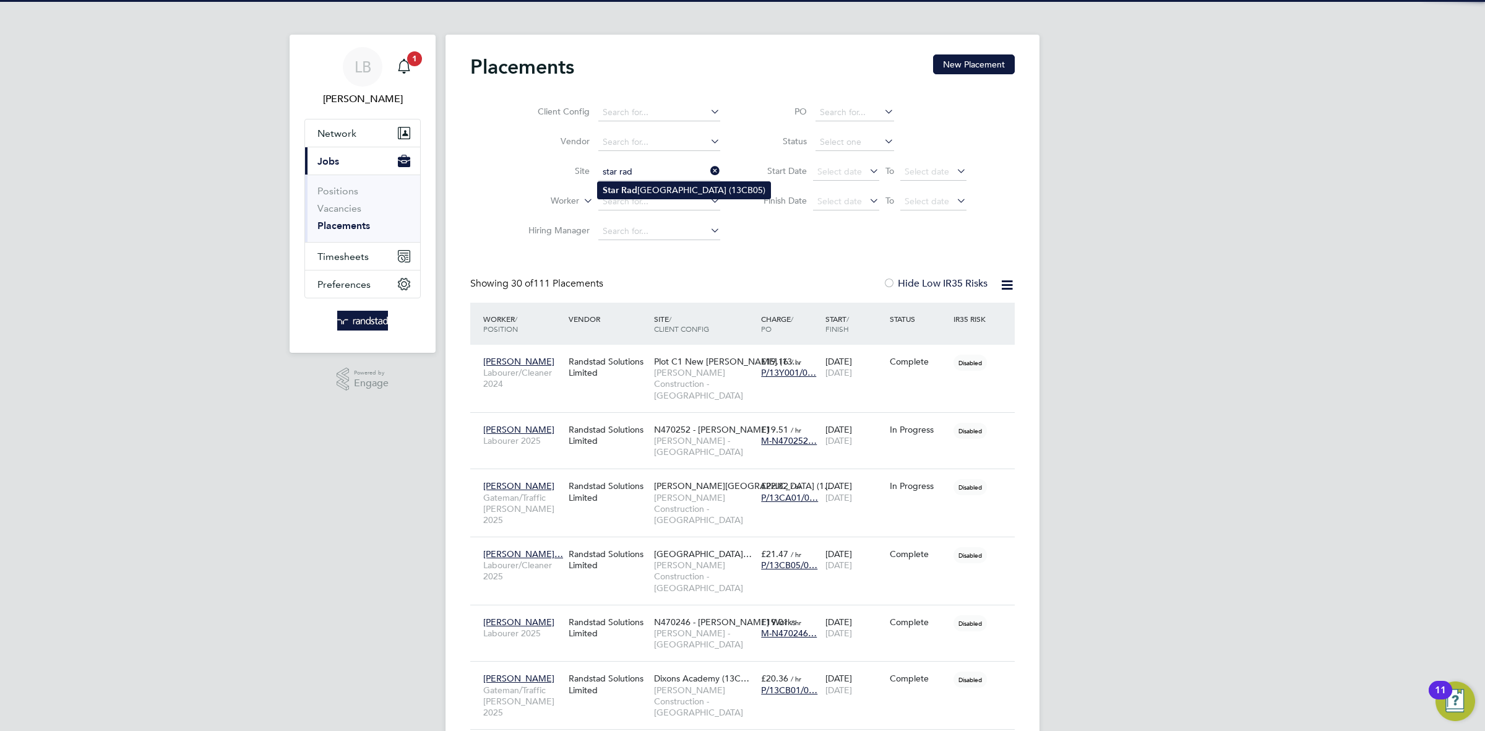
click at [649, 187] on li "Star Rad cliffe Academy (13CB05)" at bounding box center [684, 190] width 173 height 17
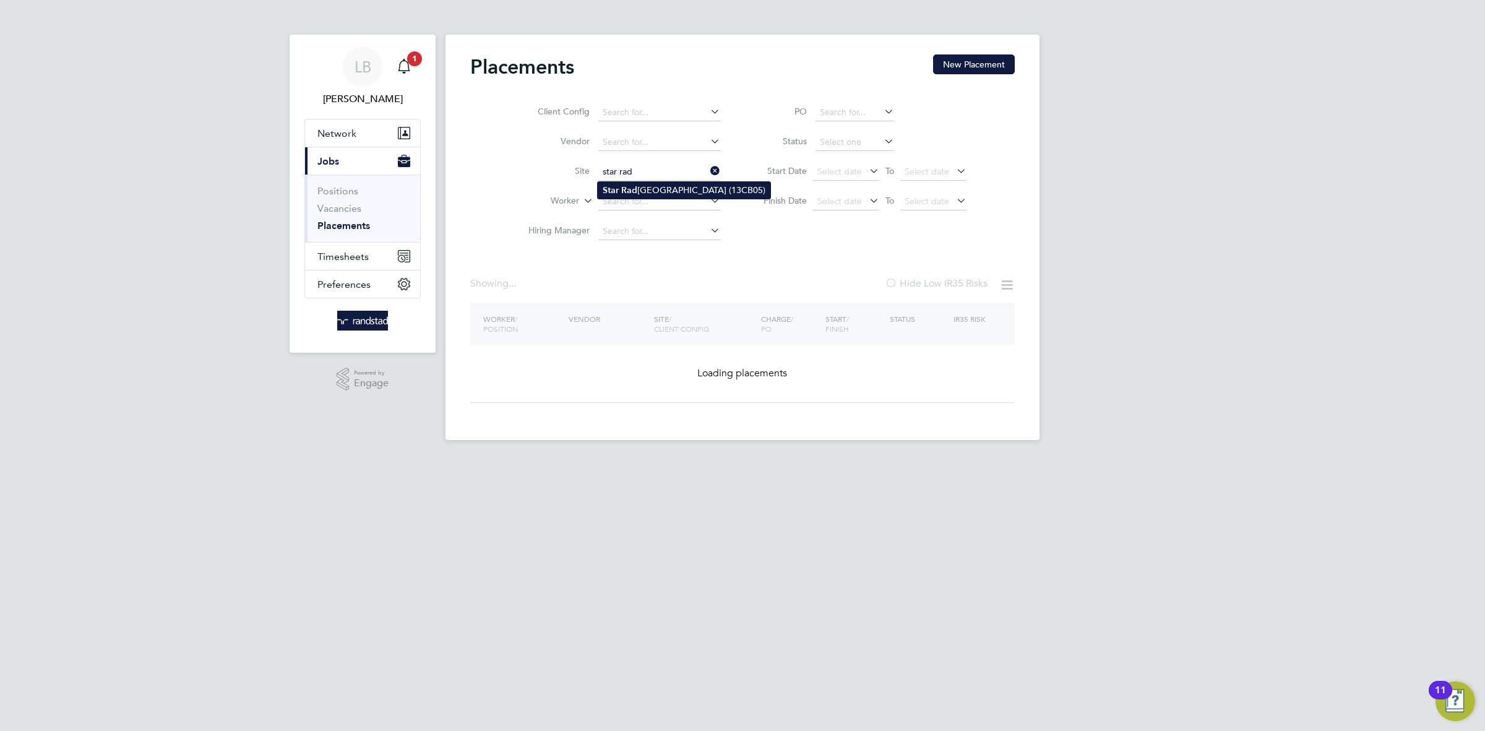
type input "Star Radcliffe Academy (13CB05)"
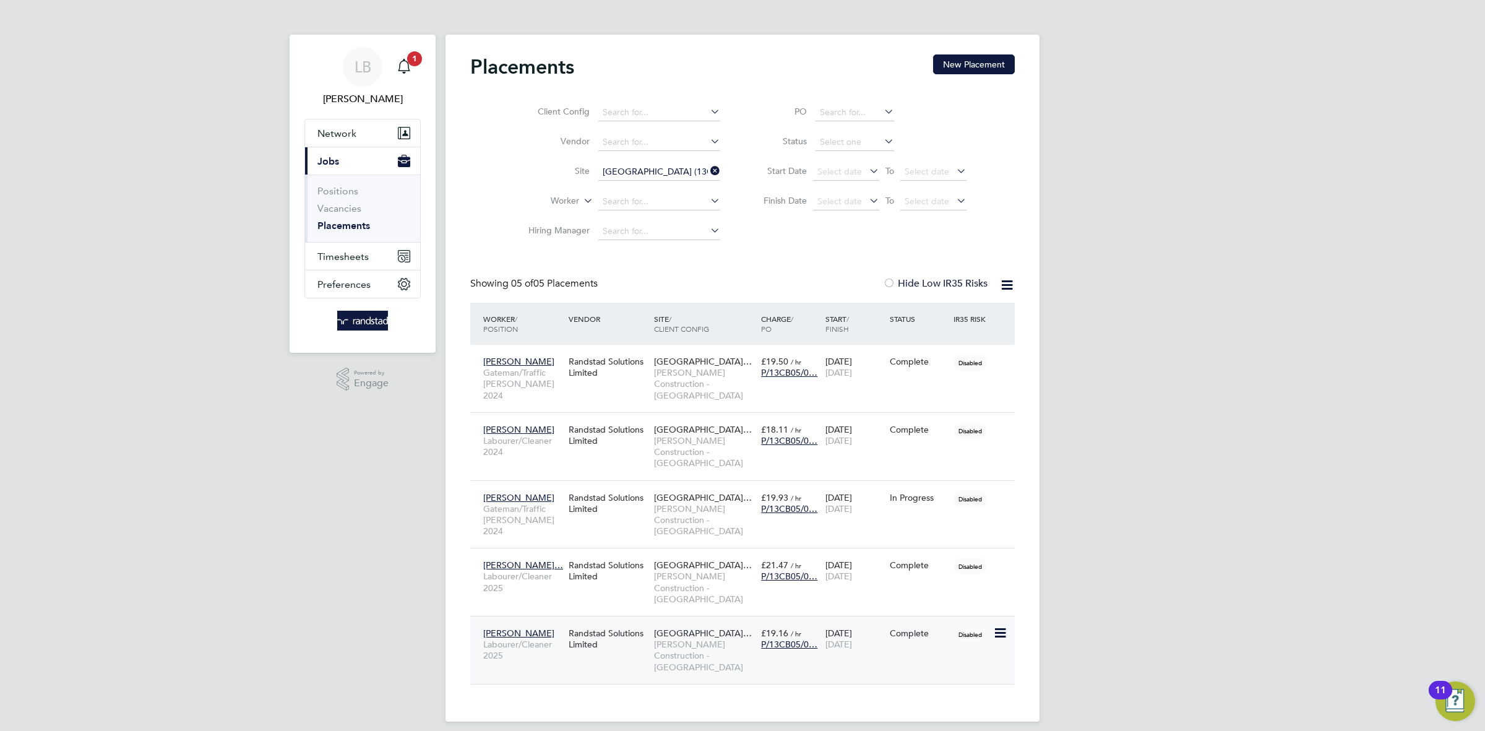
click at [580, 656] on div "Randstad Solutions Limited" at bounding box center [607, 638] width 85 height 35
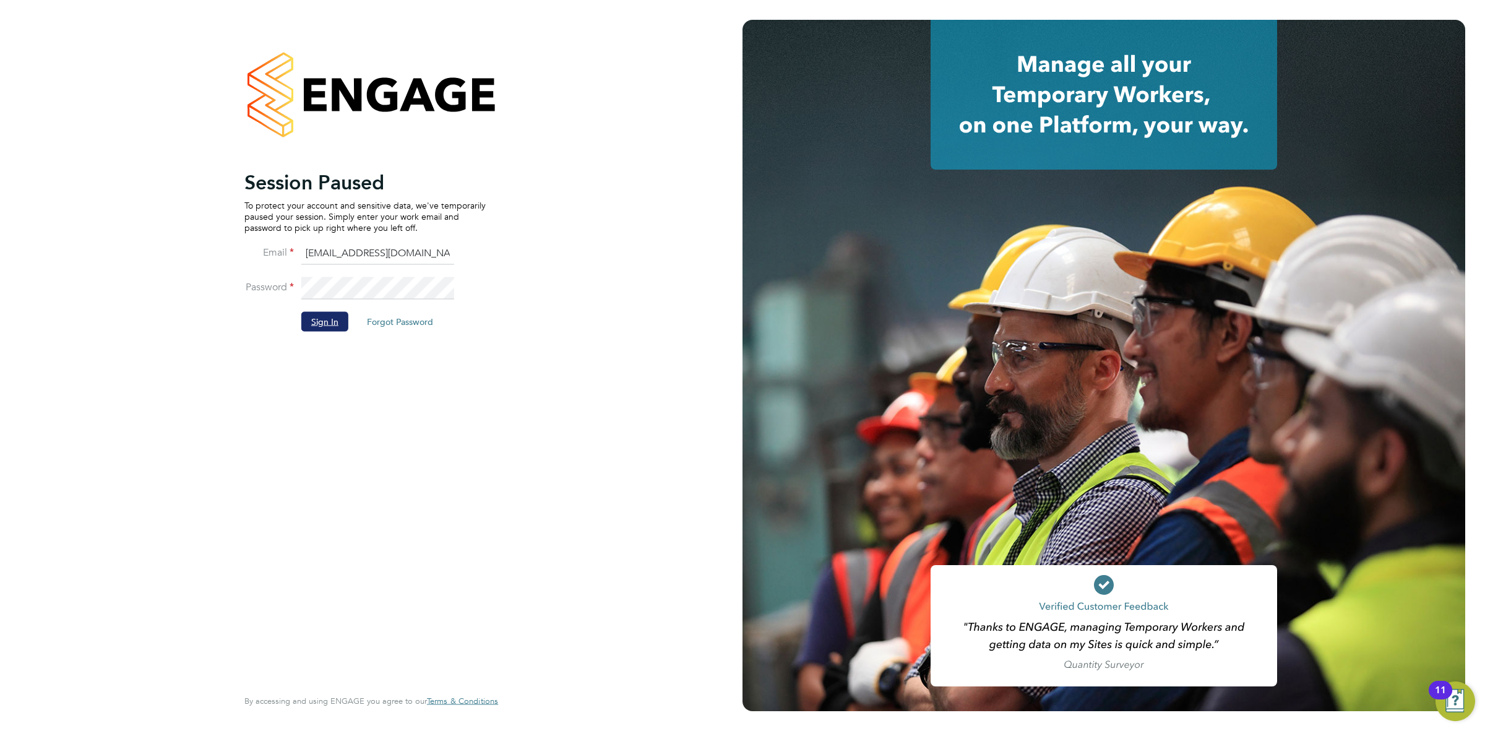
click at [330, 325] on button "Sign In" at bounding box center [324, 321] width 47 height 20
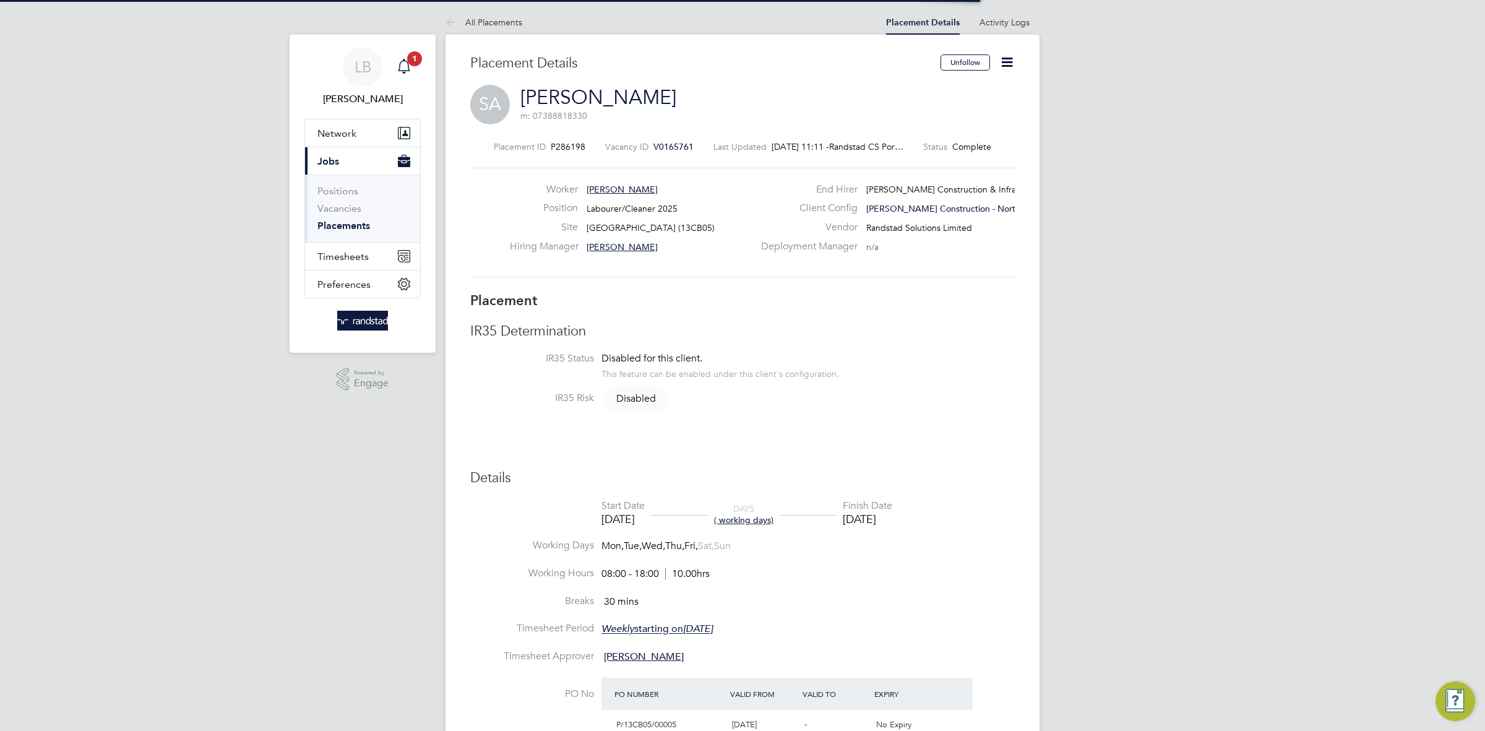
scroll to position [6, 7]
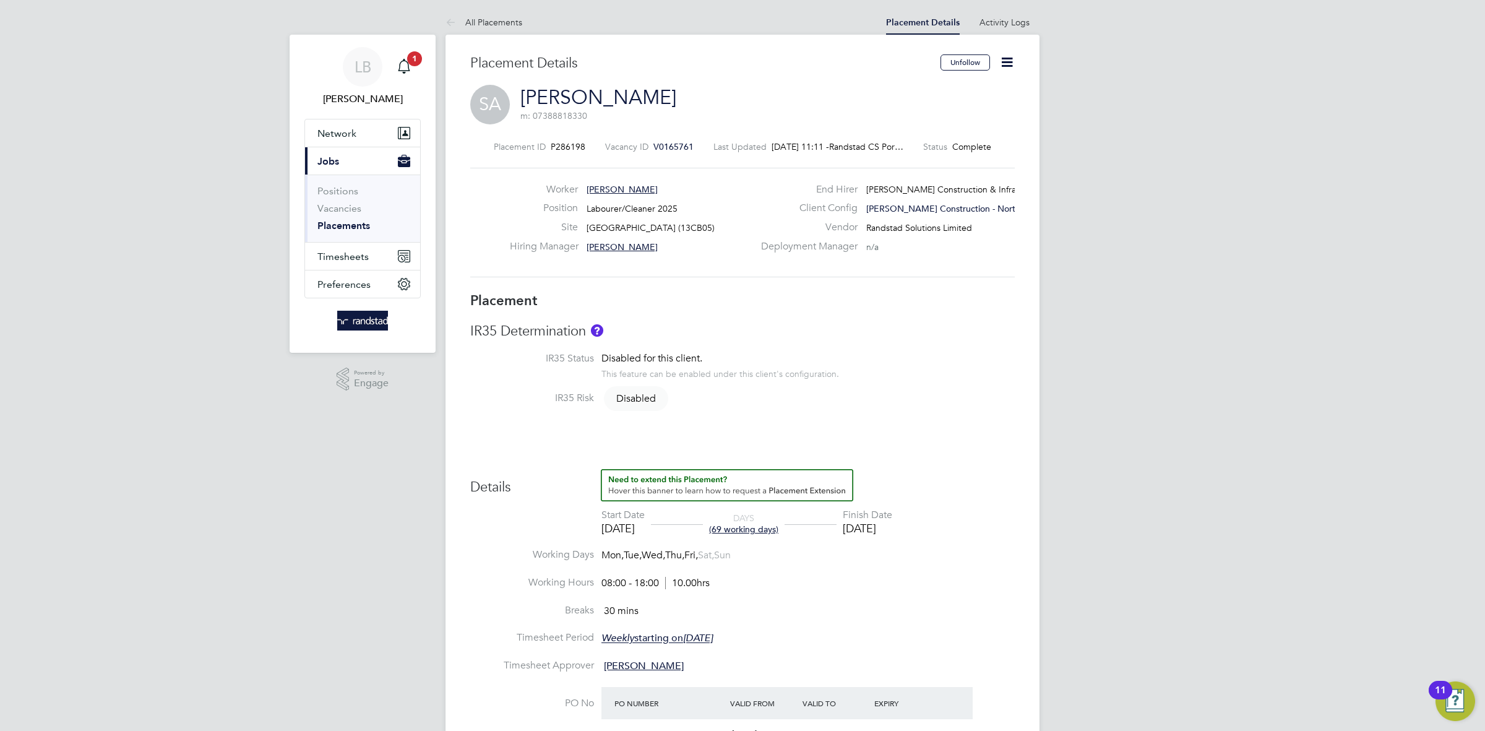
click at [1000, 58] on icon at bounding box center [1006, 61] width 15 height 15
click at [952, 90] on li "Edit Placement e" at bounding box center [966, 91] width 91 height 17
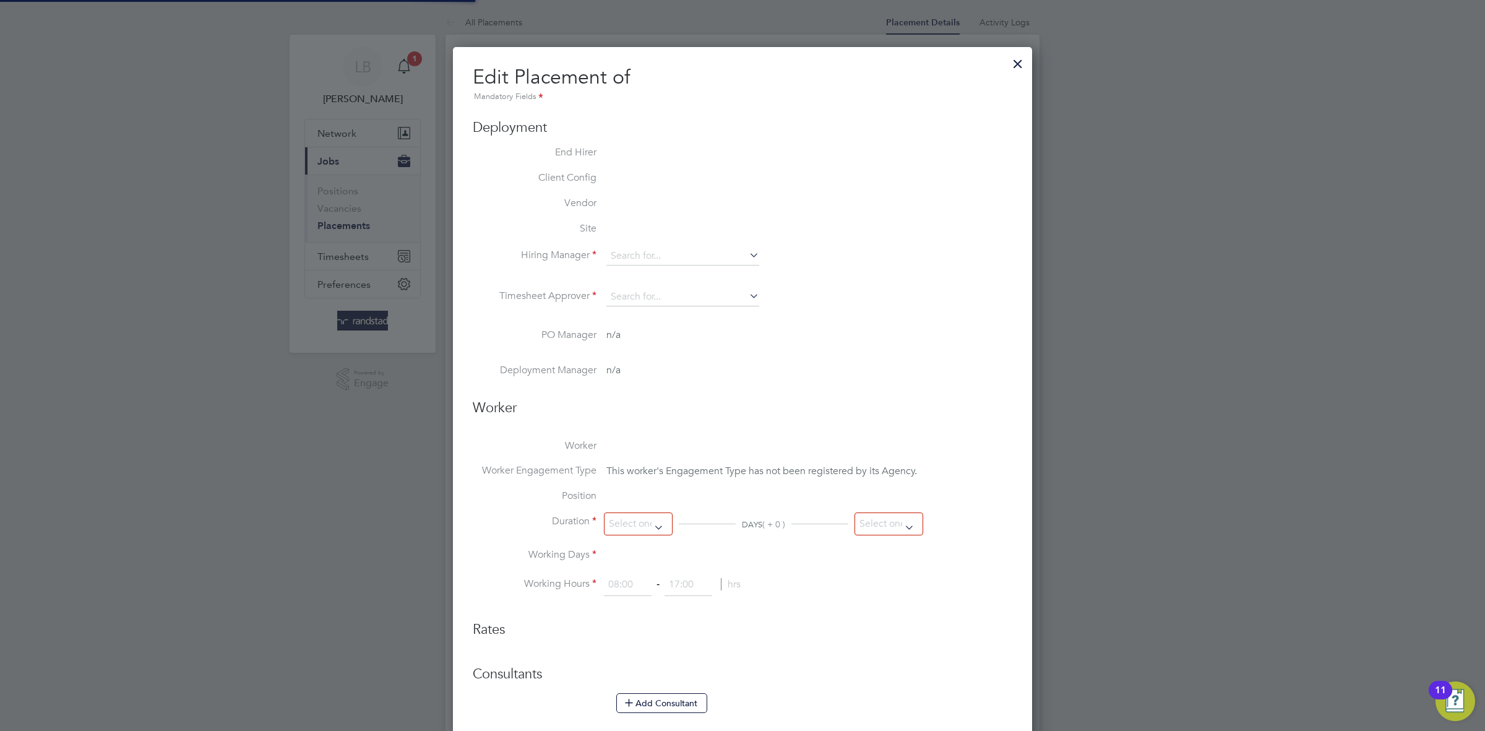
type input "[PERSON_NAME]"
type input "[DATE]"
type input "08:00"
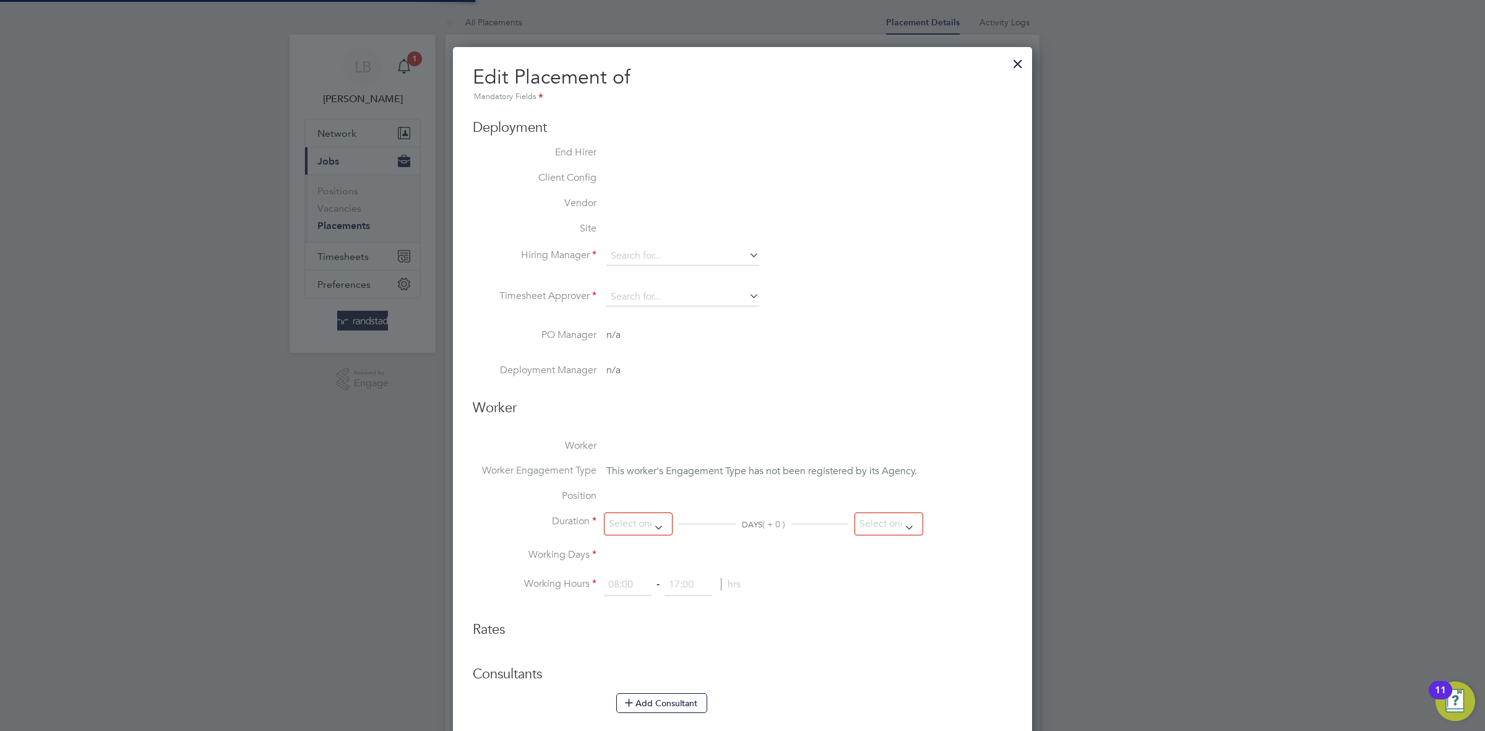
type input "18:00"
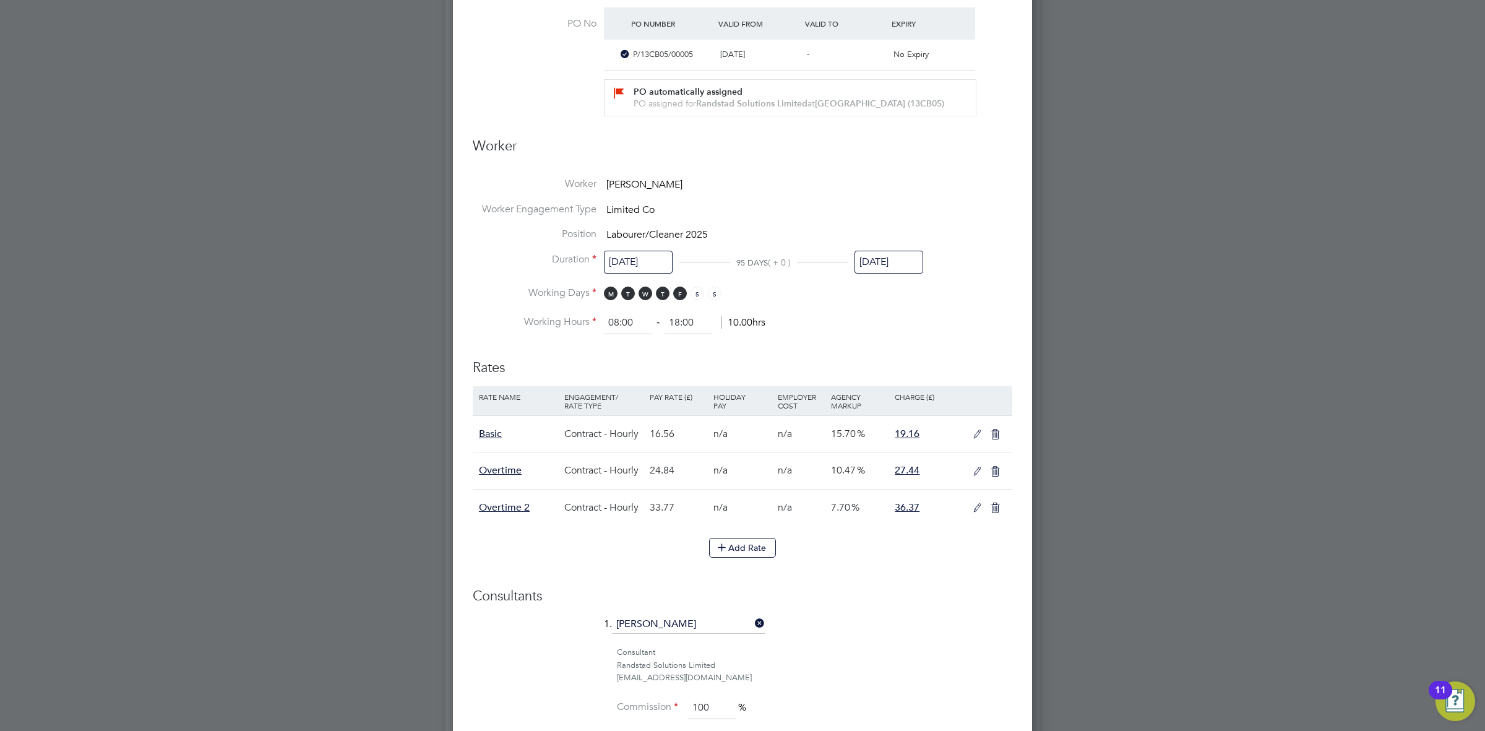
click at [878, 265] on input "[DATE]" at bounding box center [888, 262] width 69 height 23
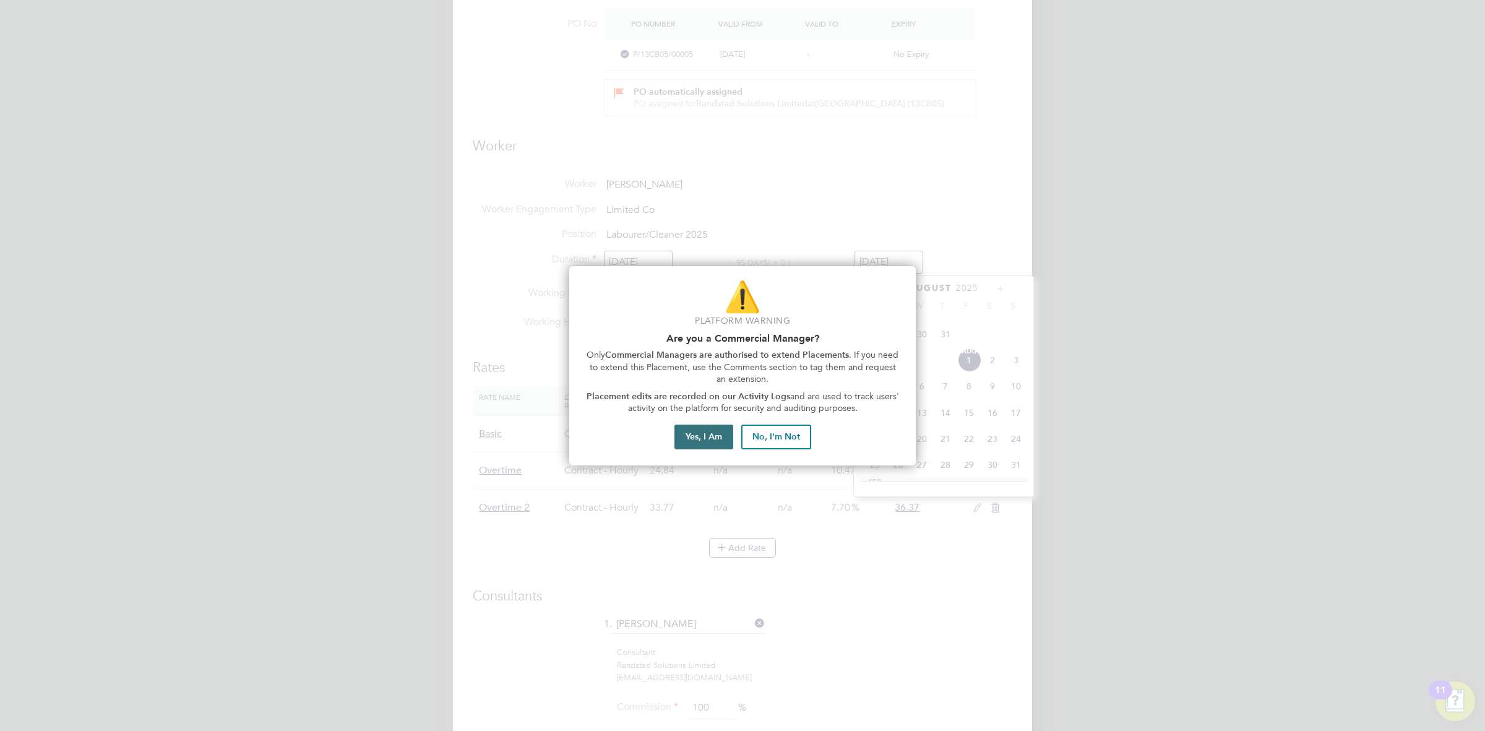
click at [701, 441] on button "Yes, I Am" at bounding box center [703, 436] width 59 height 25
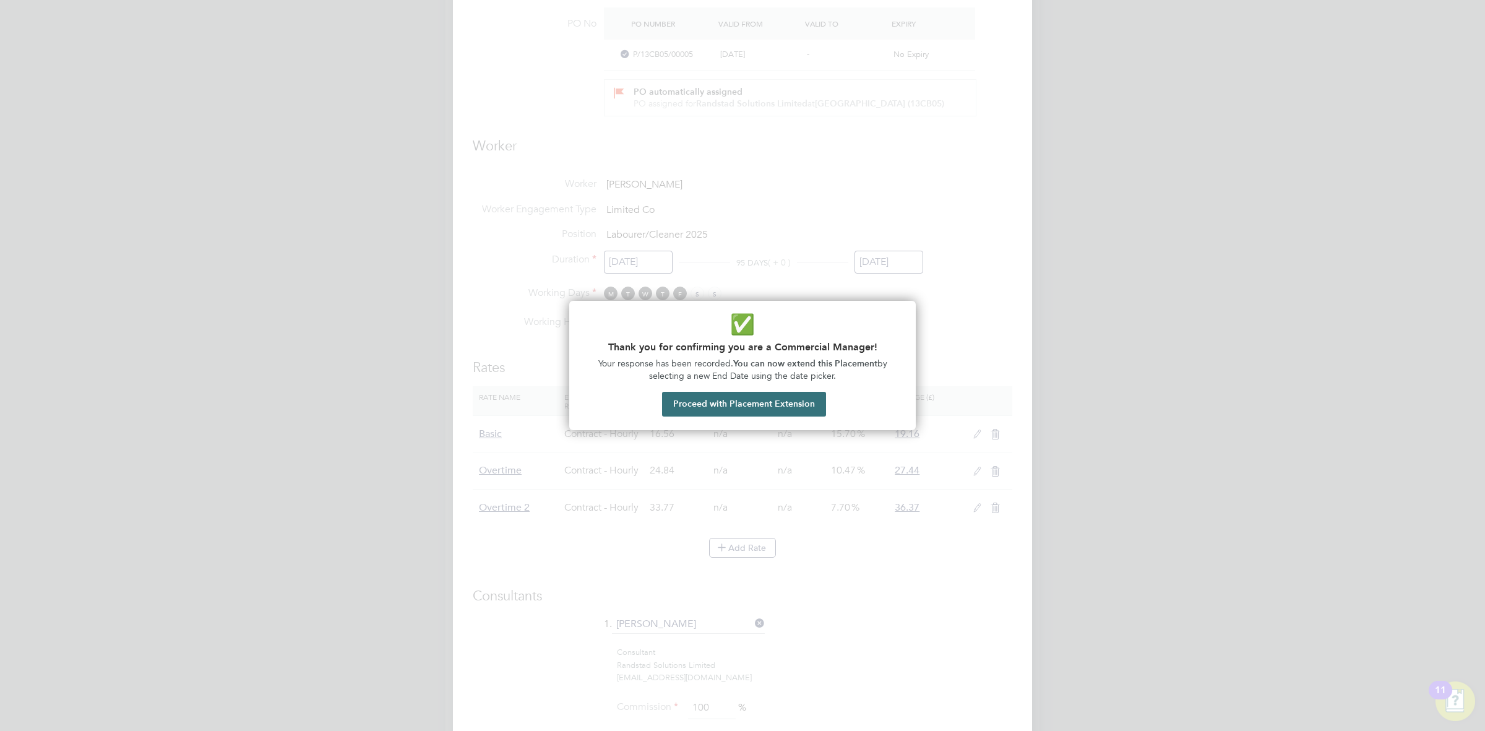
click at [779, 408] on button "Proceed with Placement Extension" at bounding box center [744, 404] width 164 height 25
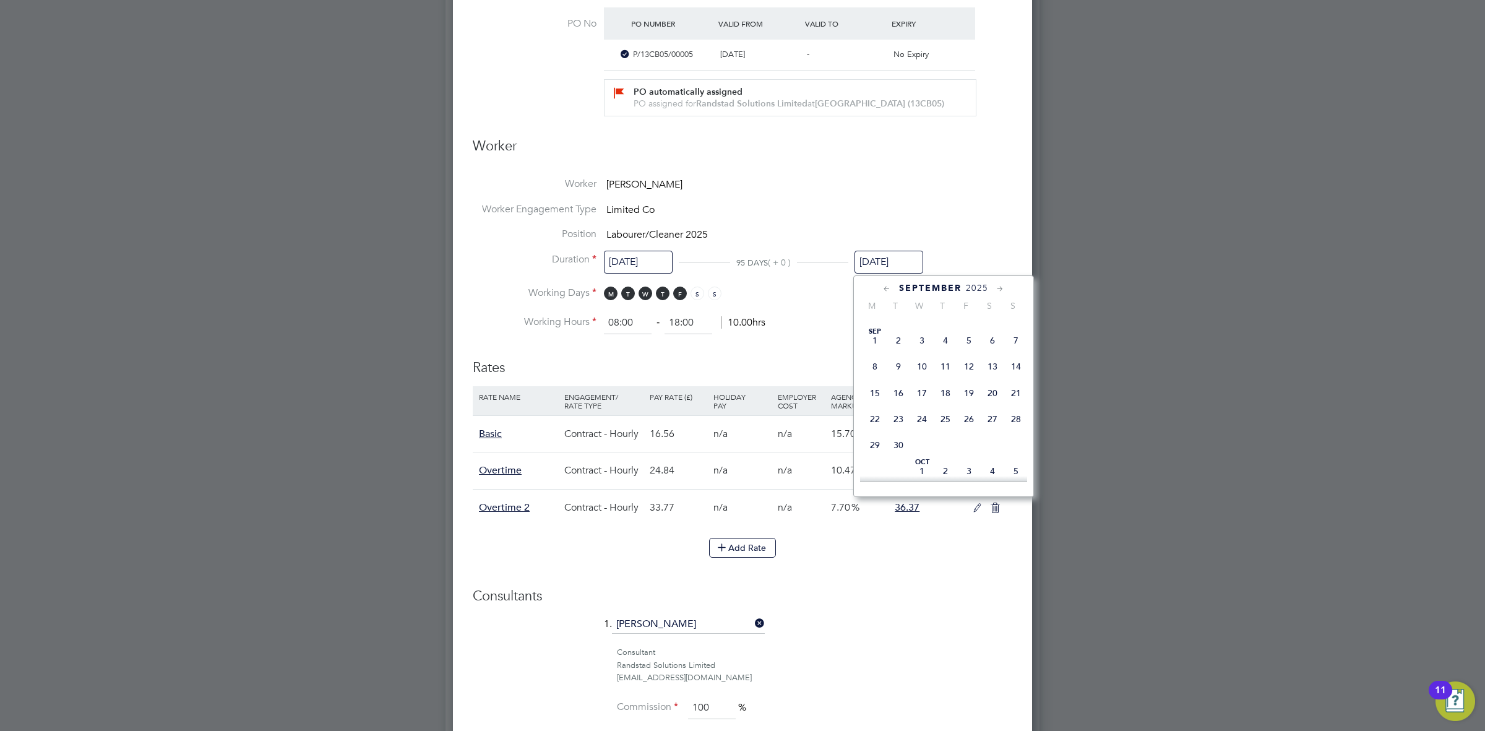
click at [965, 378] on span "12" at bounding box center [969, 366] width 24 height 24
type input "[DATE]"
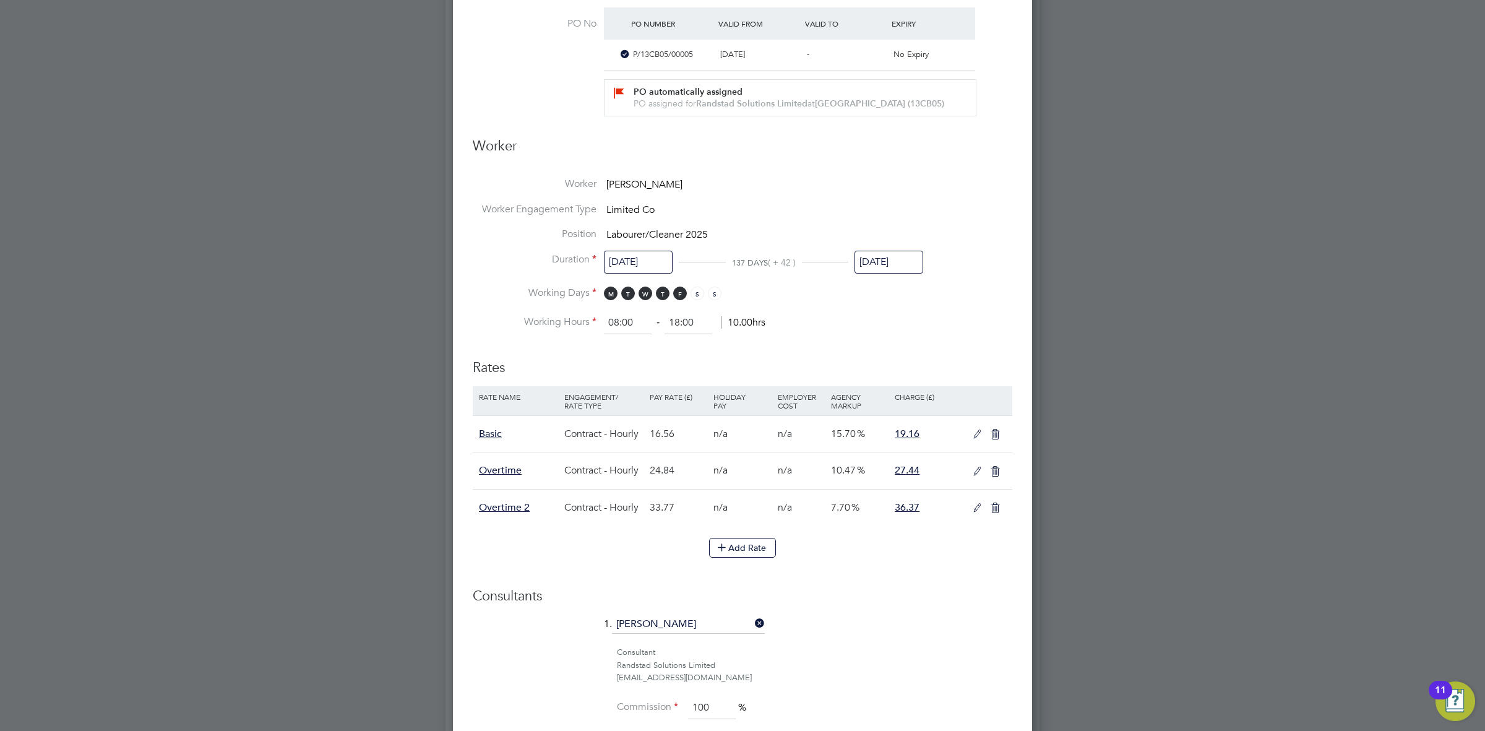
click at [910, 307] on li "Working Days M T W T F S S" at bounding box center [742, 298] width 539 height 25
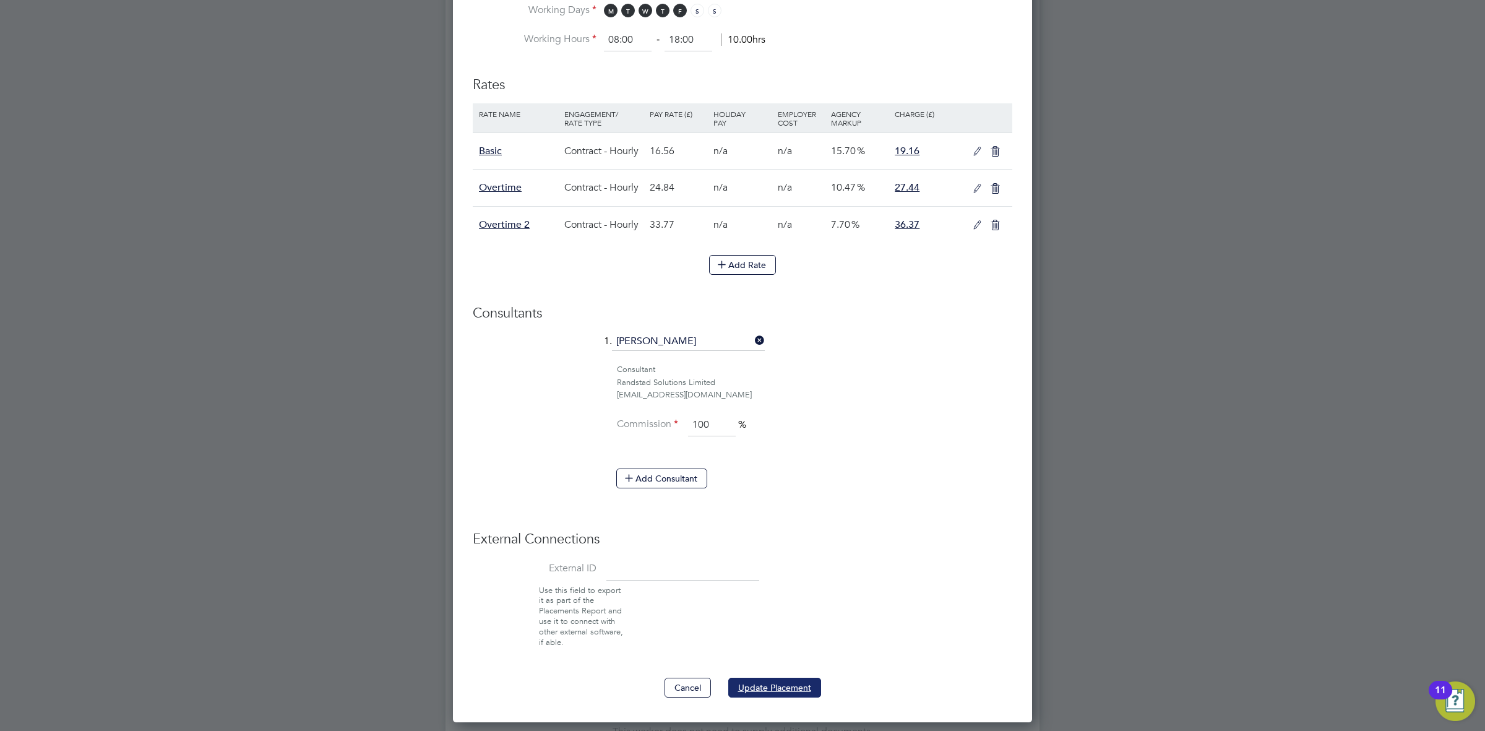
click at [768, 693] on button "Update Placement" at bounding box center [774, 687] width 93 height 20
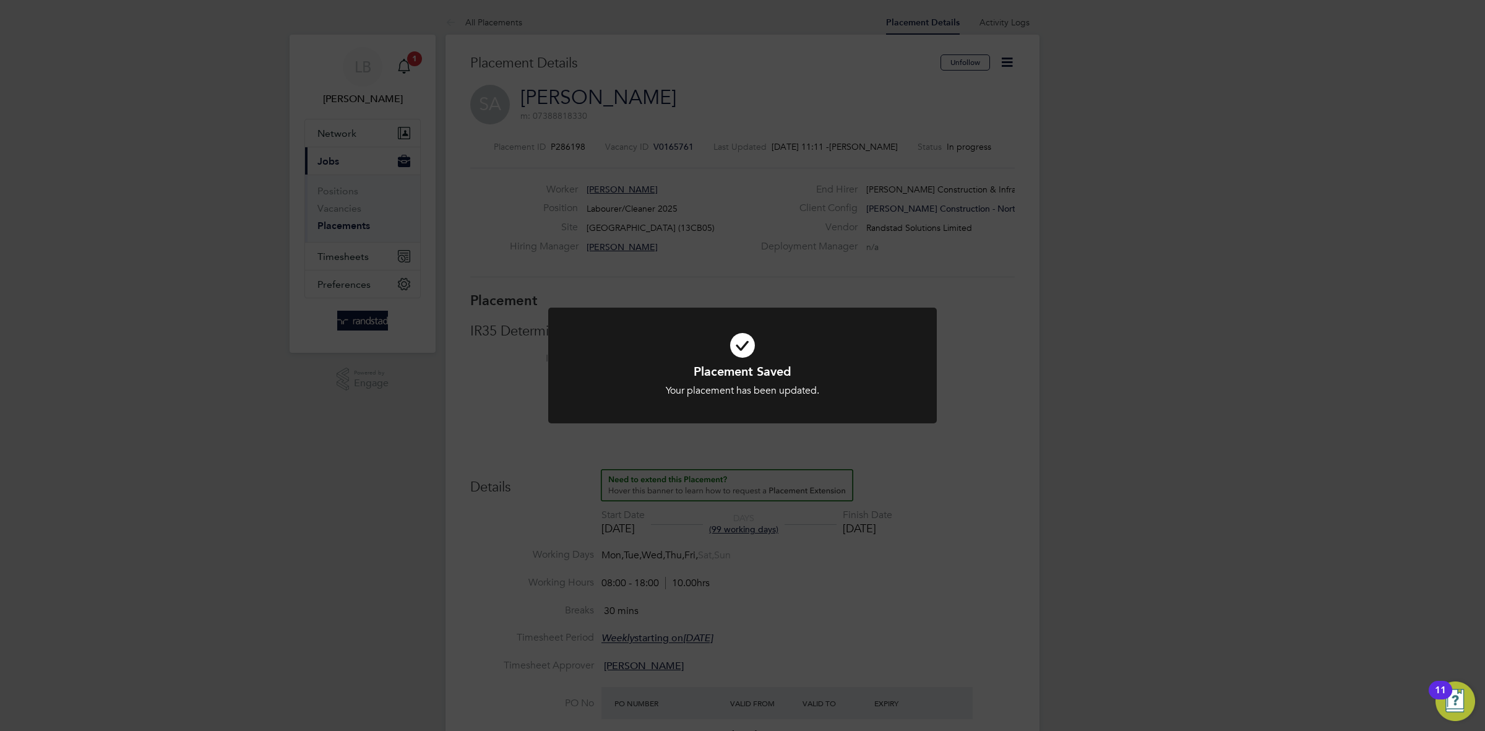
click at [986, 403] on div "Placement Saved Your placement has been updated. Cancel Okay" at bounding box center [742, 365] width 1485 height 731
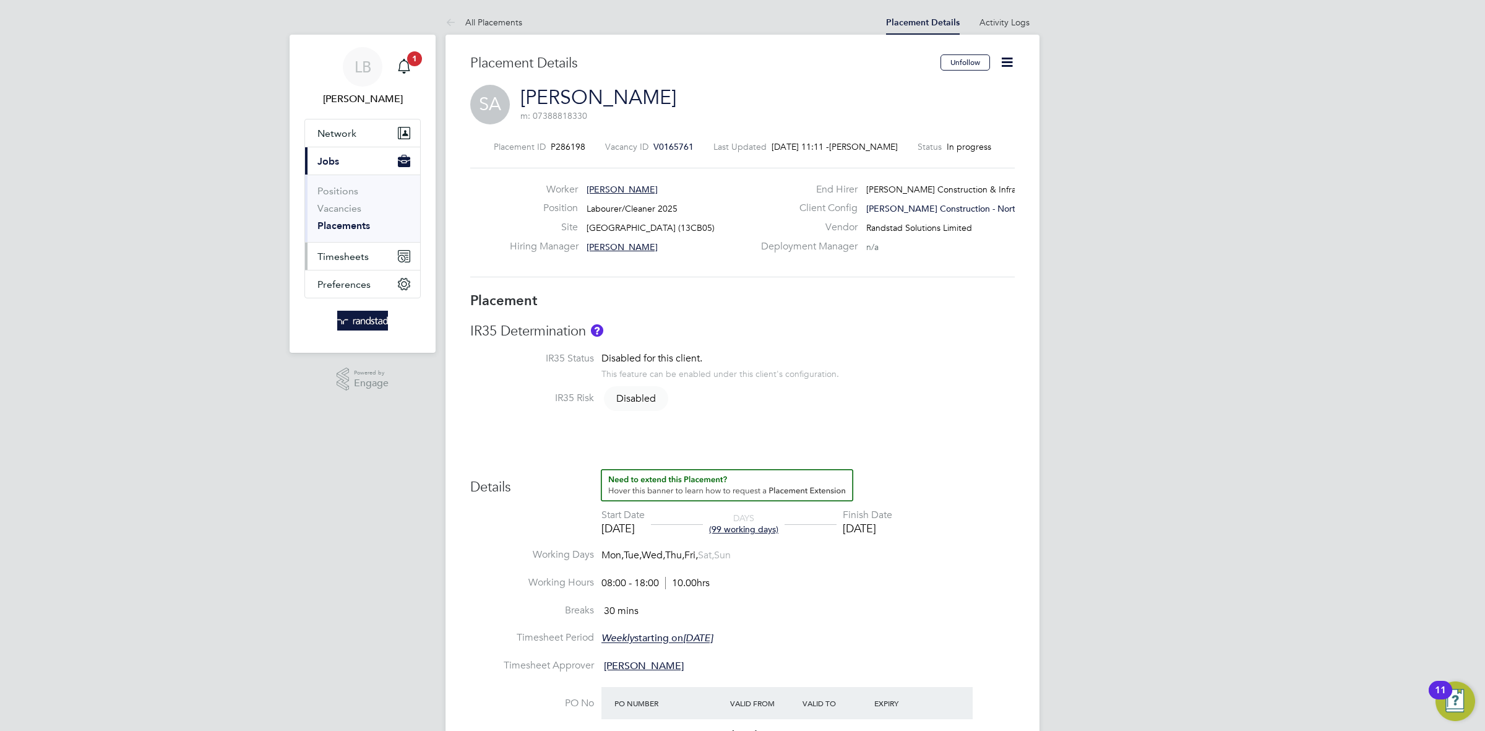
click at [345, 256] on span "Timesheets" at bounding box center [342, 257] width 51 height 12
click at [338, 218] on link "Timesheets" at bounding box center [342, 219] width 51 height 12
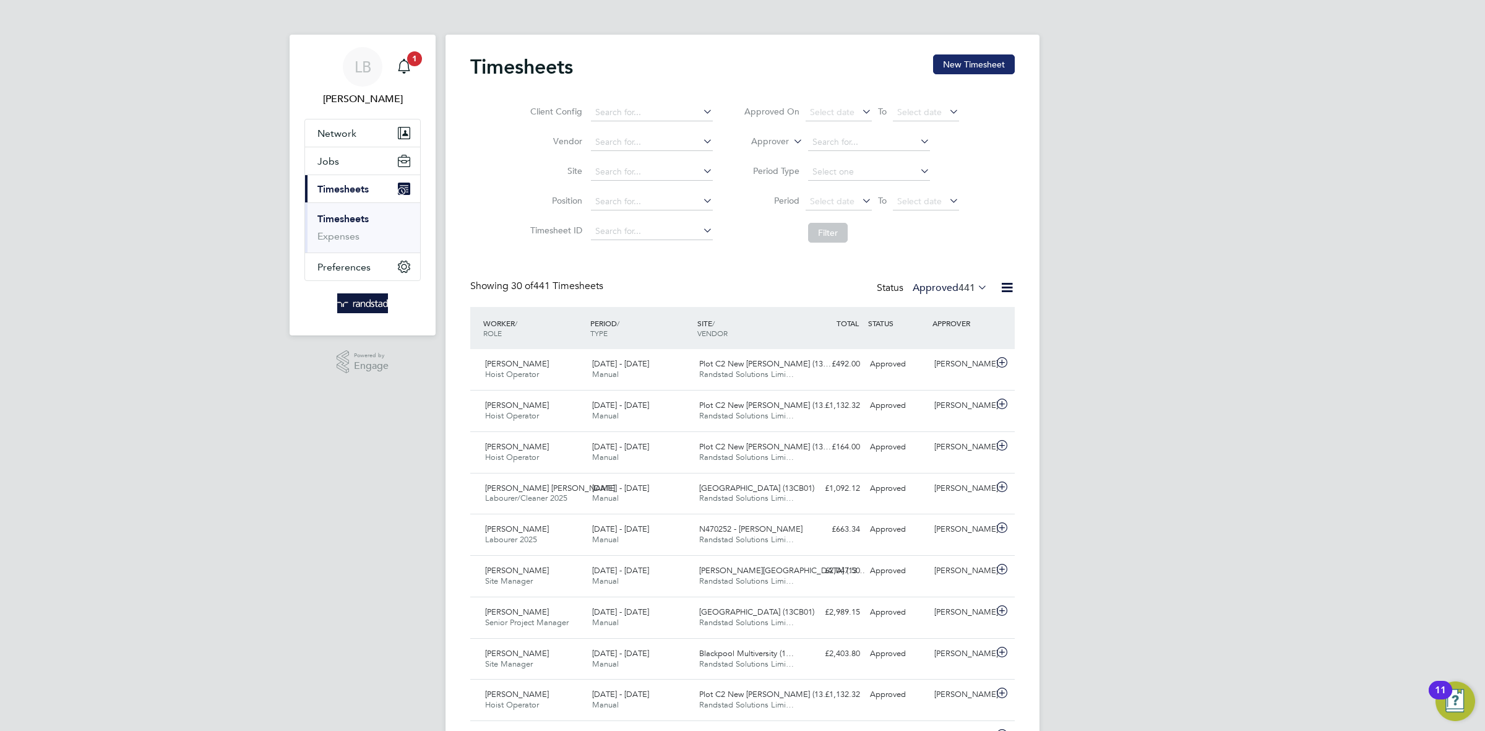
click at [954, 64] on button "New Timesheet" at bounding box center [974, 64] width 82 height 20
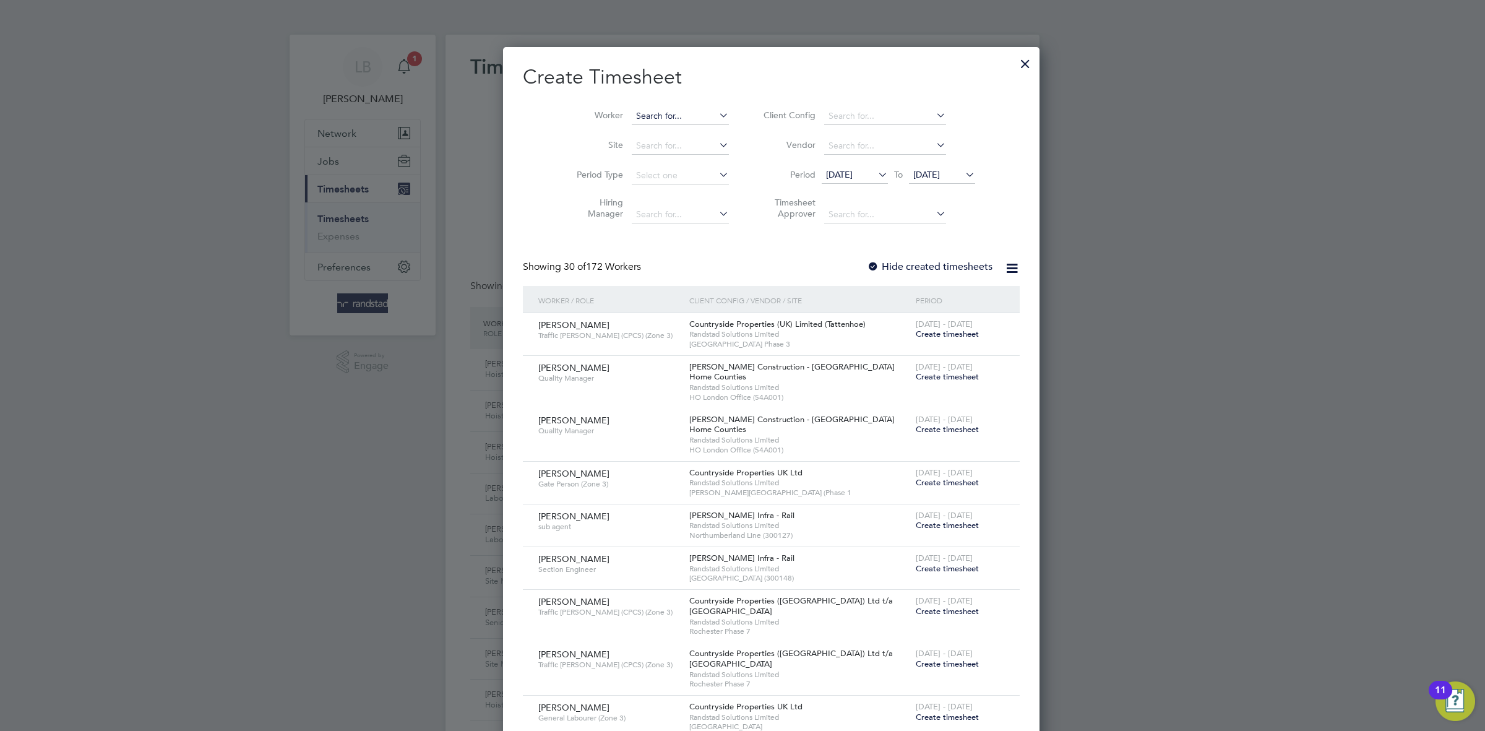
click at [638, 110] on input at bounding box center [680, 116] width 97 height 17
click at [671, 134] on li "Stephen Alston" at bounding box center [680, 132] width 156 height 17
type input "[PERSON_NAME]"
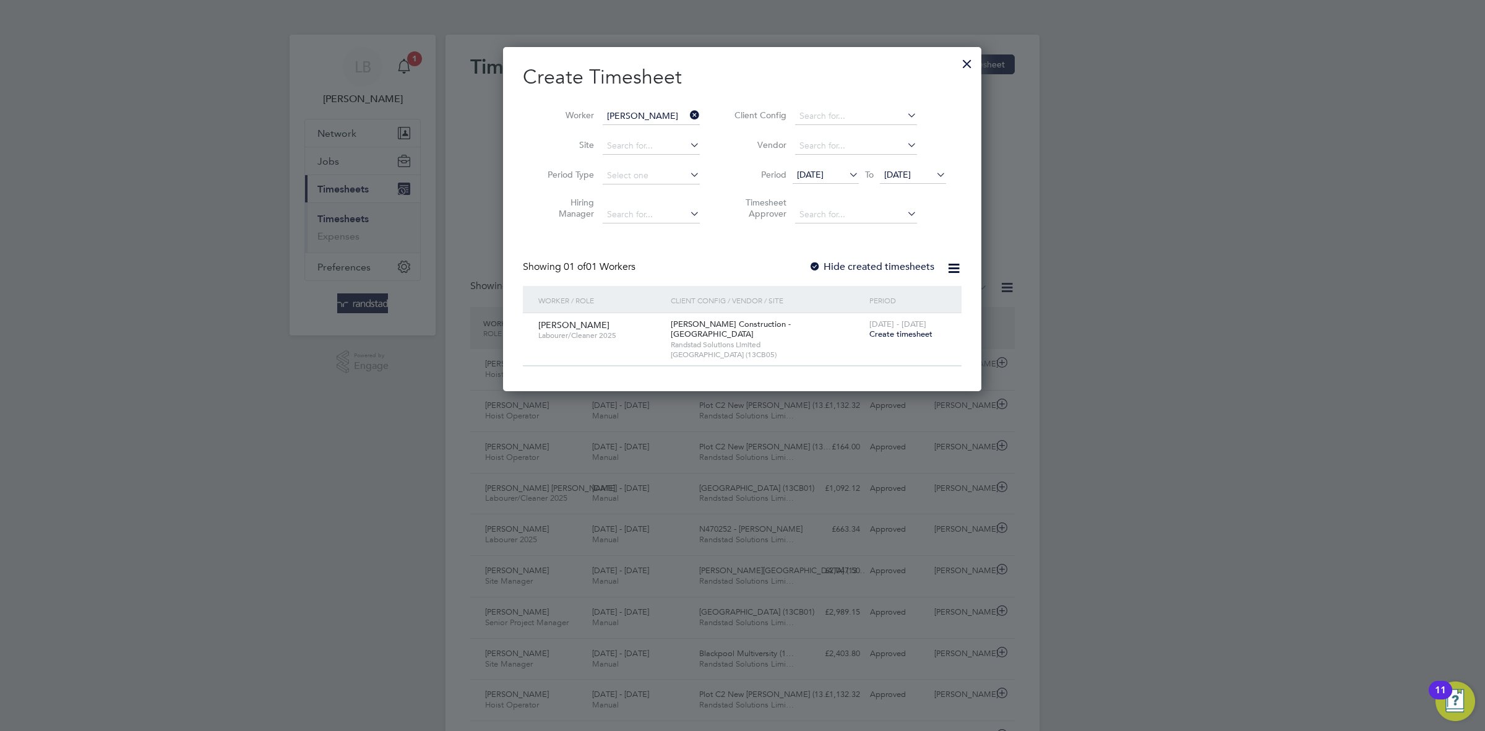
click at [904, 336] on span "Create timesheet" at bounding box center [900, 333] width 63 height 11
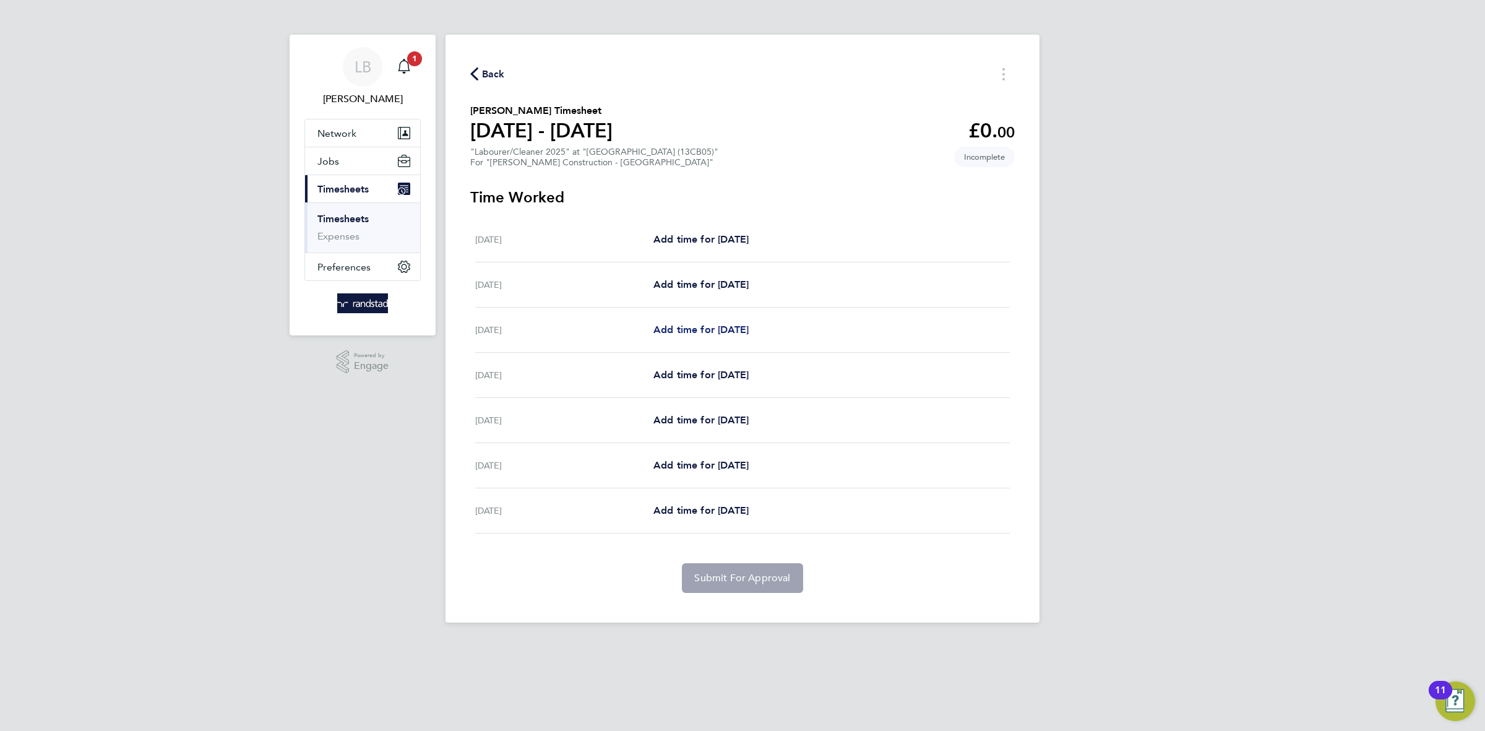
click at [708, 328] on span "Add time for [DATE]" at bounding box center [700, 329] width 95 height 12
select select "30"
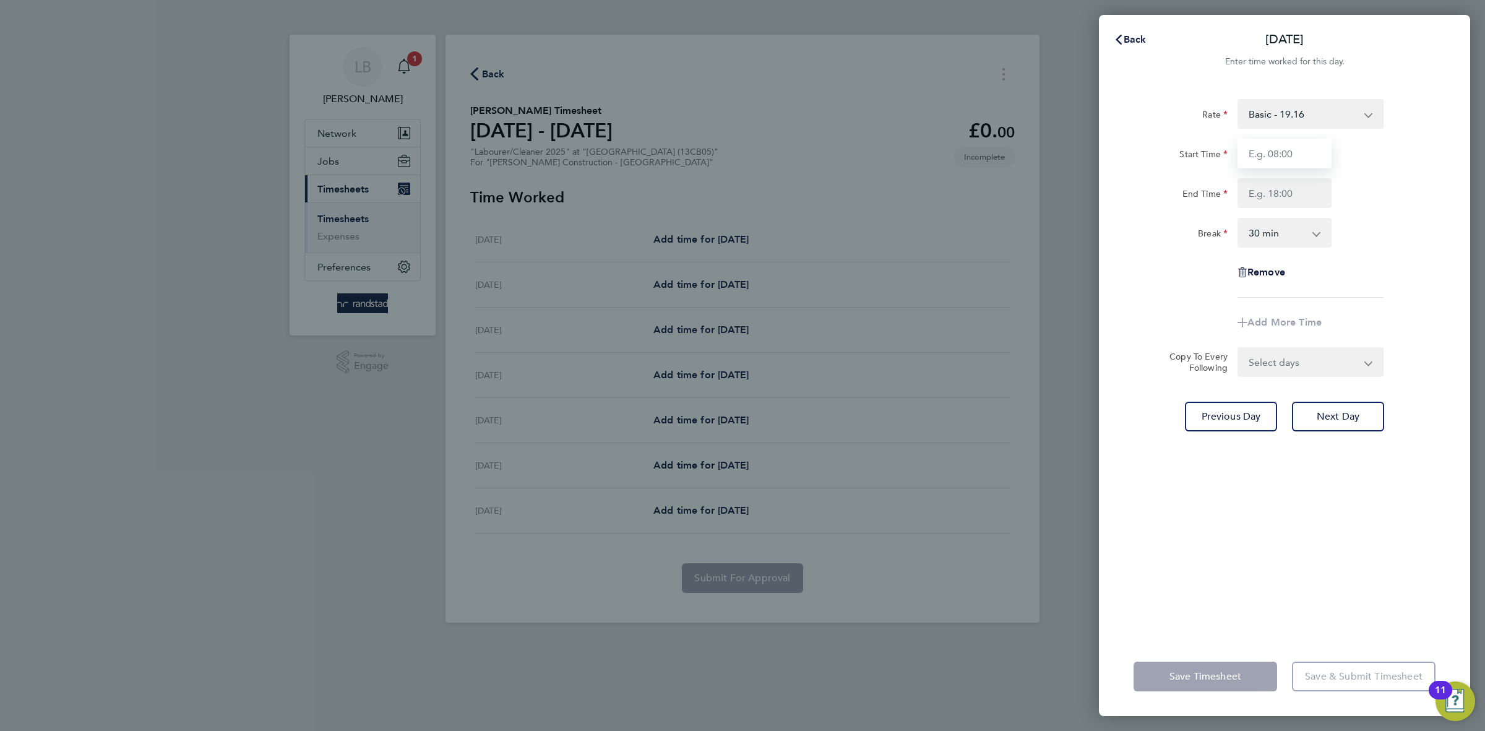
click at [1303, 159] on input "Start Time" at bounding box center [1284, 154] width 94 height 30
type input "07:30"
click at [1305, 187] on input "End Time" at bounding box center [1284, 193] width 94 height 30
click at [1296, 185] on input "16:00" at bounding box center [1284, 193] width 94 height 30
click at [1278, 199] on input "16:00" at bounding box center [1284, 193] width 94 height 30
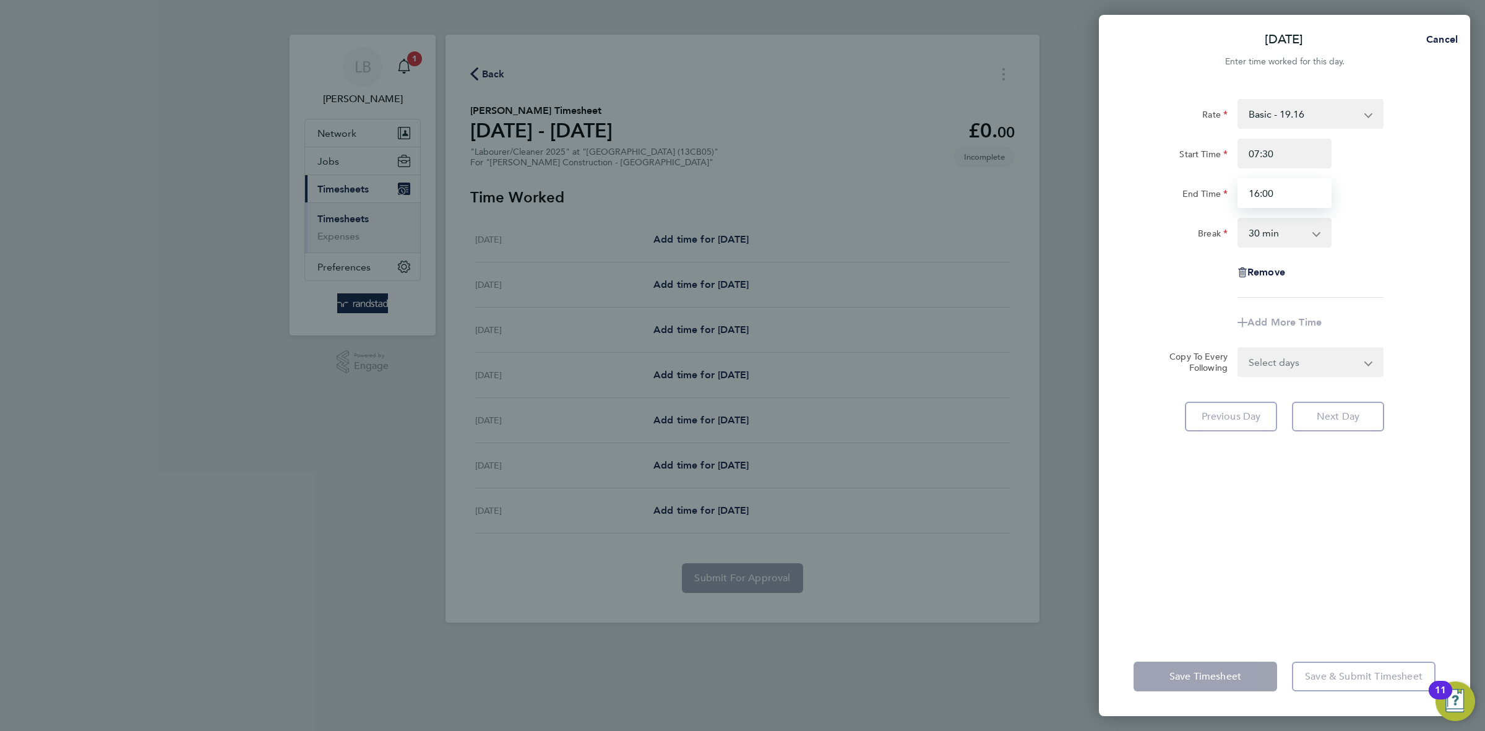
click at [1270, 187] on input "16:00" at bounding box center [1284, 193] width 94 height 30
type input "16:30"
click at [1327, 371] on select "Select days Day Tuesday Wednesday Thursday Friday" at bounding box center [1303, 361] width 130 height 27
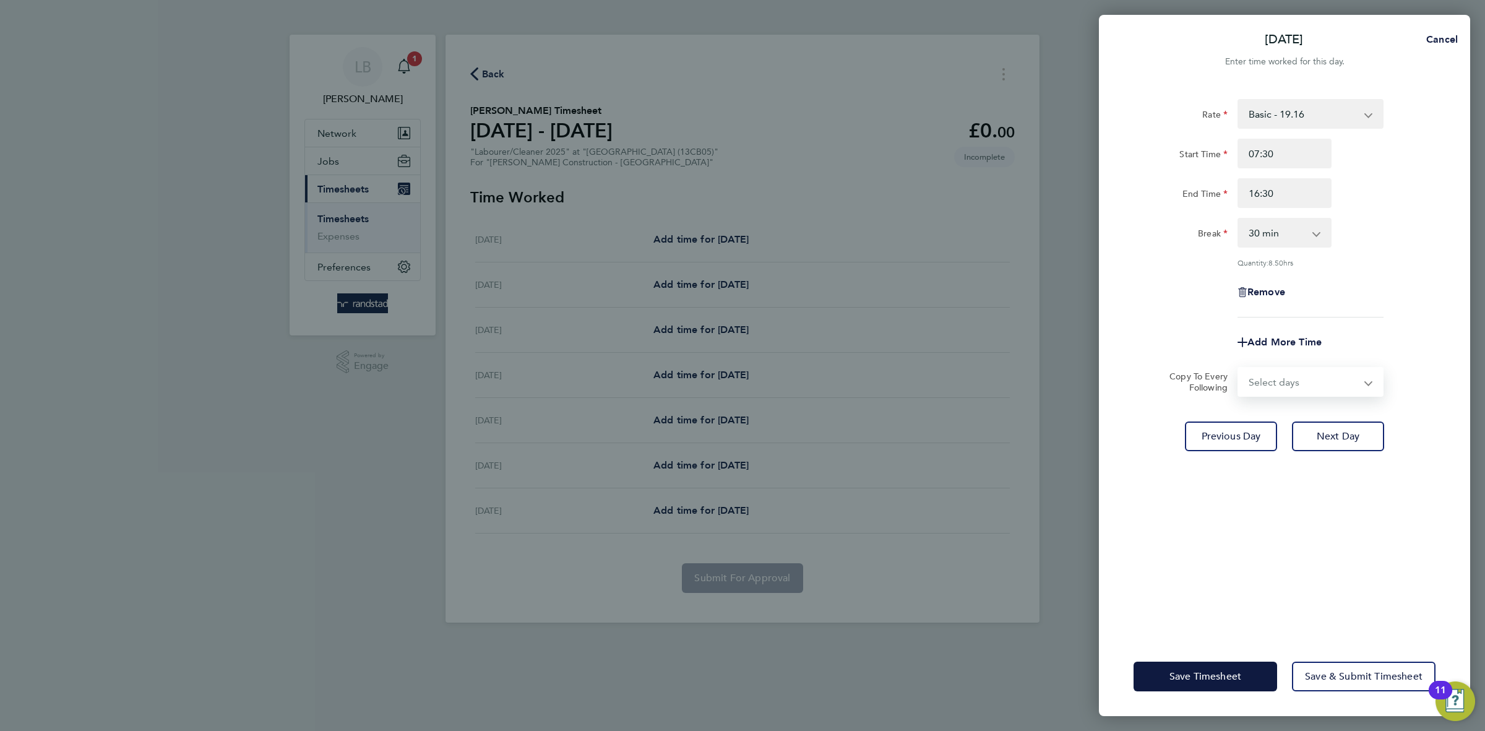
select select "DAY"
click at [1238, 368] on select "Select days Day Tuesday Wednesday Thursday Friday" at bounding box center [1303, 381] width 130 height 27
select select "2025-08-08"
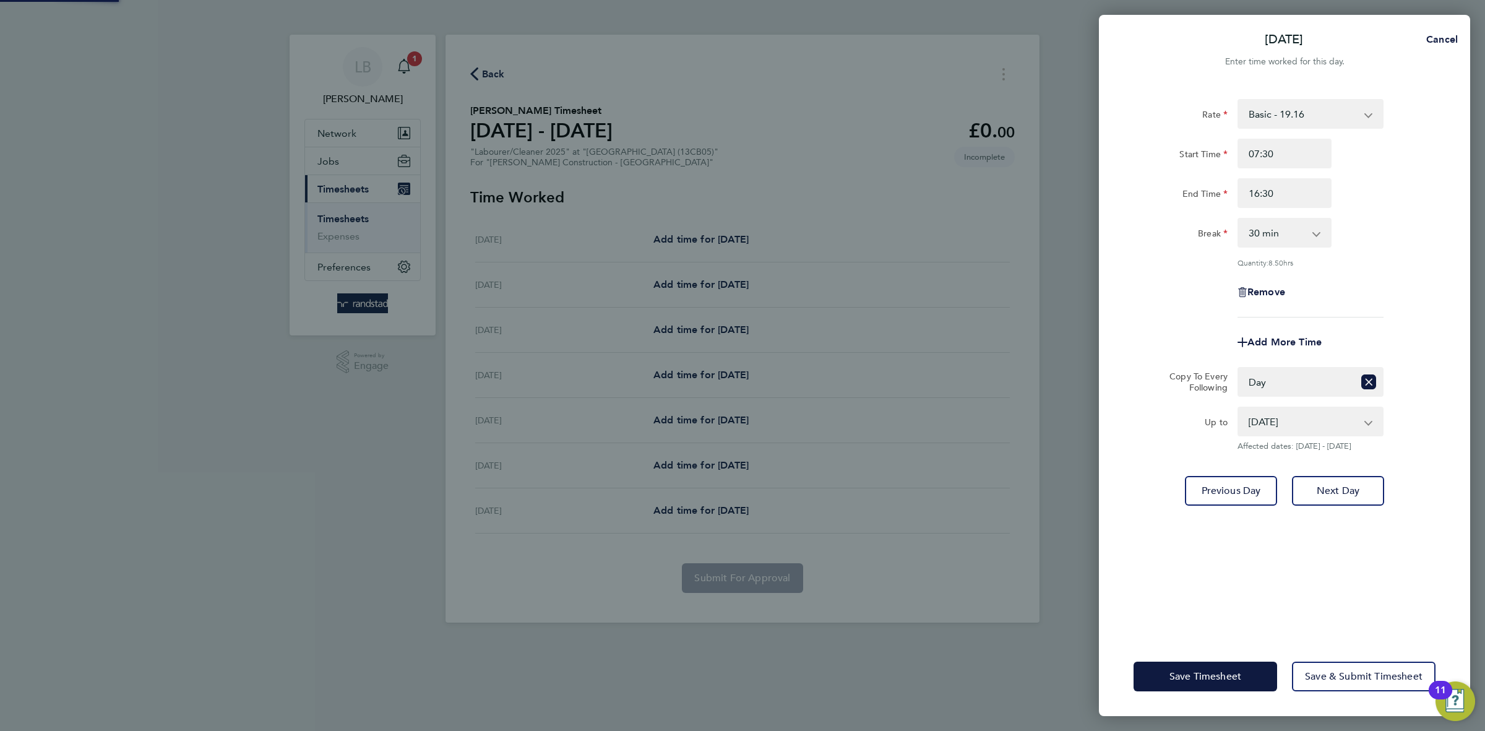
click at [1352, 534] on div "Rate Basic - 19.16 Overtime - 27.44 Overtime 2 - 36.37 Start Time 07:30 End Tim…" at bounding box center [1284, 360] width 371 height 552
click at [1266, 197] on input "16:30" at bounding box center [1284, 193] width 94 height 30
click at [1303, 192] on input "16:30" at bounding box center [1284, 193] width 94 height 30
click at [1202, 688] on button "Save Timesheet" at bounding box center [1205, 676] width 144 height 30
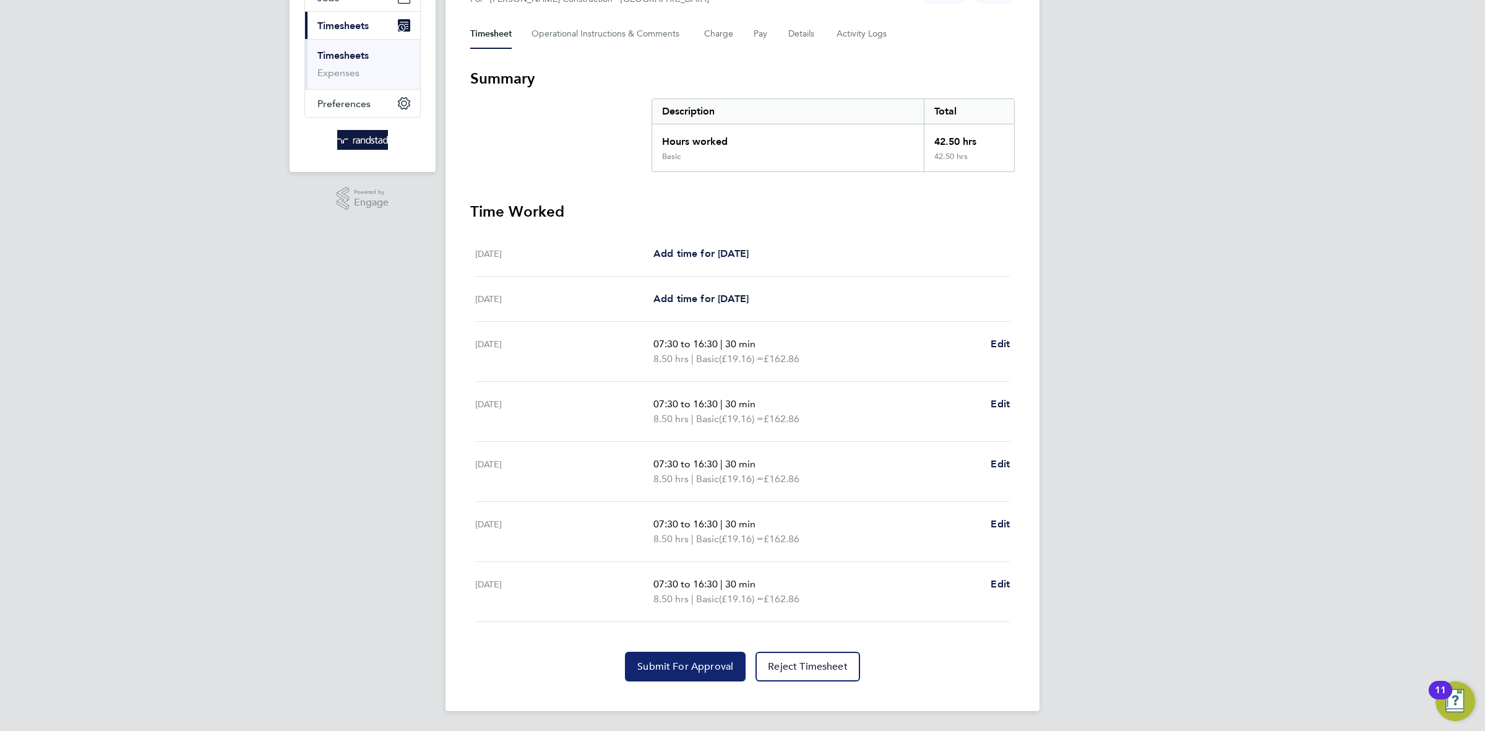
click at [694, 660] on span "Submit For Approval" at bounding box center [685, 666] width 96 height 12
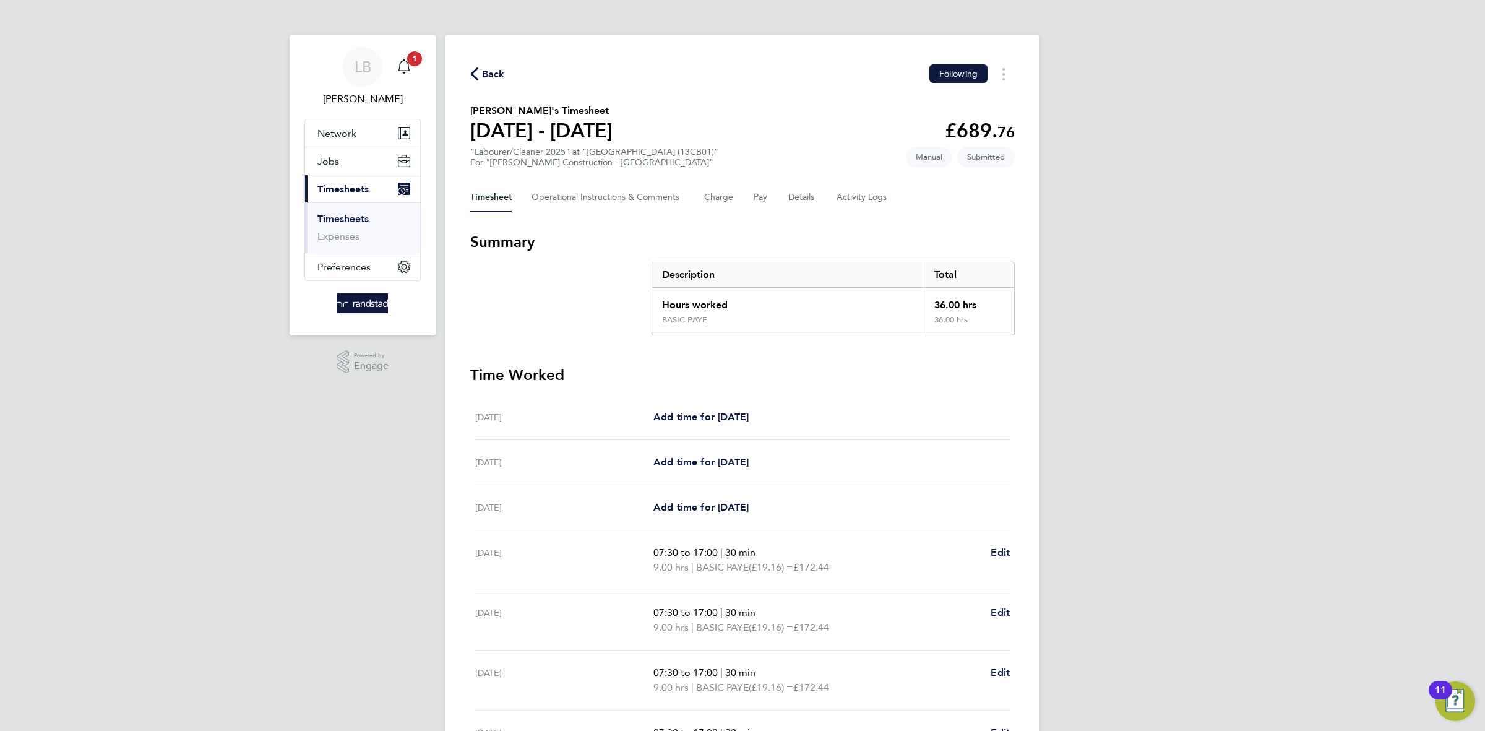
click at [499, 76] on span "Back" at bounding box center [493, 74] width 23 height 15
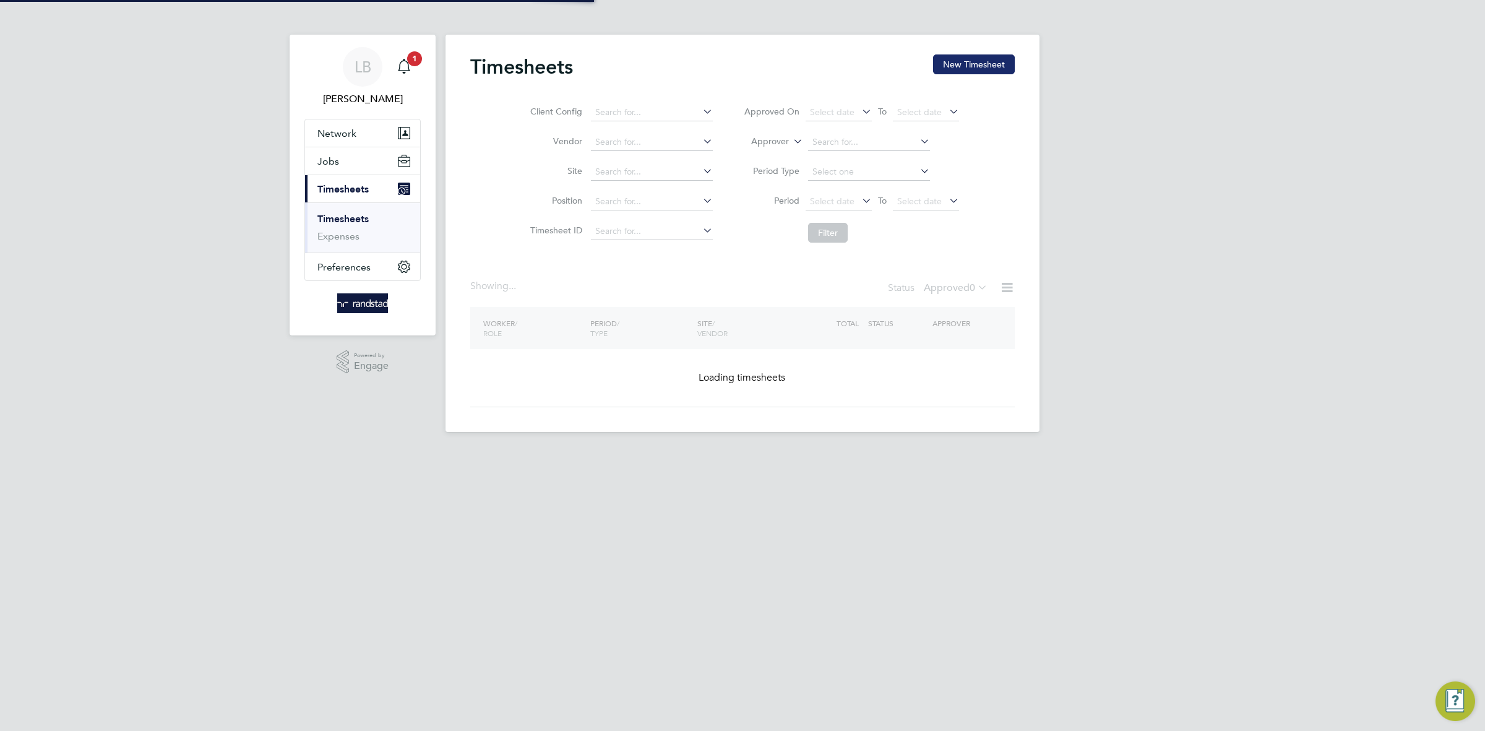
click at [955, 69] on button "New Timesheet" at bounding box center [974, 64] width 82 height 20
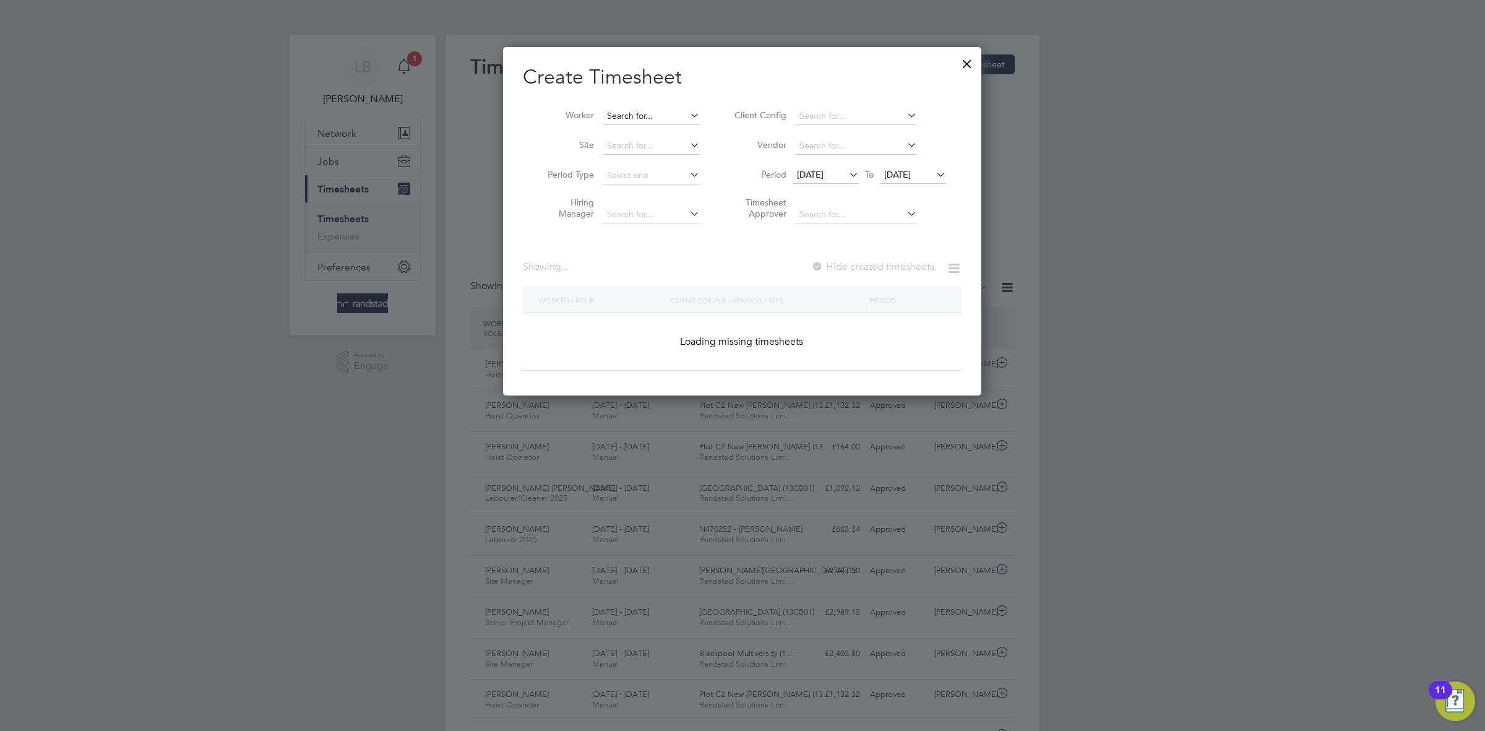
click at [639, 122] on input at bounding box center [650, 116] width 97 height 17
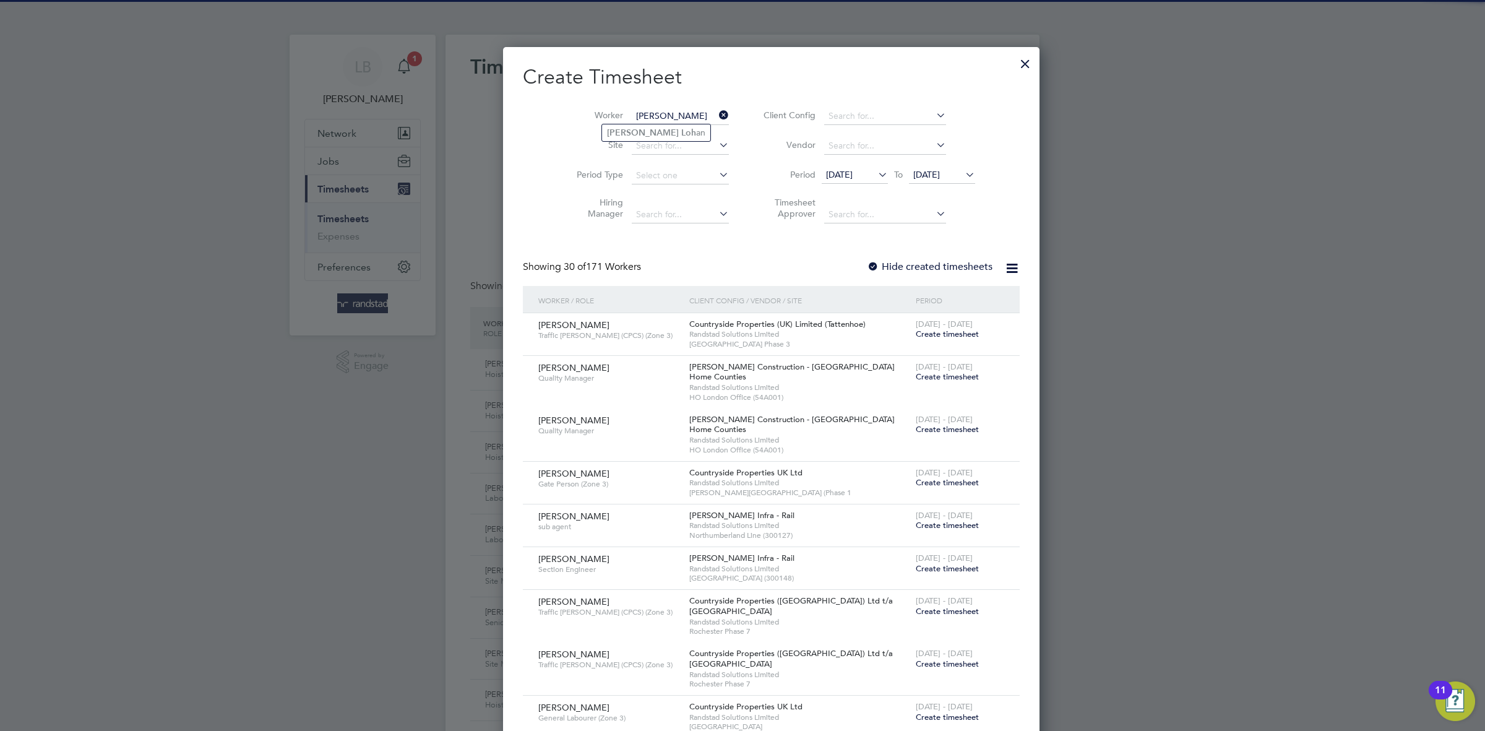
click at [643, 124] on li "[PERSON_NAME] an" at bounding box center [656, 132] width 108 height 17
type input "[PERSON_NAME]"
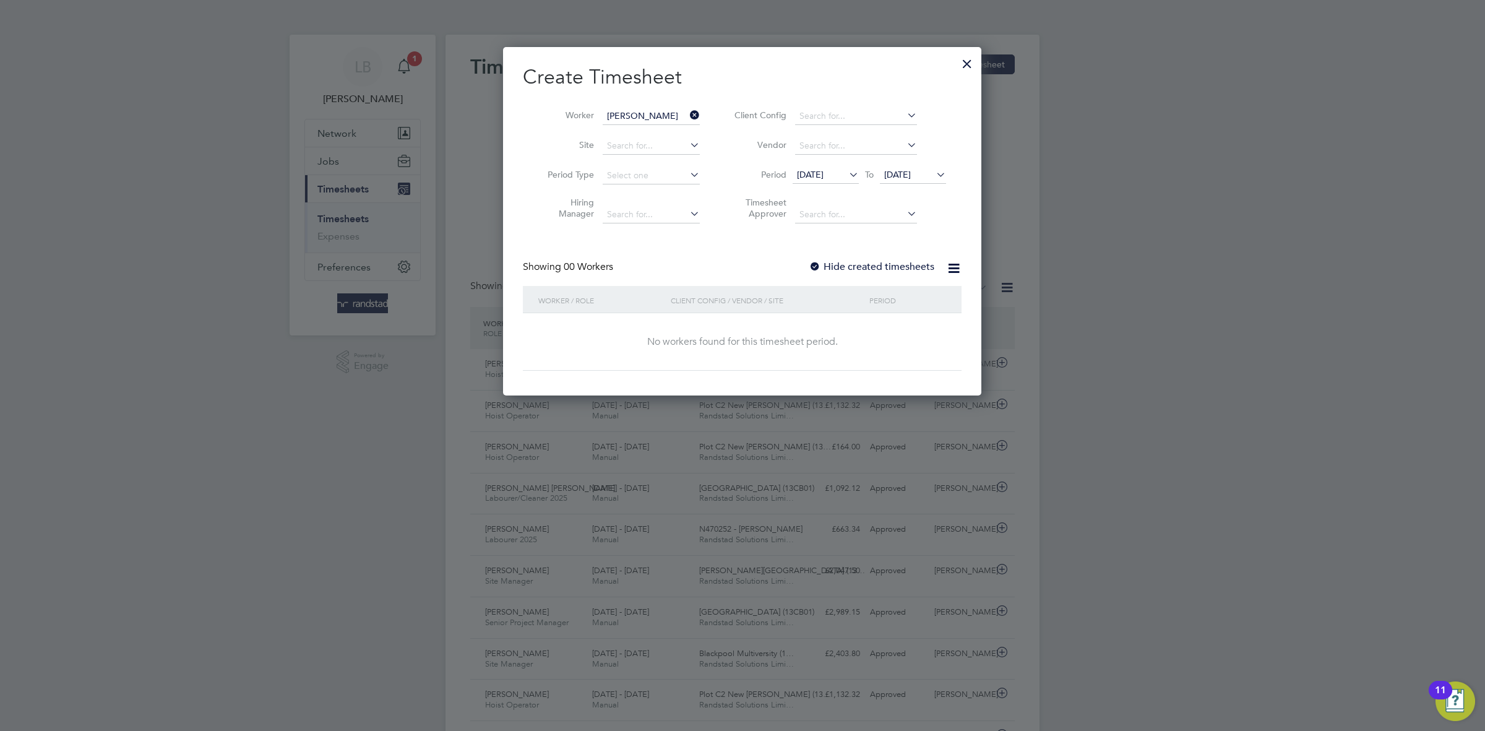
click at [859, 264] on label "Hide created timesheets" at bounding box center [871, 266] width 126 height 12
click at [859, 263] on label "Hide created timesheets" at bounding box center [871, 266] width 126 height 12
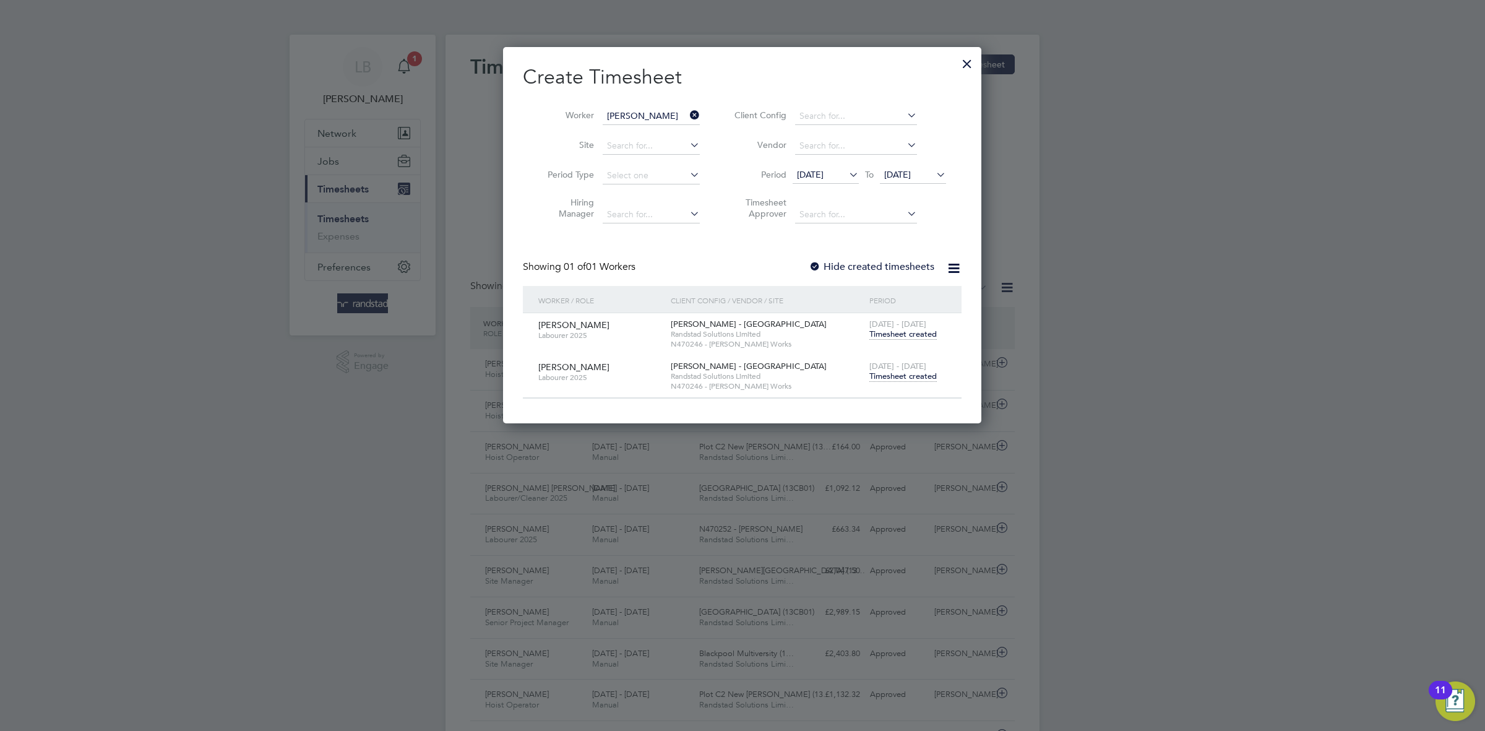
click at [909, 381] on span "Timesheet created" at bounding box center [902, 376] width 67 height 11
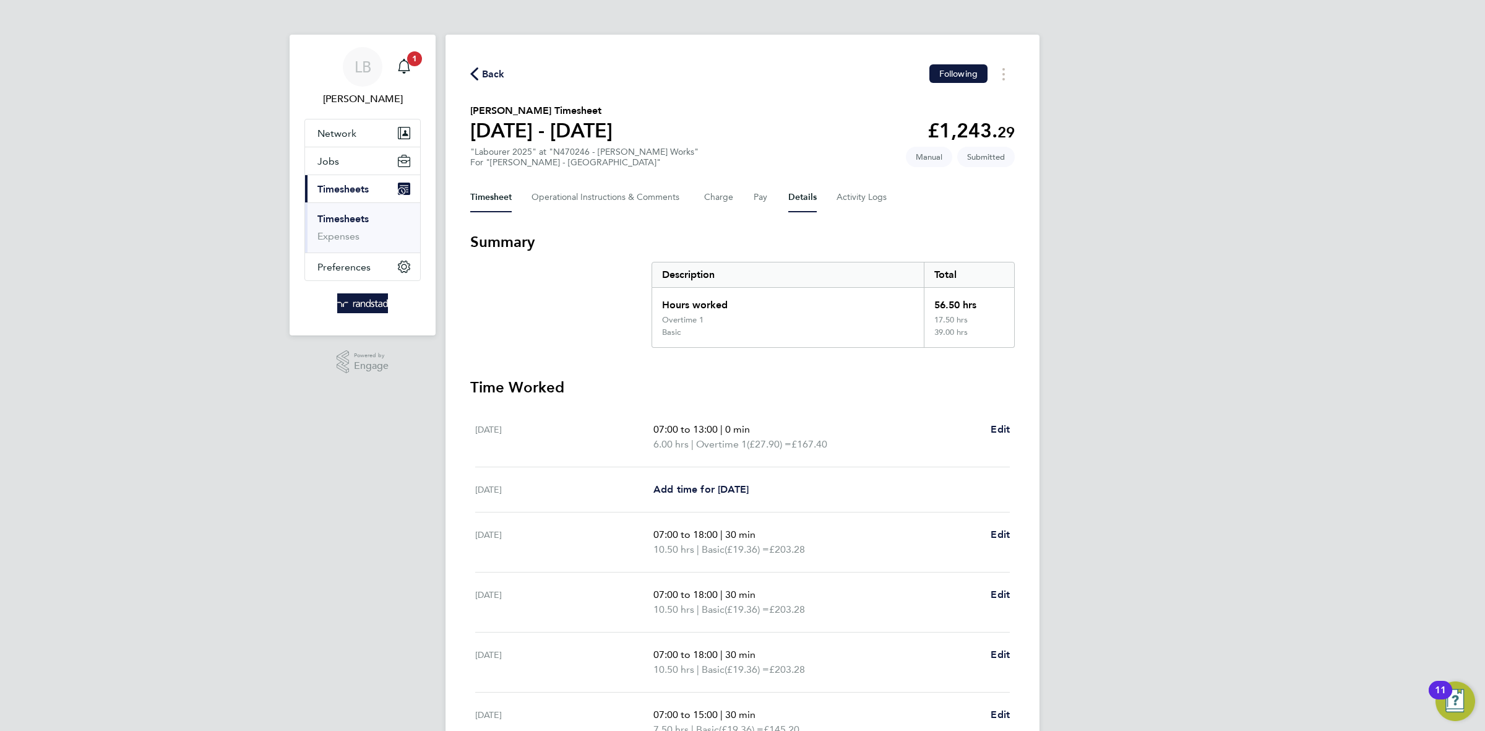
click at [793, 196] on button "Details" at bounding box center [802, 197] width 28 height 30
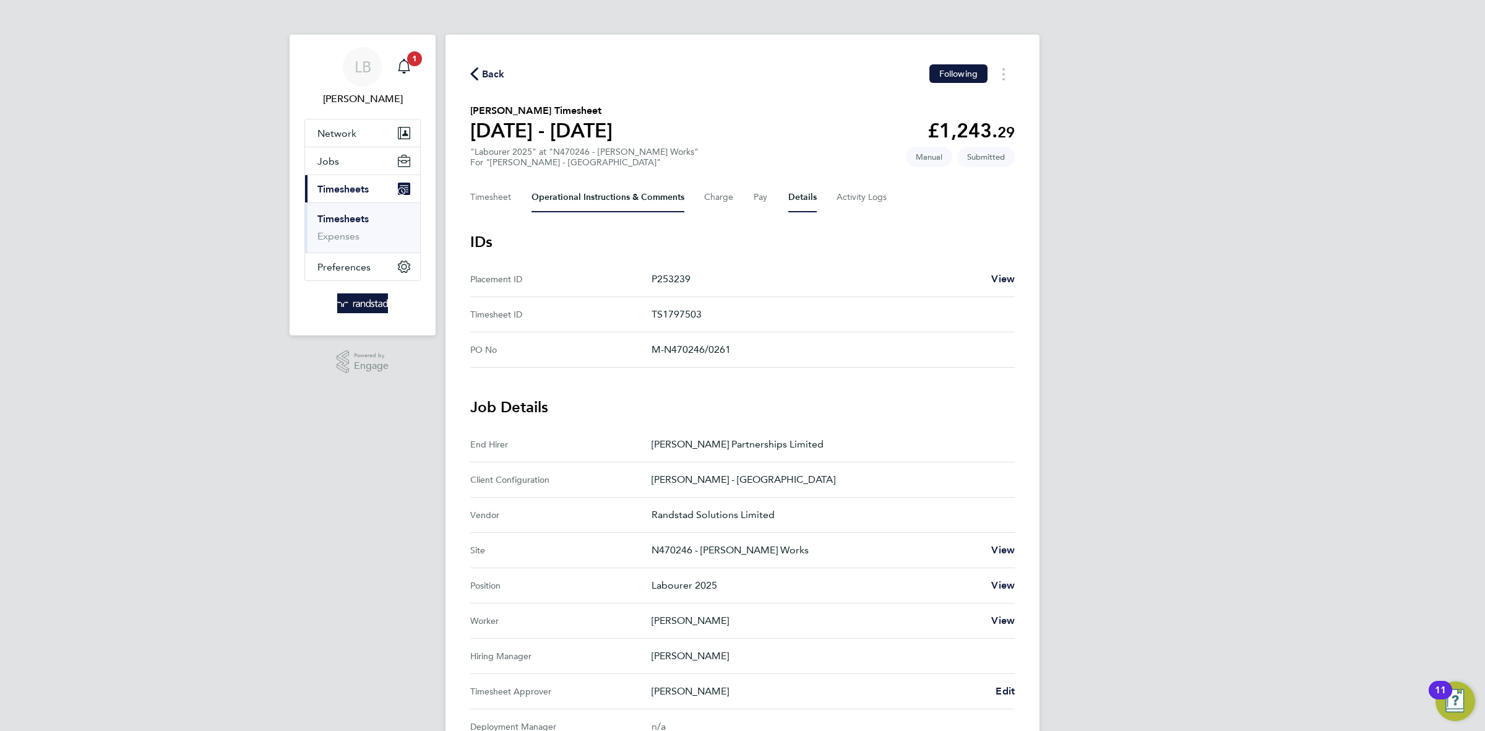
click at [614, 194] on Comments-tab "Operational Instructions & Comments" at bounding box center [607, 197] width 153 height 30
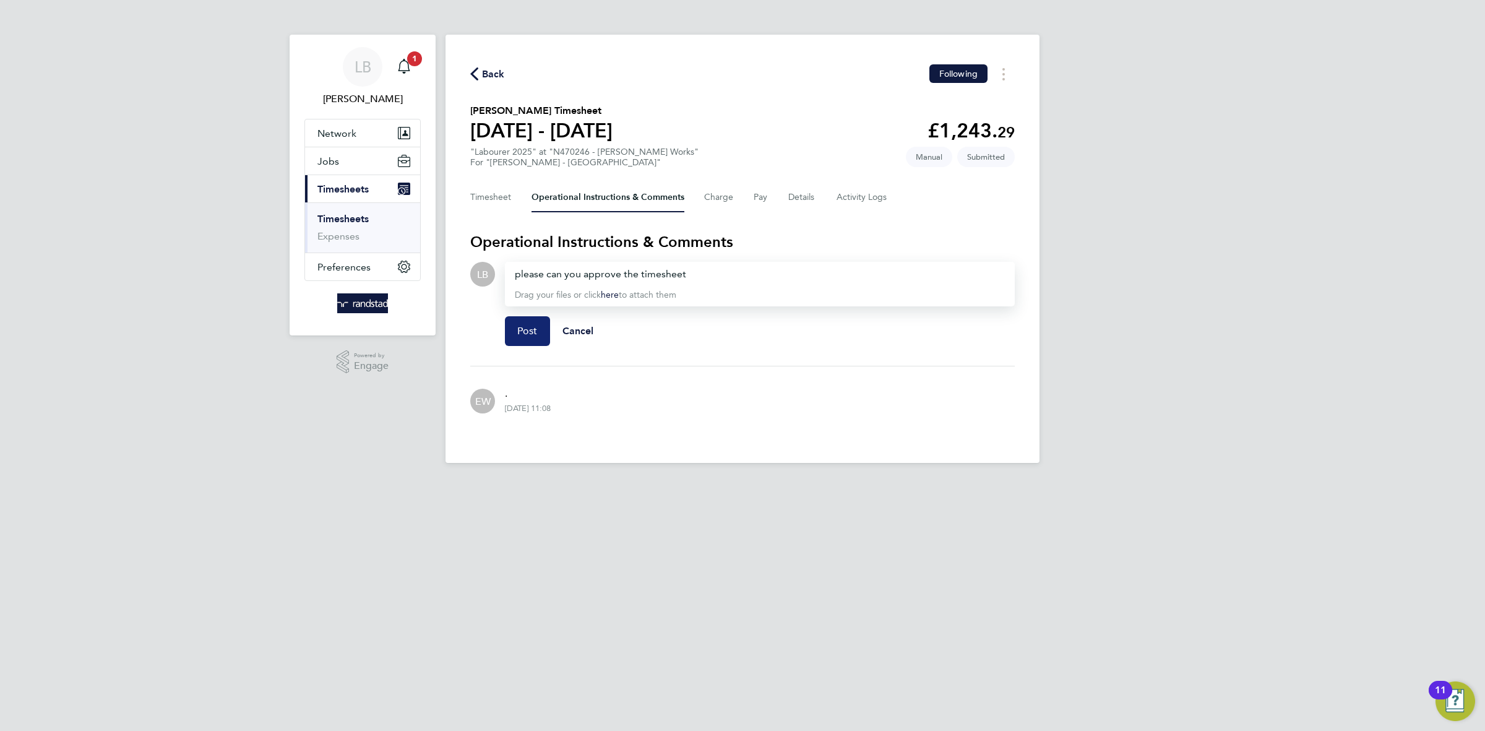
click at [519, 333] on span "Post" at bounding box center [527, 331] width 20 height 12
